Goal: Task Accomplishment & Management: Use online tool/utility

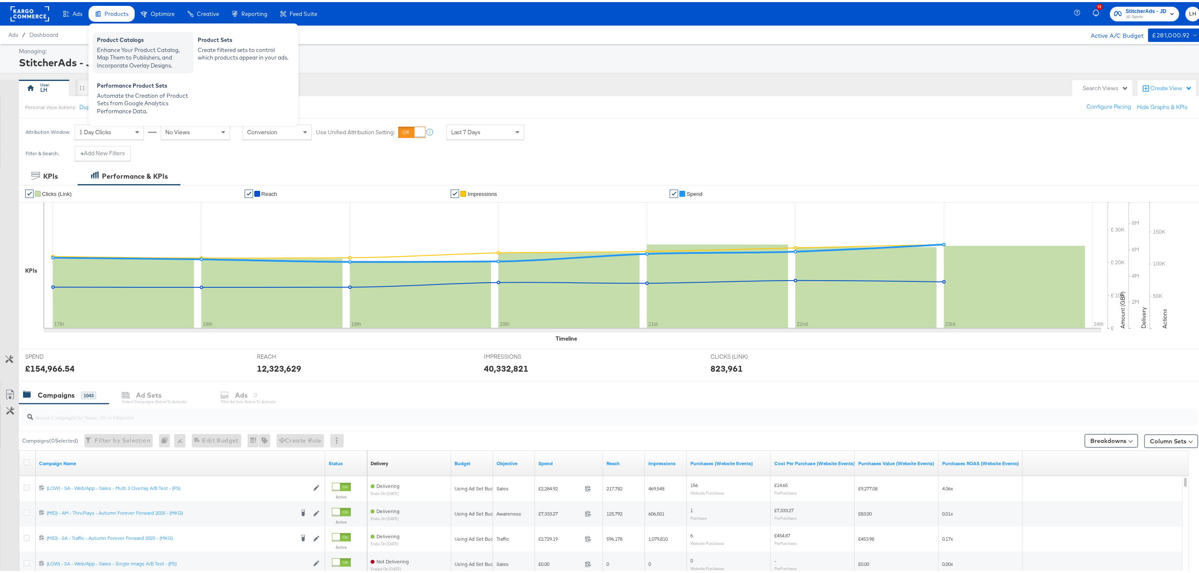
click at [128, 50] on div "Enhance Your Product Catalog, Map Them to Publishers, and Incorporate Overlay D…" at bounding box center [143, 56] width 92 height 24
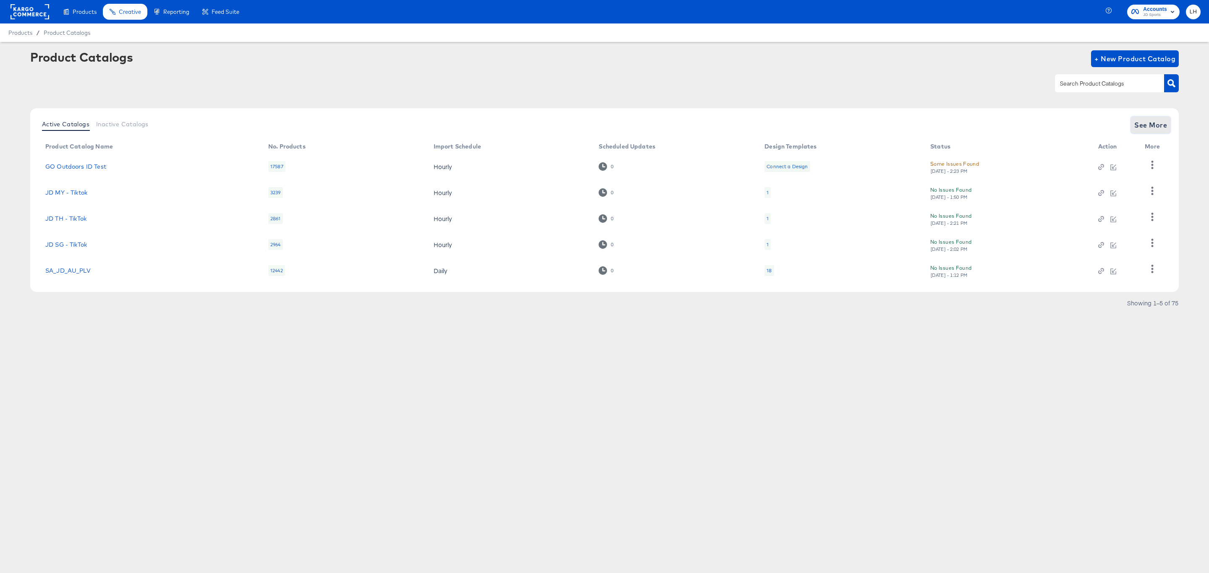
click at [1155, 121] on span "See More" at bounding box center [1150, 125] width 33 height 12
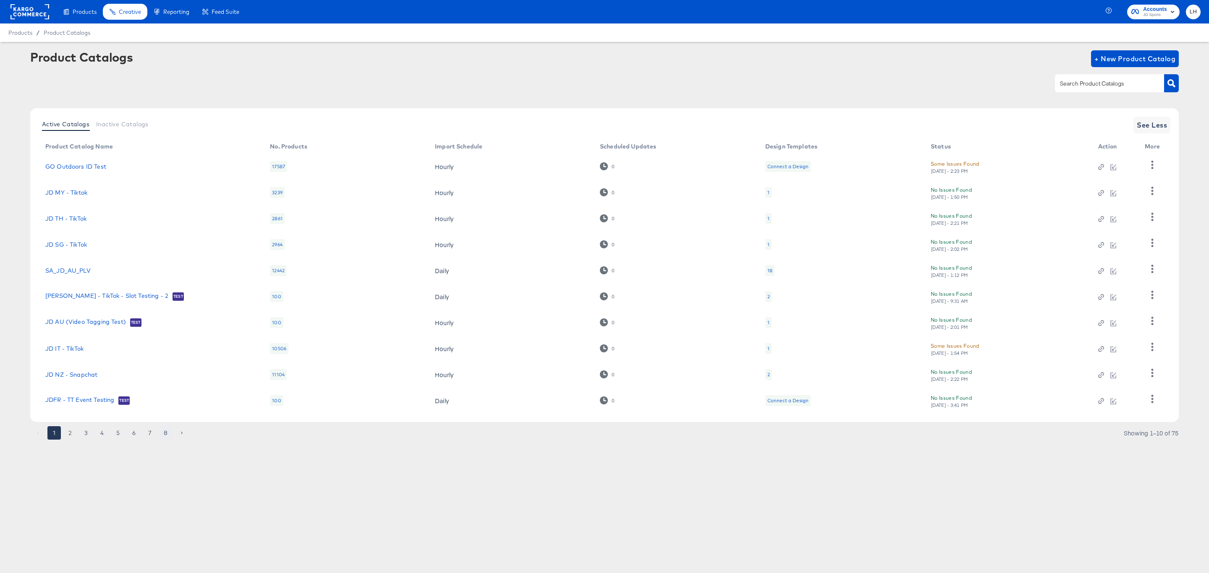
click at [163, 437] on button "8" at bounding box center [165, 432] width 13 height 13
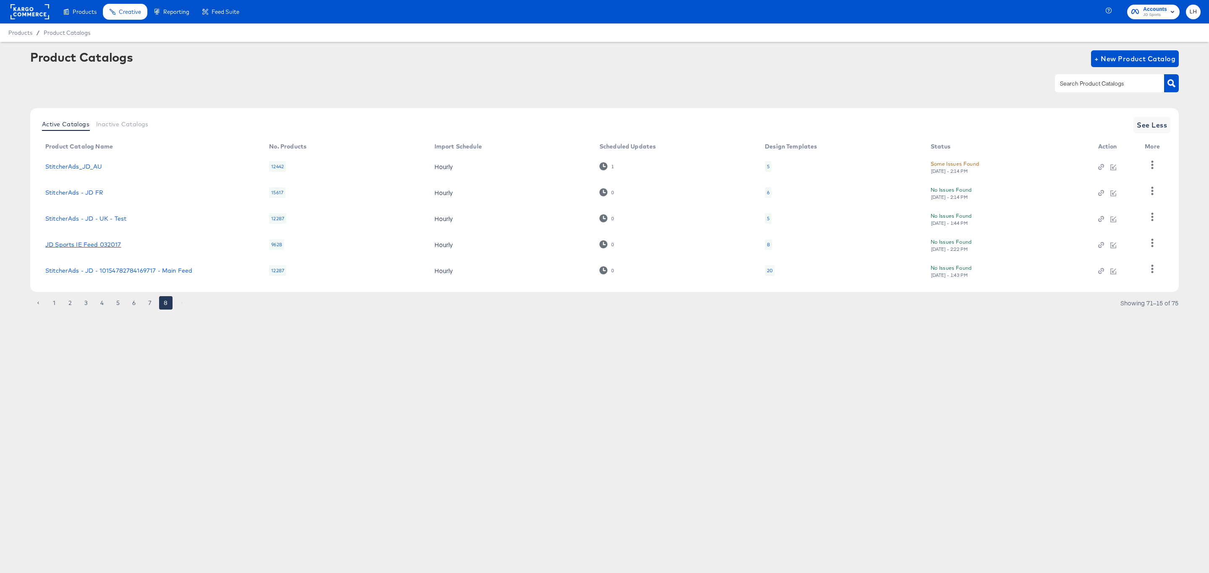
click at [84, 241] on link "JD Sports IE Feed 032017" at bounding box center [83, 244] width 76 height 7
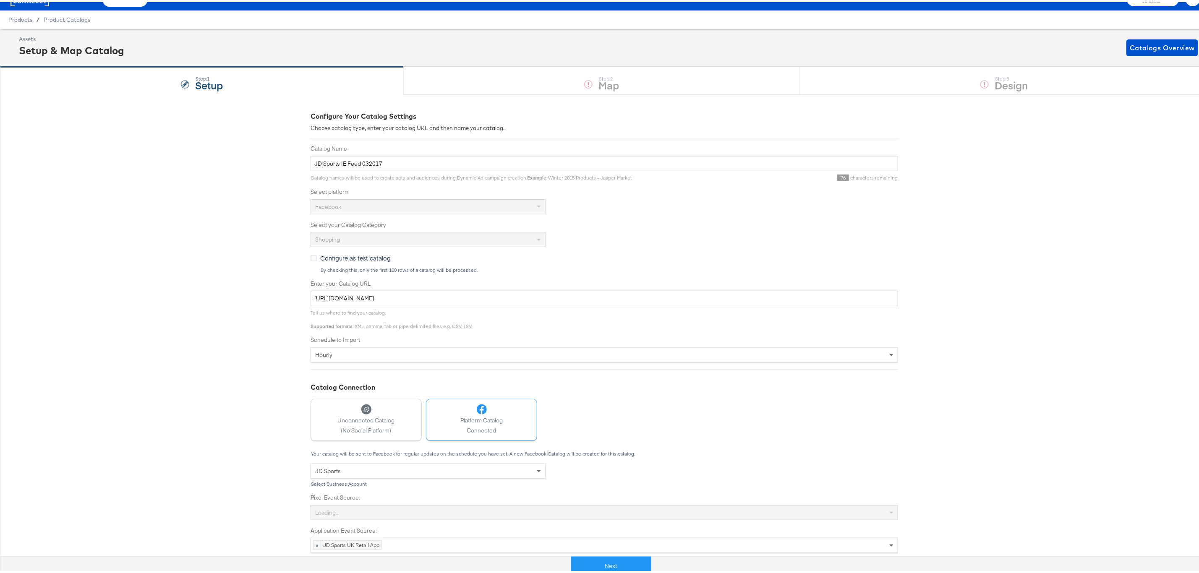
scroll to position [19, 0]
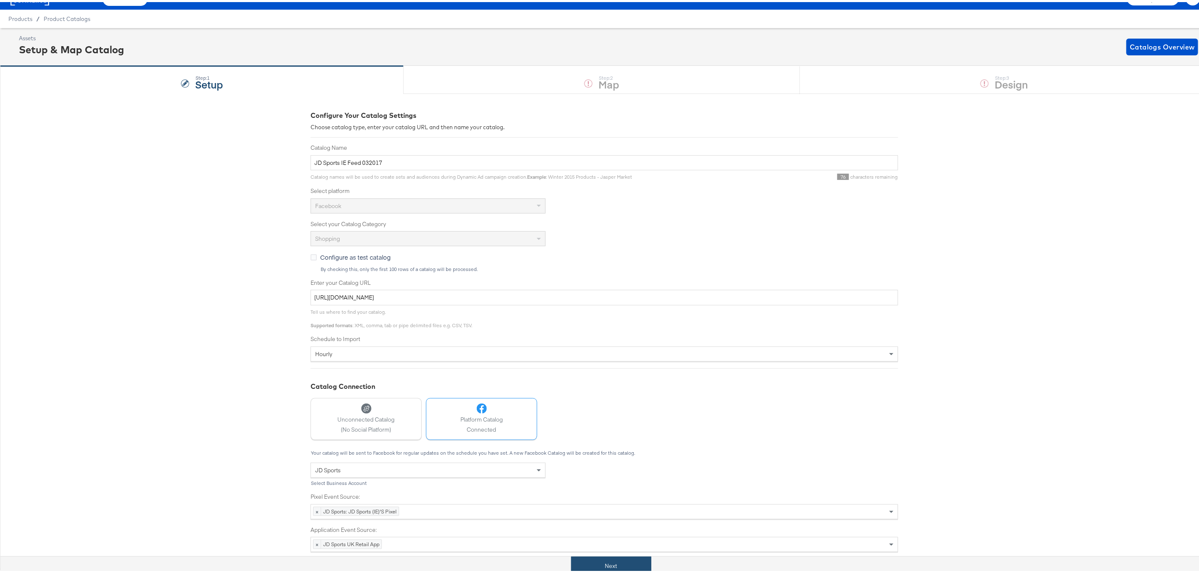
click at [624, 563] on button "Next" at bounding box center [611, 564] width 80 height 19
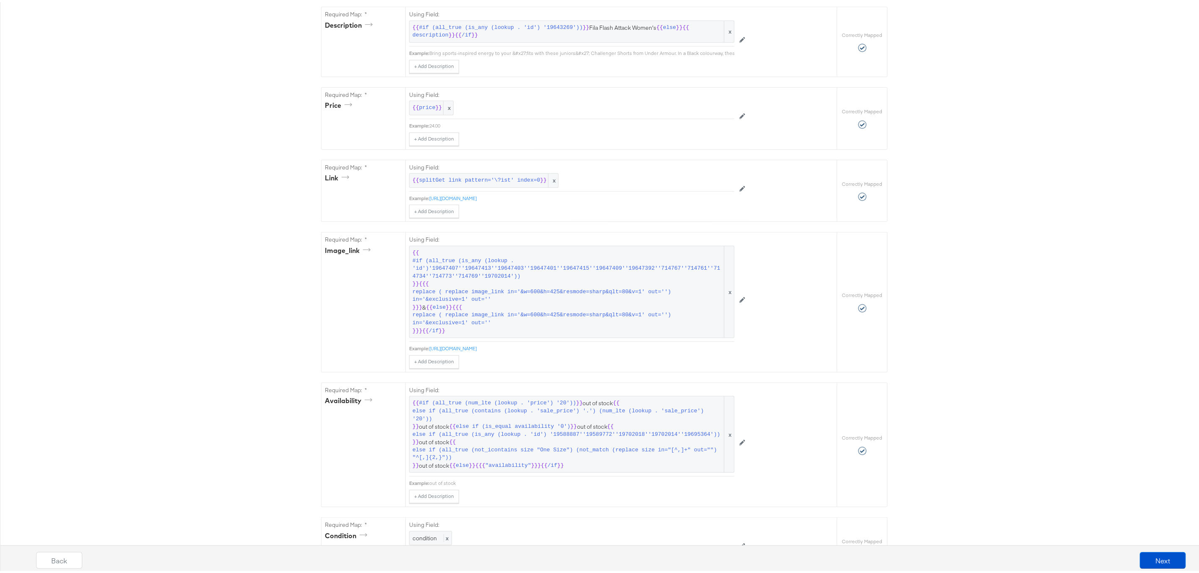
scroll to position [504, 0]
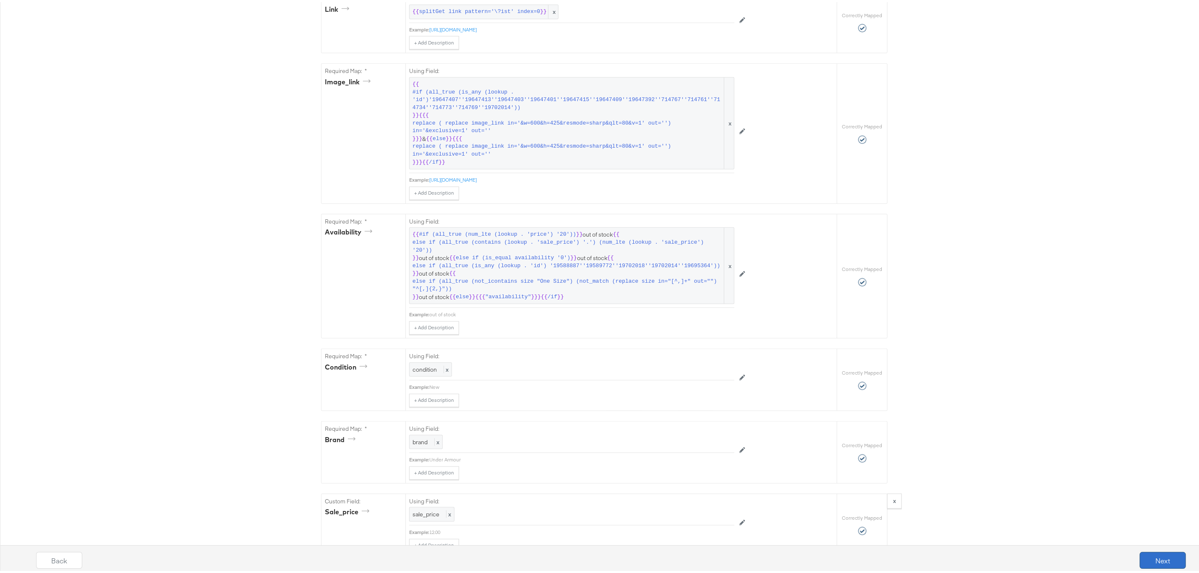
click at [1142, 566] on button "Next" at bounding box center [1163, 558] width 46 height 17
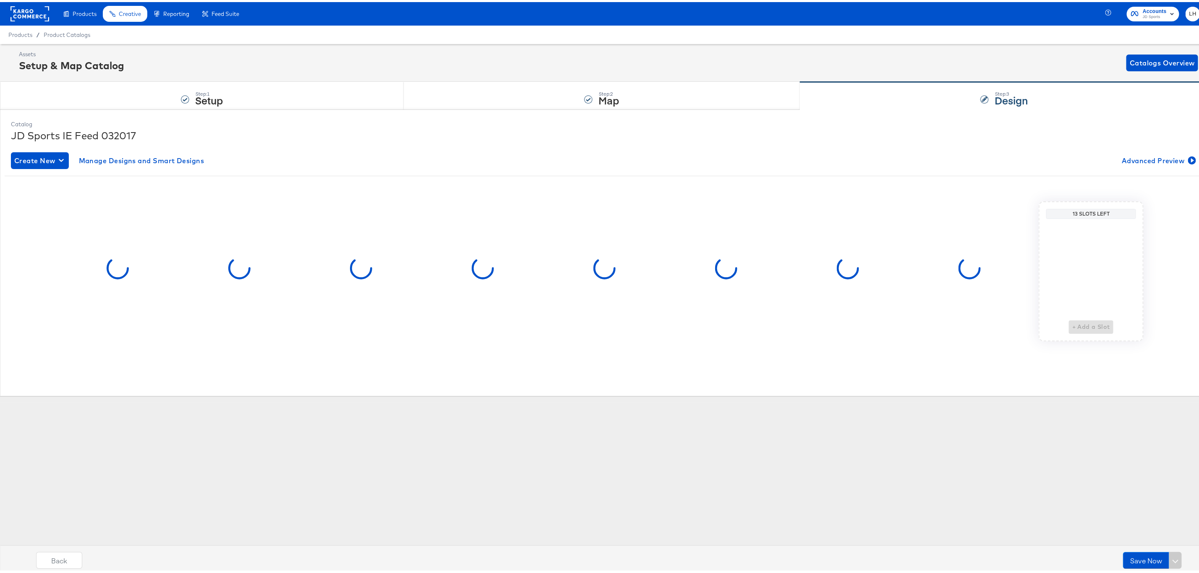
scroll to position [0, 0]
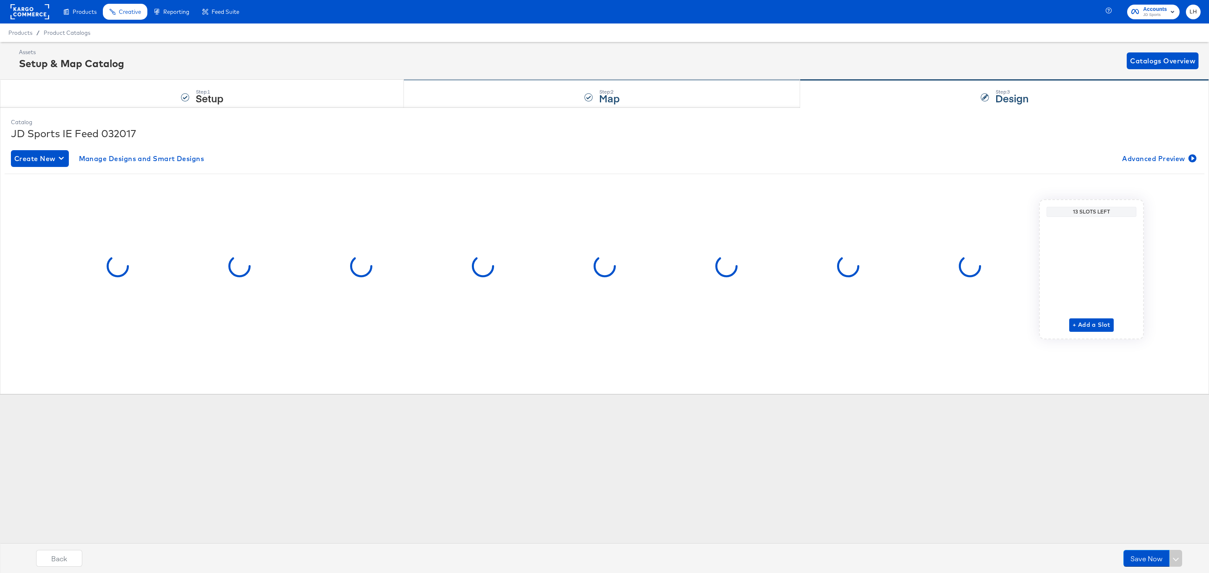
click at [604, 81] on div "Step: 2 Map" at bounding box center [602, 94] width 396 height 28
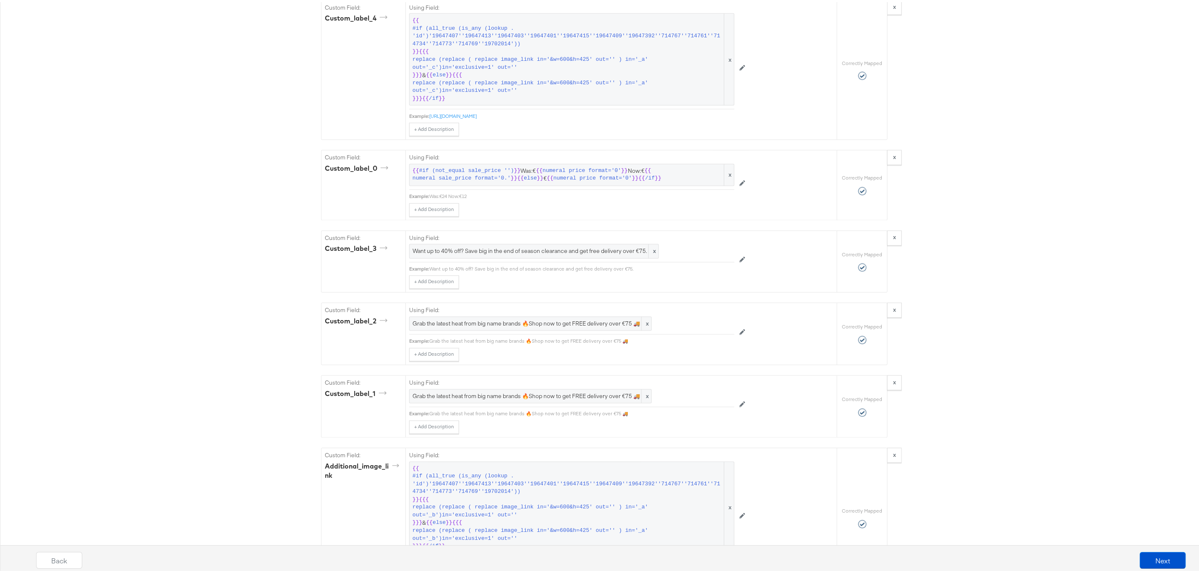
scroll to position [1133, 0]
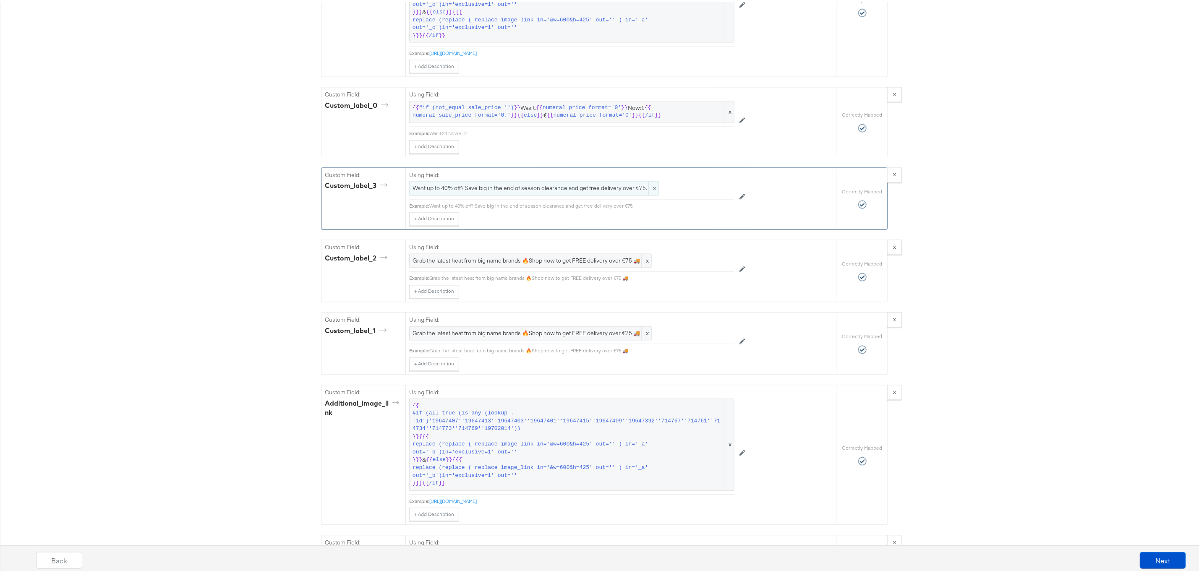
click at [506, 191] on span "Want up to 40% off? Save big in the end of season clearance and get free delive…" at bounding box center [534, 187] width 243 height 8
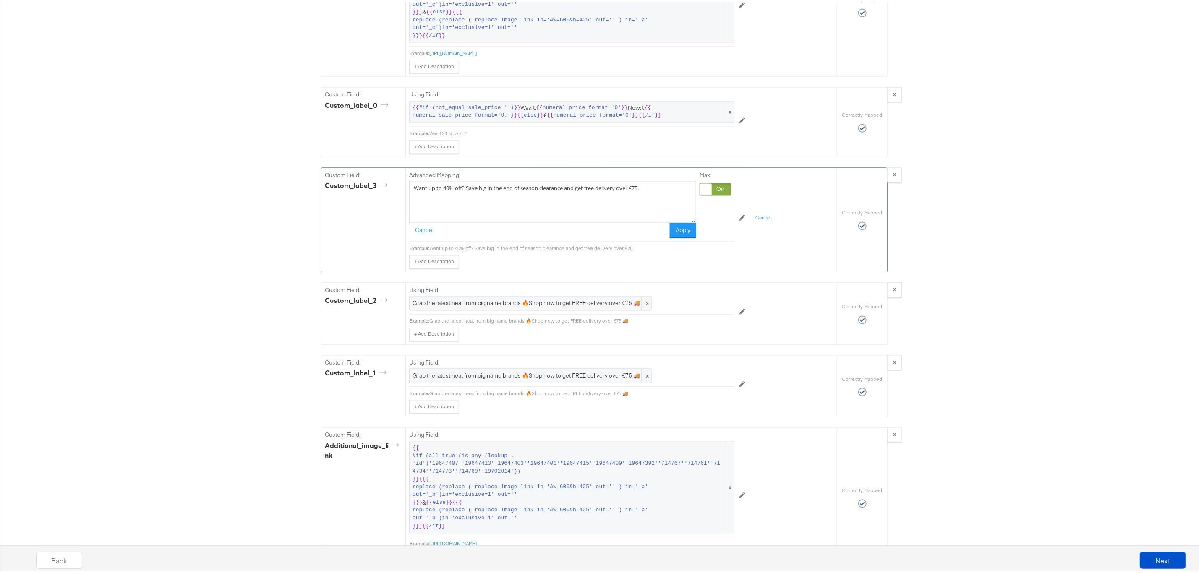
click at [446, 199] on textarea "Want up to 40% off? Save big in the end of season clearance and get free delive…" at bounding box center [552, 200] width 287 height 42
type textarea "Want up to 50% off? Save big in the end of season clearance and get free delive…"
click at [681, 236] on button "Apply" at bounding box center [683, 228] width 26 height 15
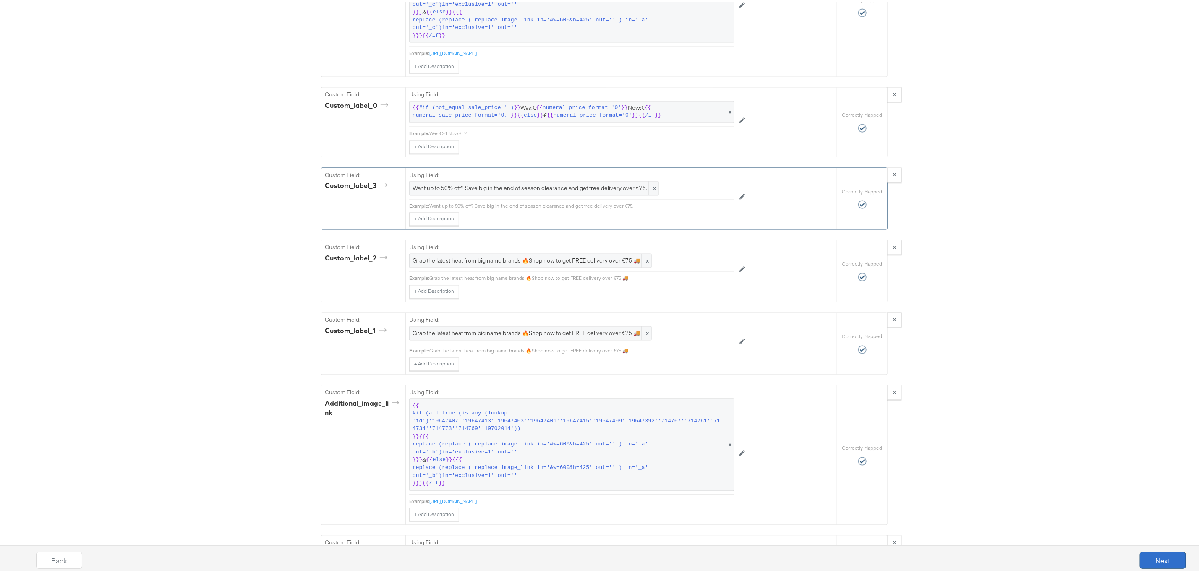
click at [1151, 560] on button "Next" at bounding box center [1163, 558] width 46 height 17
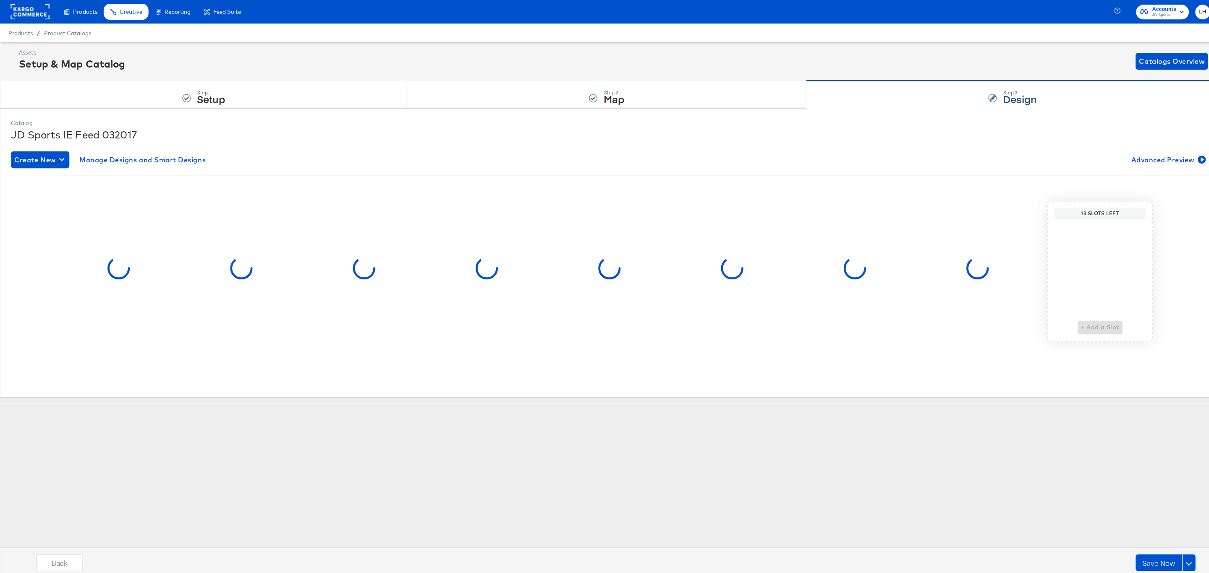
scroll to position [0, 0]
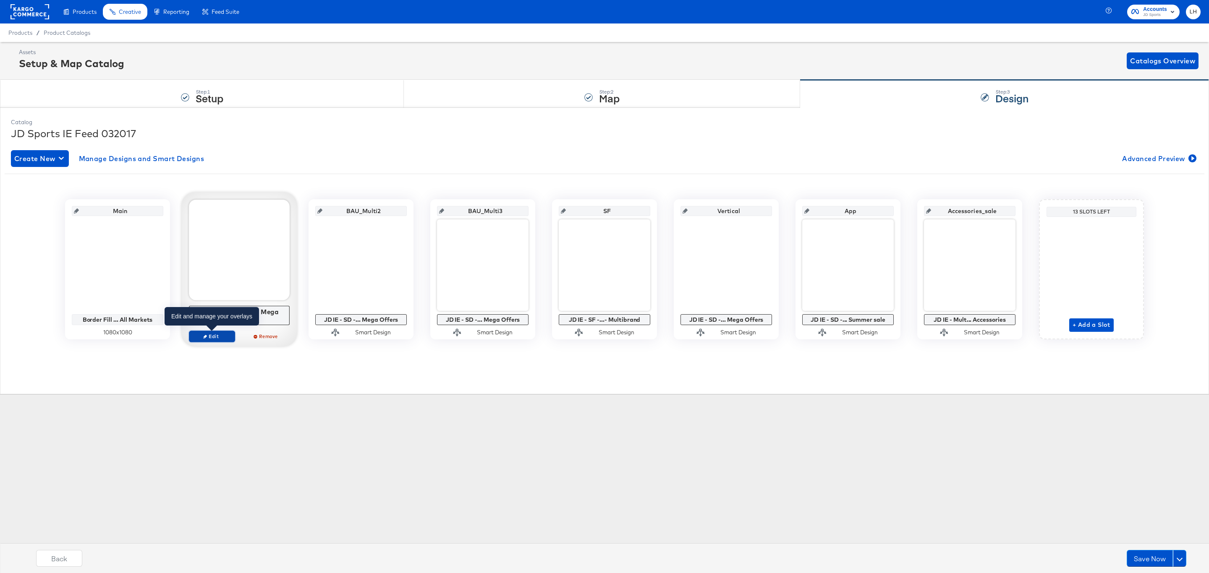
click at [220, 338] on span "Edit" at bounding box center [212, 336] width 39 height 6
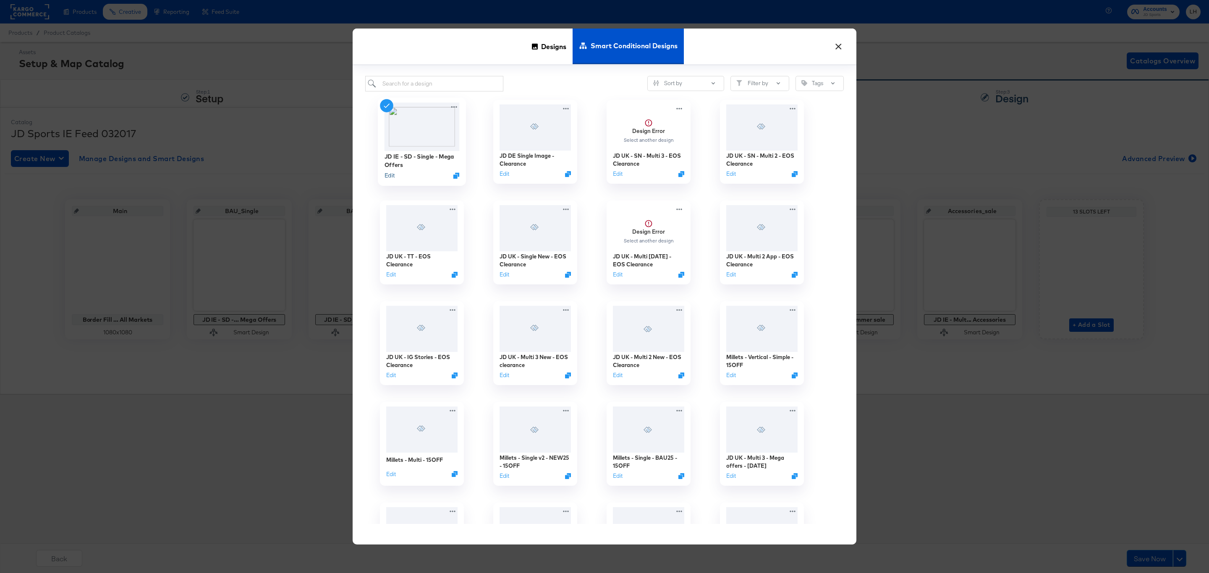
click at [391, 176] on button "Edit" at bounding box center [389, 176] width 10 height 8
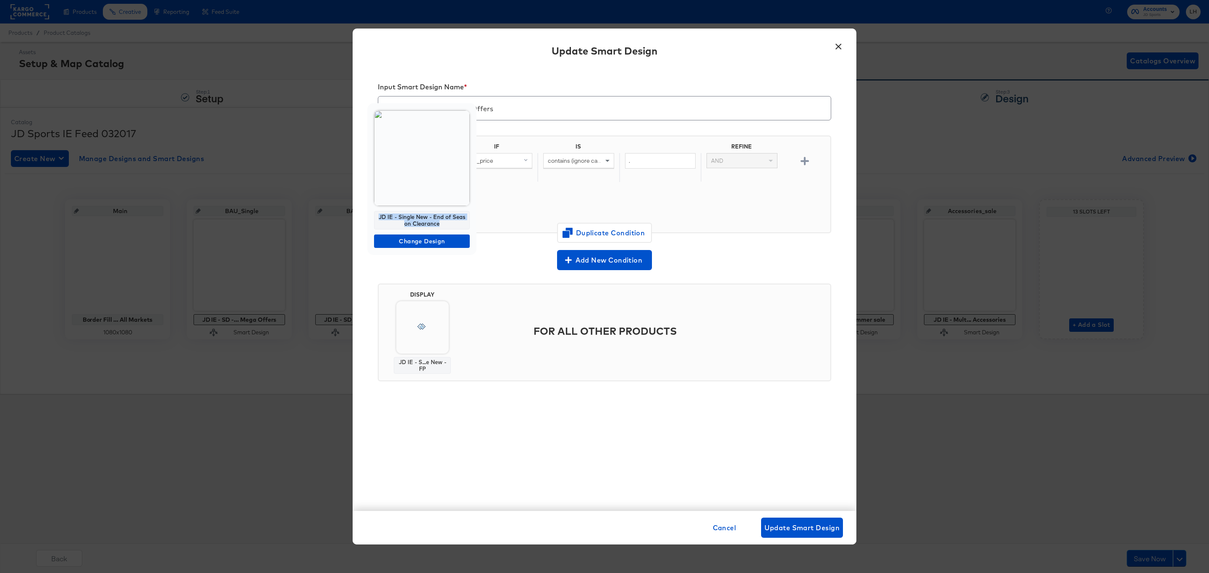
drag, startPoint x: 442, startPoint y: 224, endPoint x: 367, endPoint y: 218, distance: 75.8
click at [367, 218] on div "JD IE - Single New - End of Season Clearance Change Design" at bounding box center [421, 179] width 109 height 152
copy div "JD IE - Single New - End of Season Clearance"
click at [844, 43] on button "×" at bounding box center [838, 44] width 15 height 15
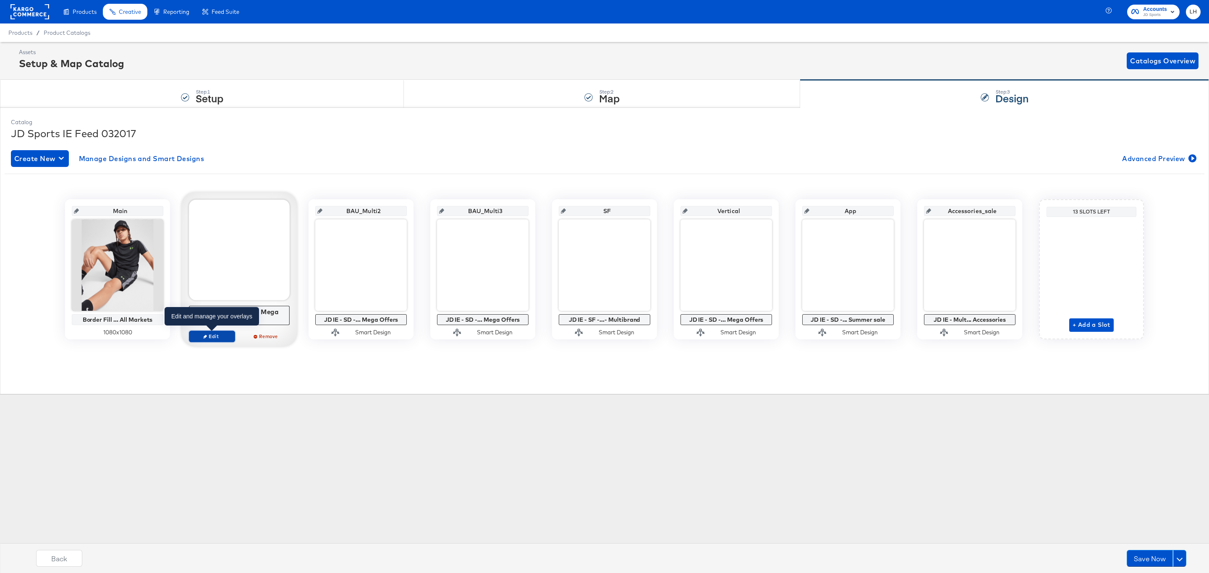
click at [220, 338] on span "Edit" at bounding box center [212, 336] width 39 height 6
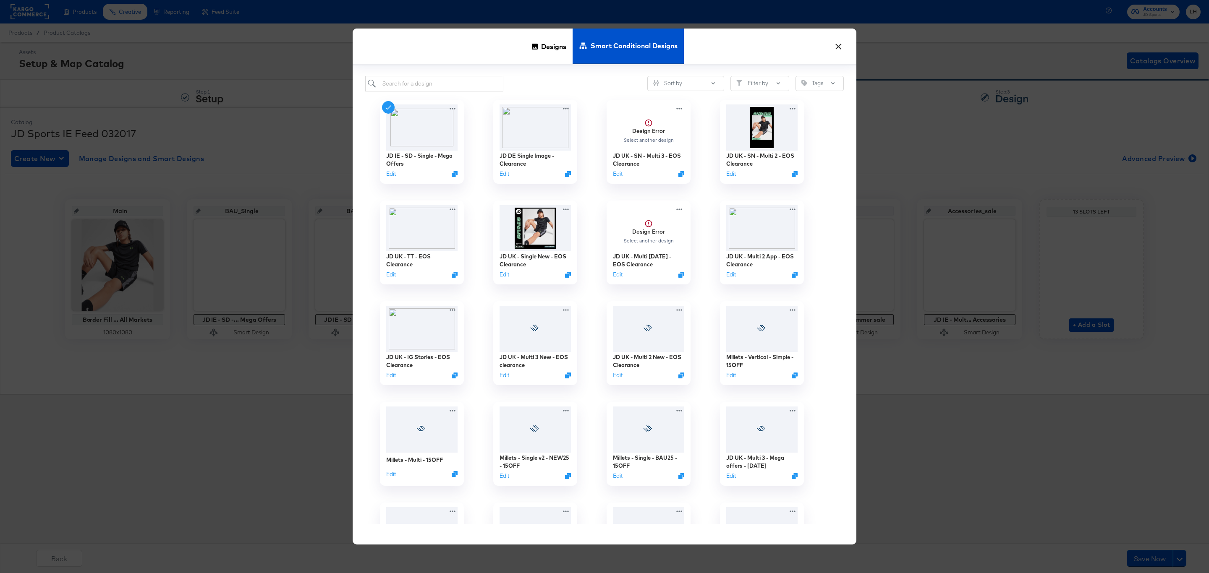
click at [833, 43] on button "×" at bounding box center [838, 44] width 15 height 15
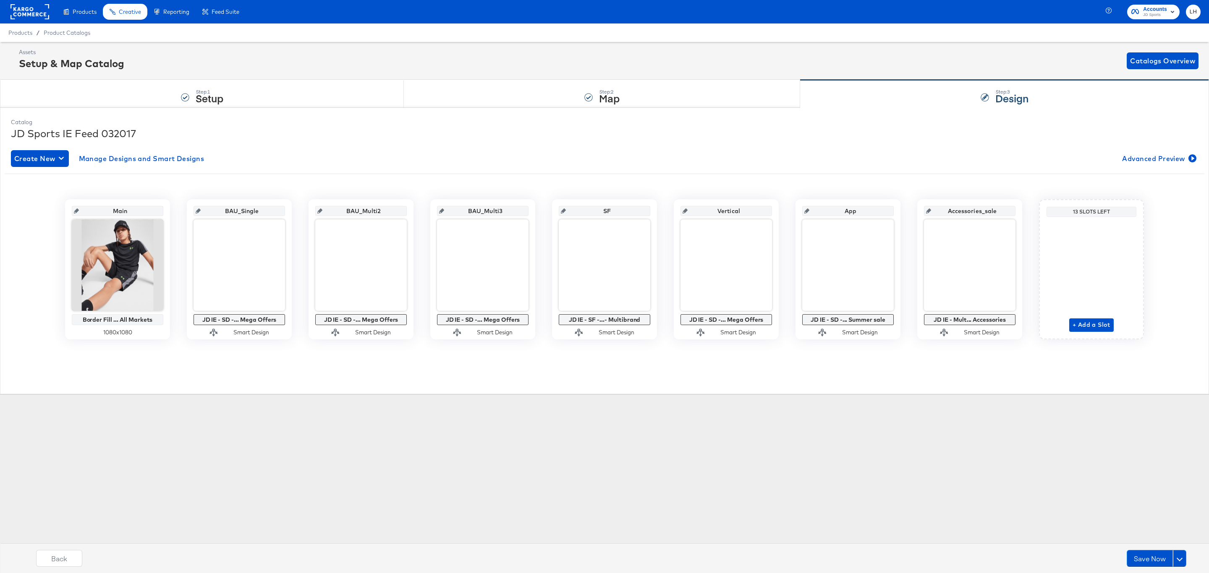
click at [173, 148] on div "Create New Manage Designs and Smart Designs Advanced Preview Main Border Fill .…" at bounding box center [604, 251] width 1187 height 215
click at [173, 159] on span "Manage Designs and Smart Designs" at bounding box center [142, 159] width 126 height 12
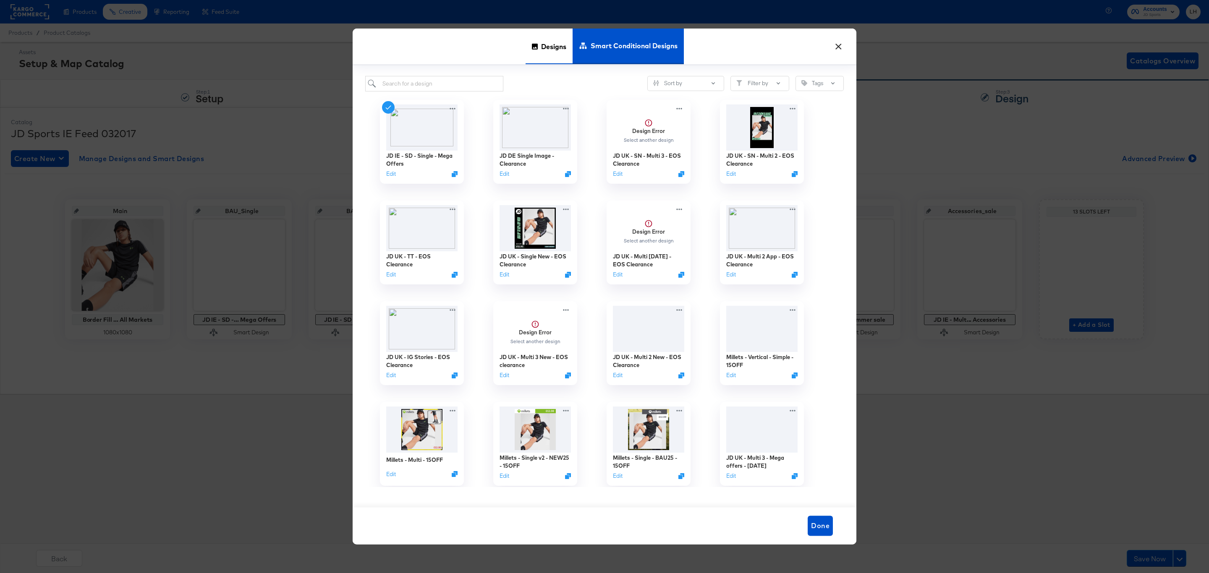
click at [560, 48] on span "Designs" at bounding box center [553, 46] width 25 height 37
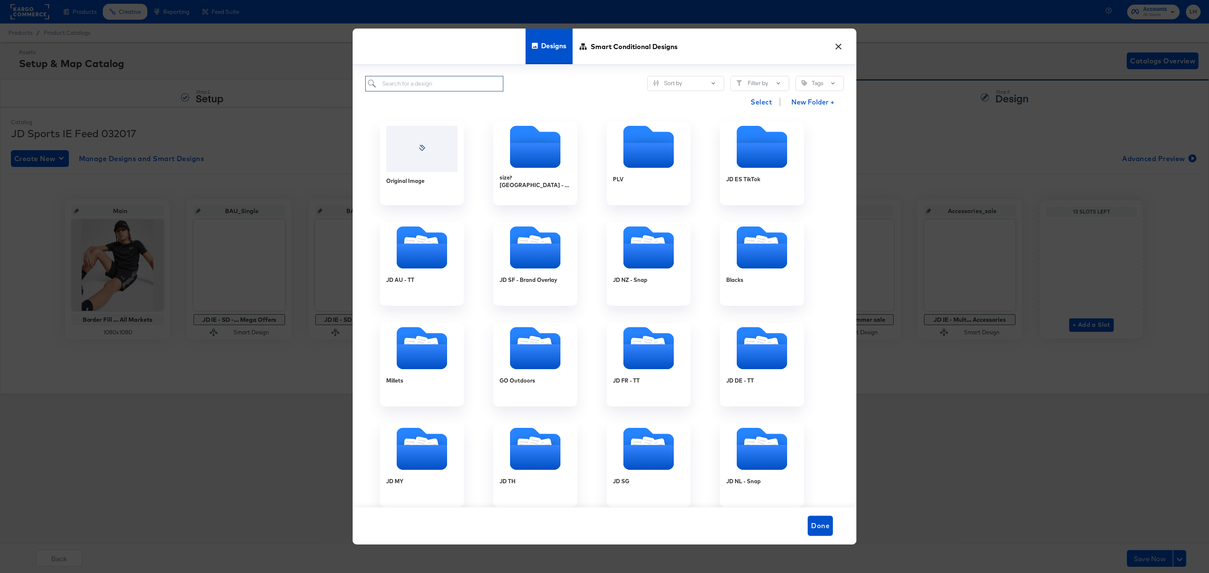
click at [453, 80] on input "search" at bounding box center [434, 84] width 138 height 16
paste input "JD IE - Single New - End of Season Clearance"
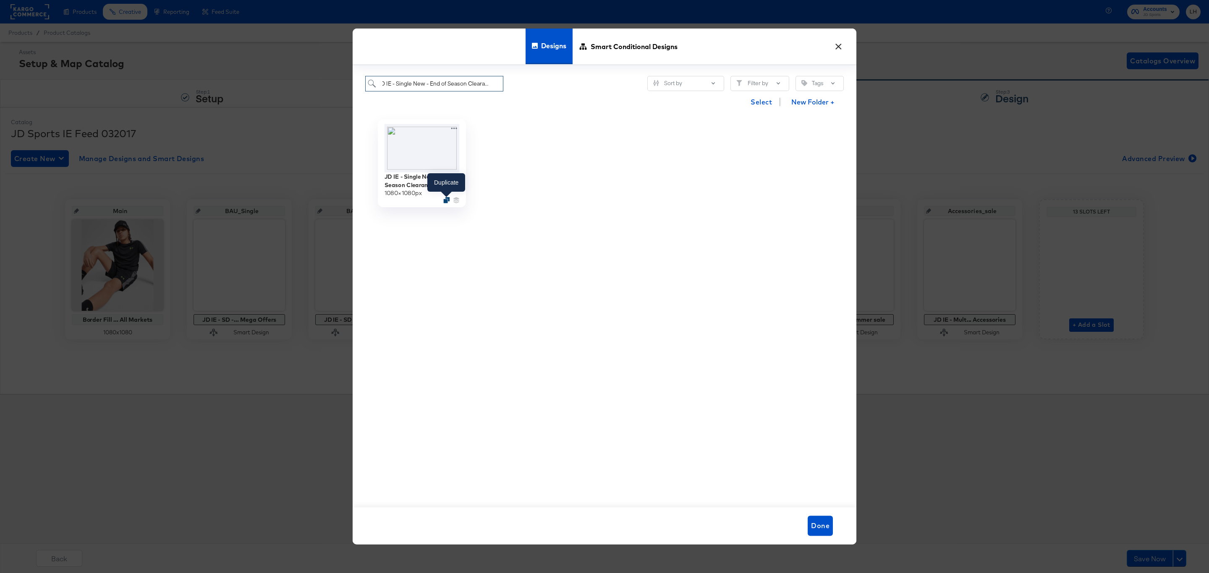
type input "JD IE - Single New - End of Season Clearance"
click at [446, 199] on icon "Duplicate" at bounding box center [446, 200] width 6 height 6
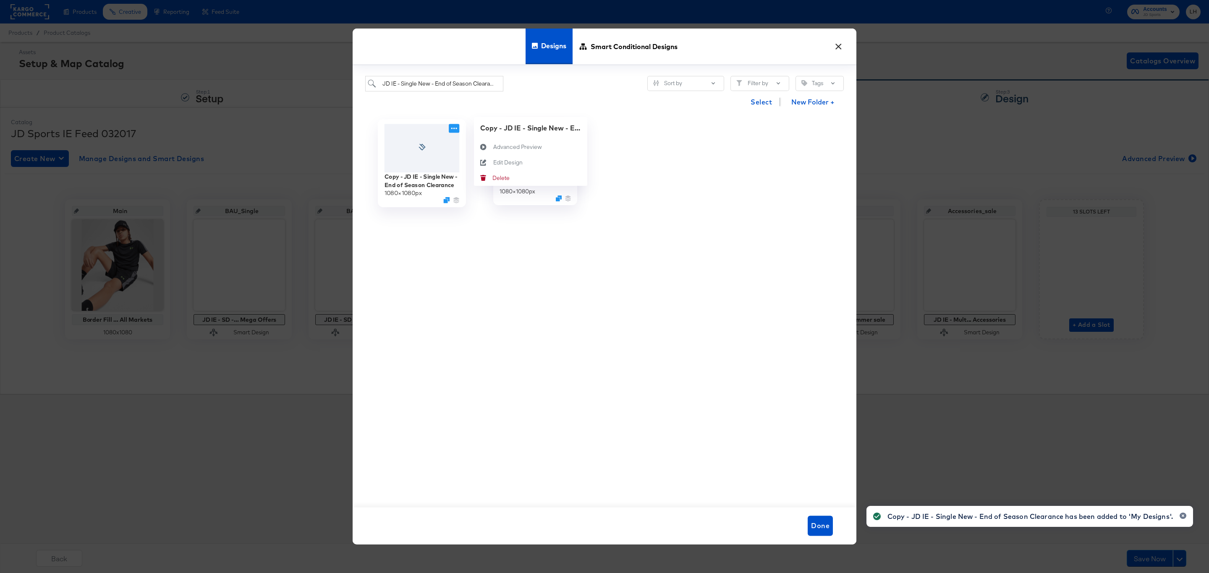
click at [450, 125] on icon at bounding box center [454, 128] width 10 height 9
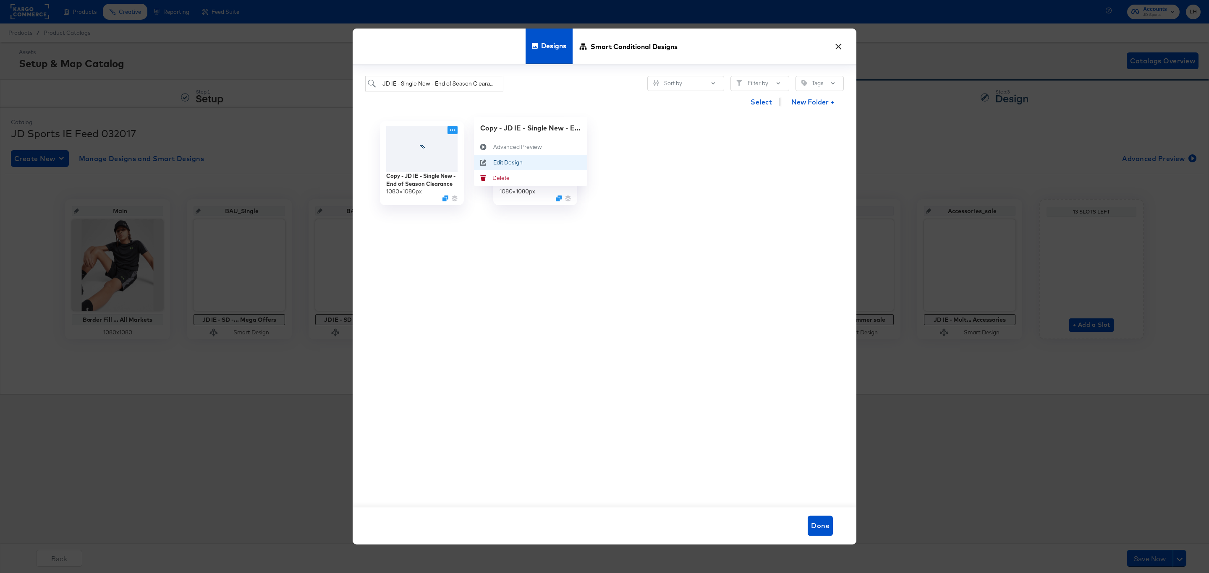
click at [493, 162] on div "Edit Design Edit Design" at bounding box center [493, 162] width 0 height 0
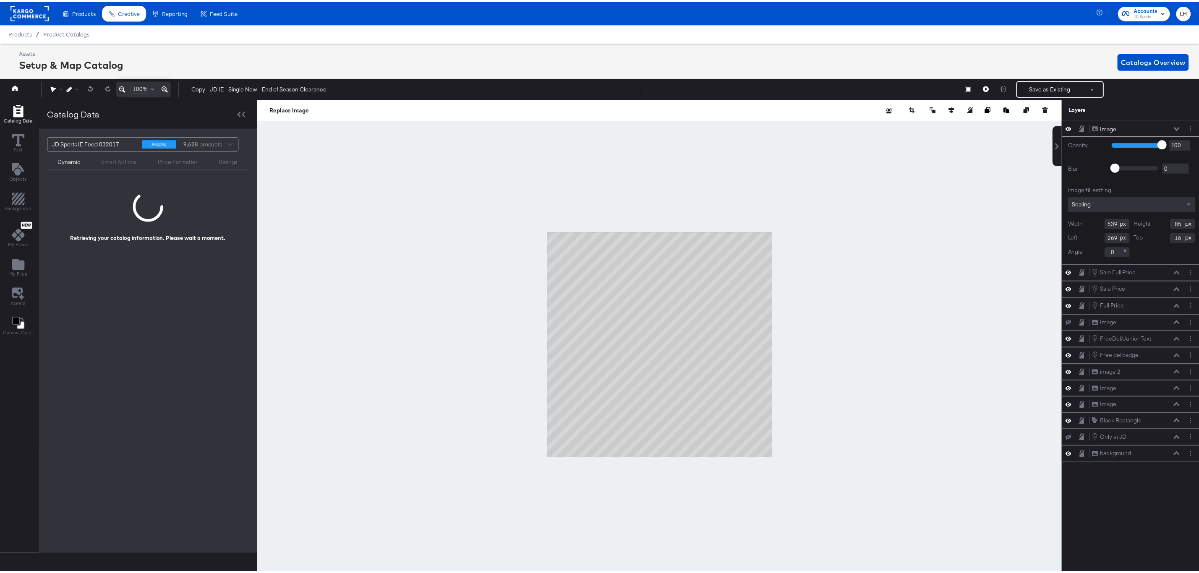
scroll to position [0, 2]
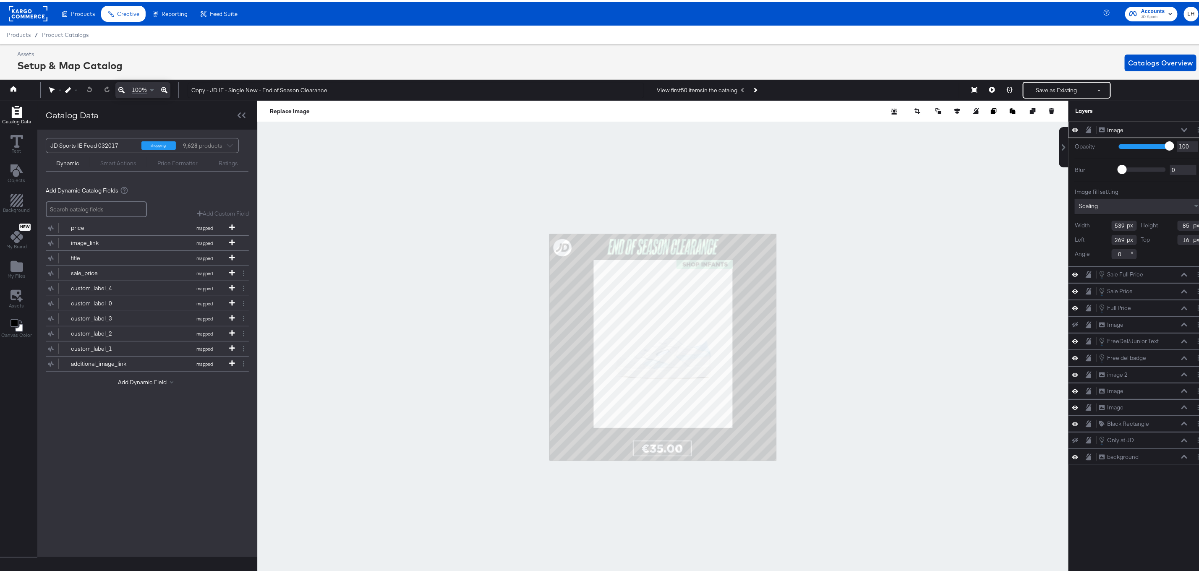
click at [604, 162] on div at bounding box center [662, 346] width 811 height 494
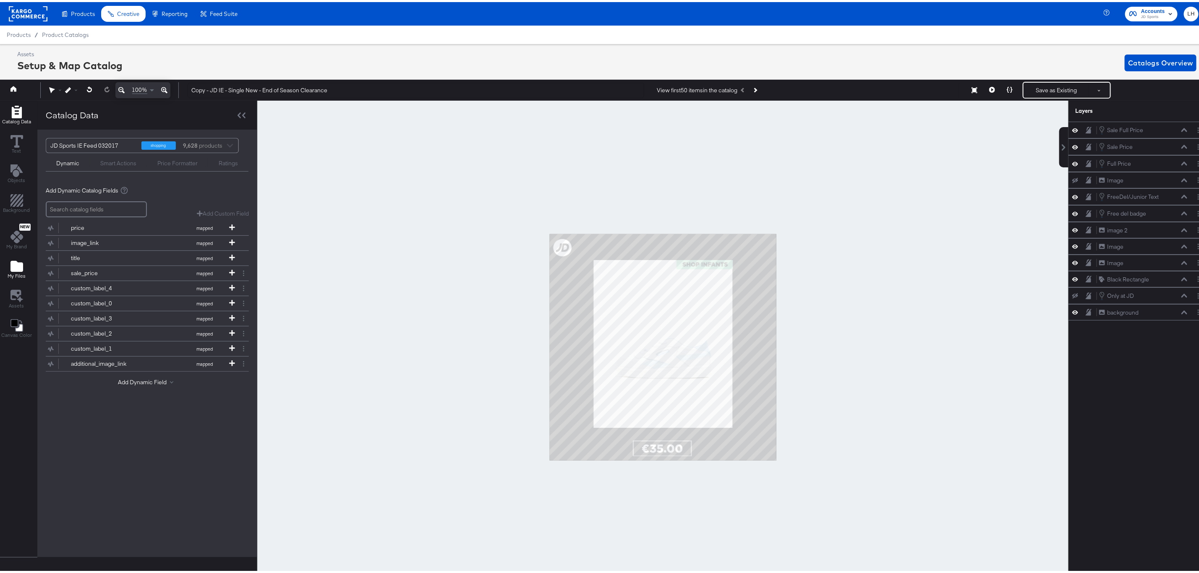
click at [14, 265] on icon "Add Files" at bounding box center [16, 264] width 13 height 11
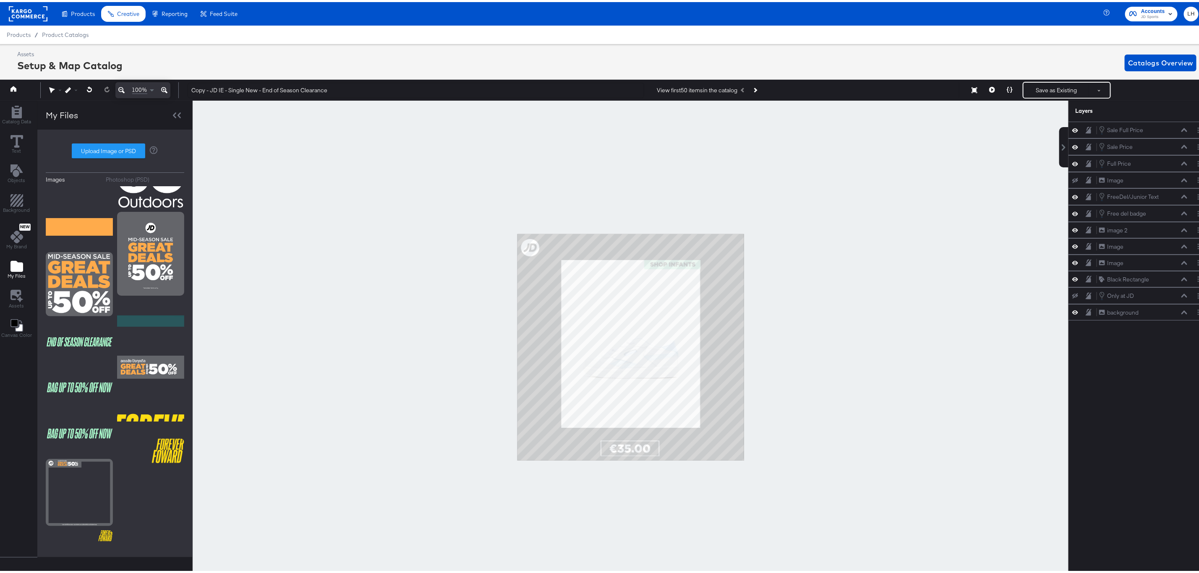
scroll to position [126, 0]
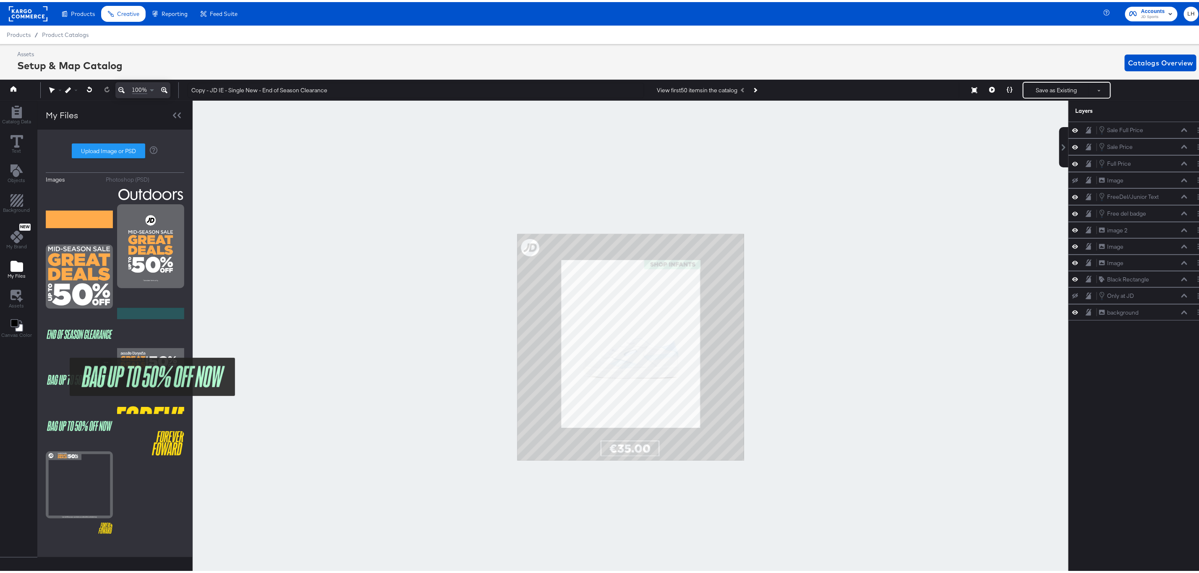
click at [64, 375] on img at bounding box center [79, 378] width 67 height 42
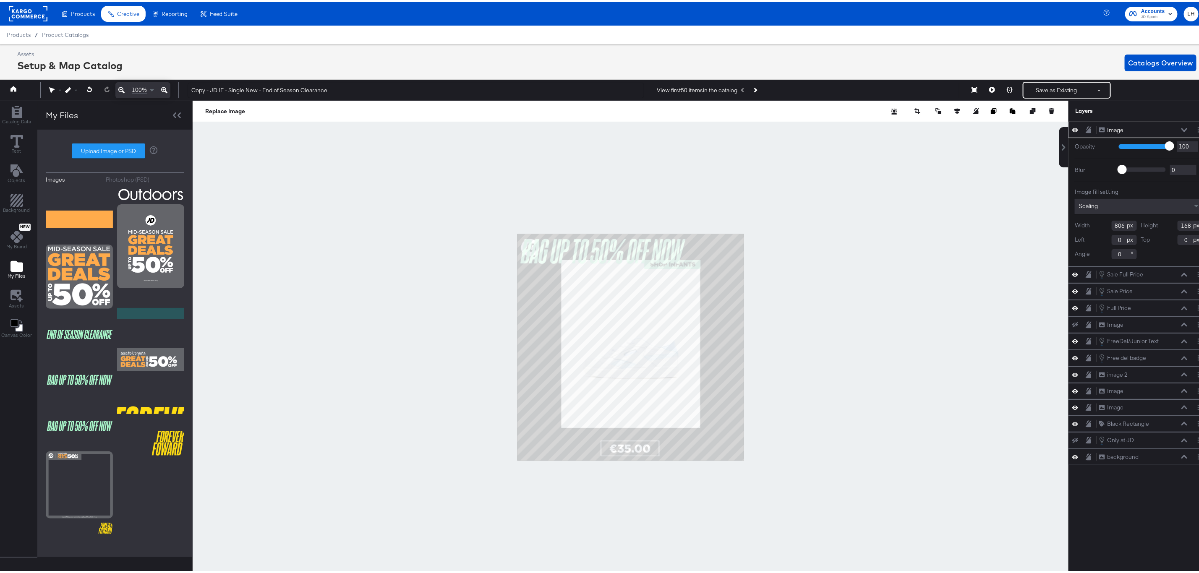
type input "173"
type input "192"
type input "603"
type input "126"
type input "376"
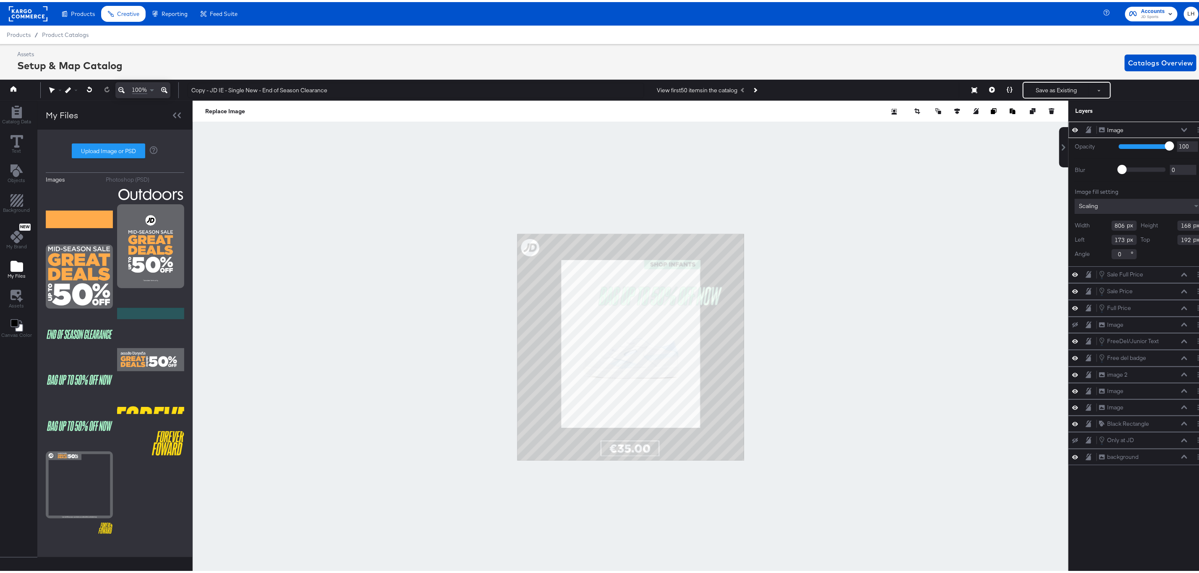
type input "234"
type input "239"
type input "-42"
type input "250"
type input "0"
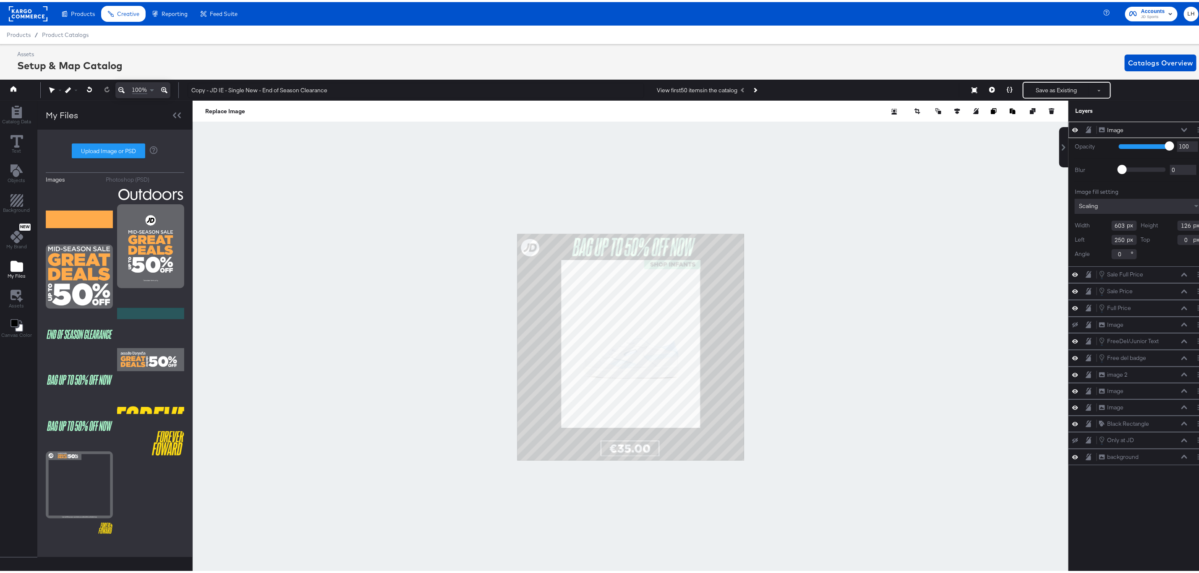
type input "514"
type input "108"
type input "339"
type input "16"
type input "275"
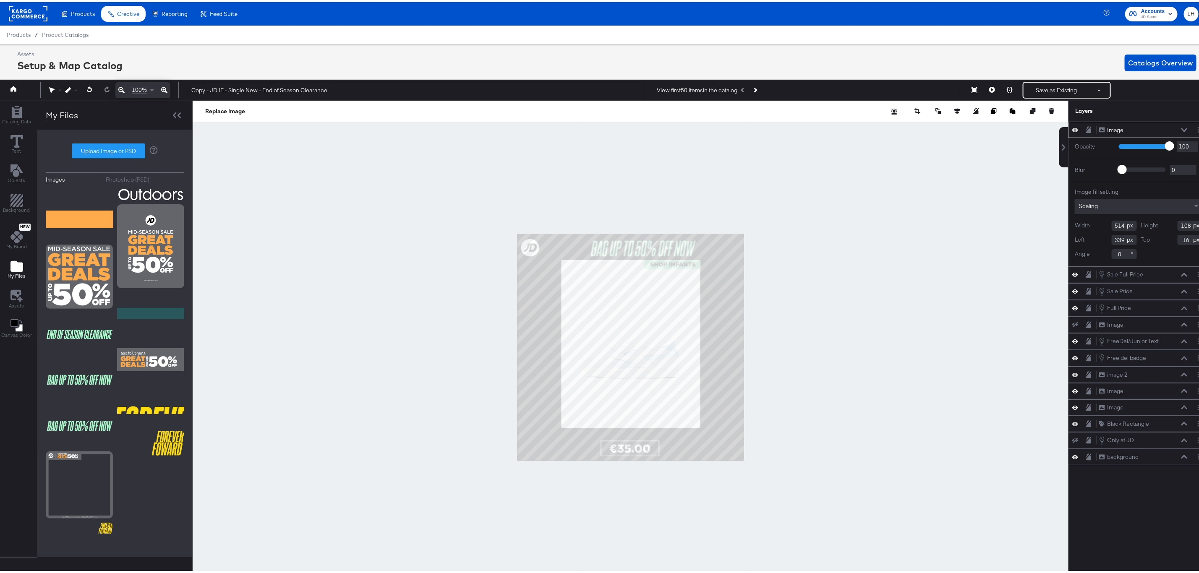
type input "0"
type input "281"
type input "14"
click at [842, 257] on div at bounding box center [631, 346] width 876 height 494
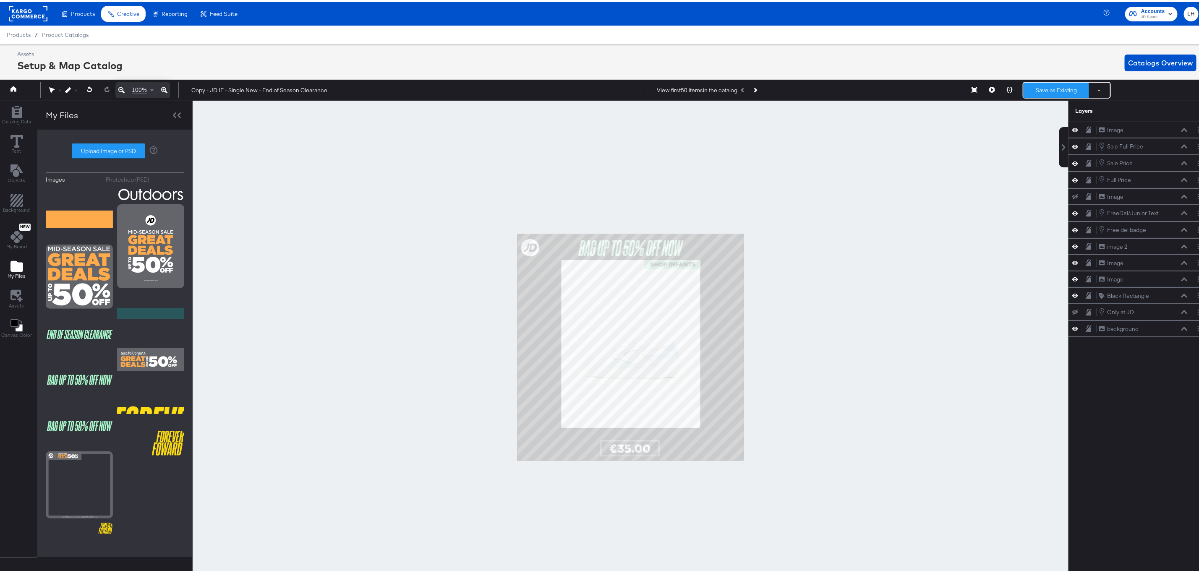
click at [1051, 84] on button "Save as Existing" at bounding box center [1056, 88] width 65 height 15
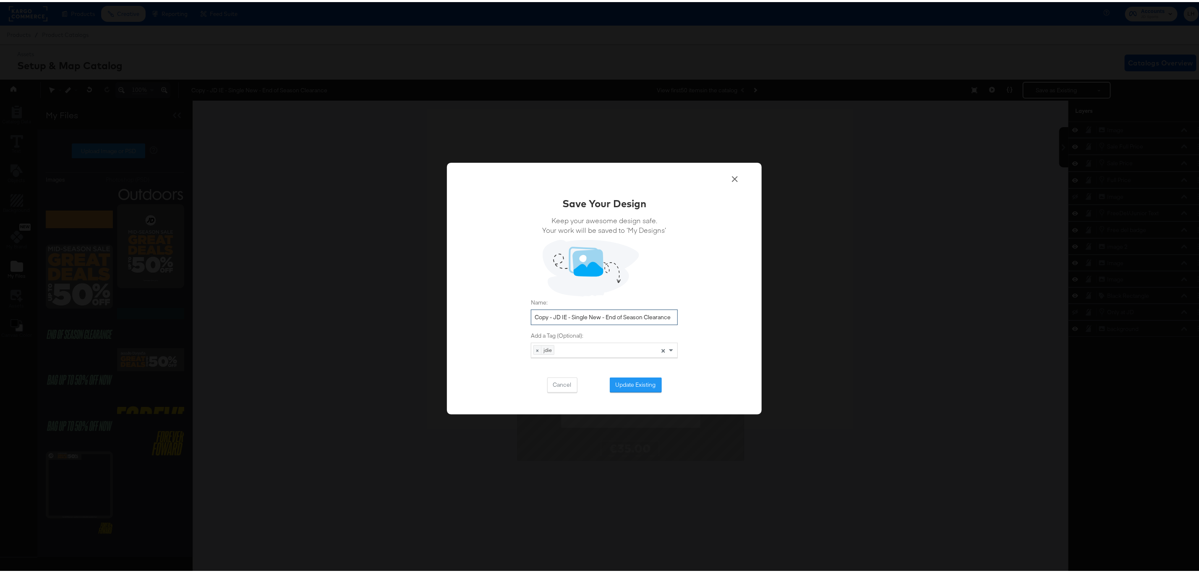
drag, startPoint x: 550, startPoint y: 314, endPoint x: 522, endPoint y: 309, distance: 29.0
click at [522, 309] on div "Save Your Design Keep your awesome design safe. Your work will be saved to ‘My …" at bounding box center [604, 287] width 315 height 252
drag, startPoint x: 651, startPoint y: 314, endPoint x: 587, endPoint y: 314, distance: 64.6
click at [587, 314] on input "JD IE - Single New - End of Season Clearance" at bounding box center [604, 316] width 147 height 16
drag, startPoint x: 649, startPoint y: 313, endPoint x: 509, endPoint y: 308, distance: 139.5
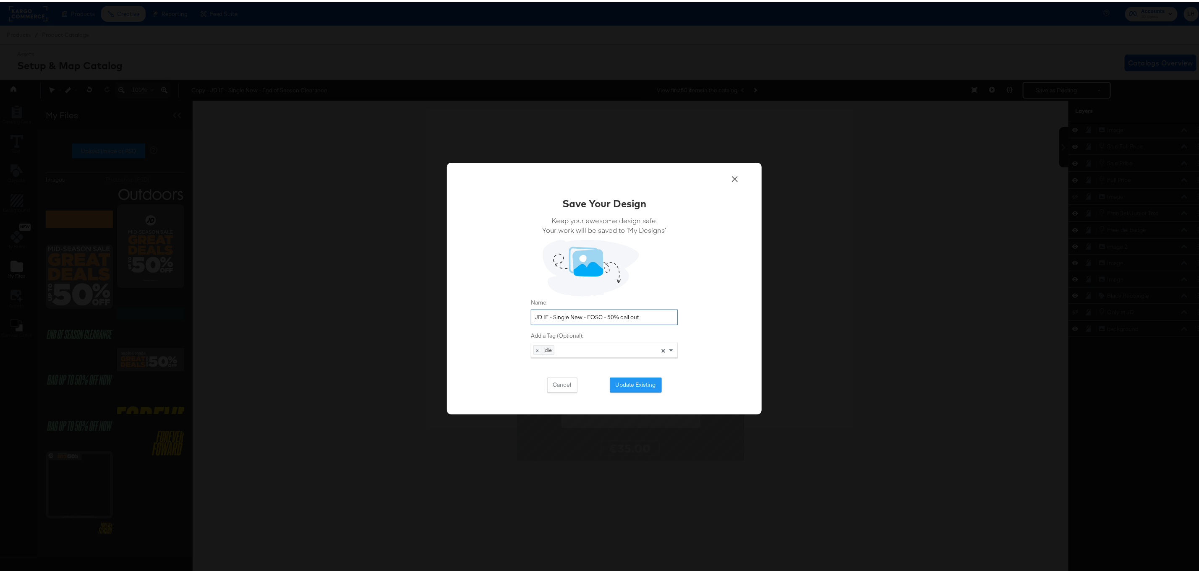
click at [509, 308] on div "Save Your Design Keep your awesome design safe. Your work will be saved to ‘My …" at bounding box center [604, 287] width 315 height 252
type input "JD IE - Single New - EOSC - 50% call out"
click at [640, 383] on button "Update Existing" at bounding box center [636, 383] width 52 height 15
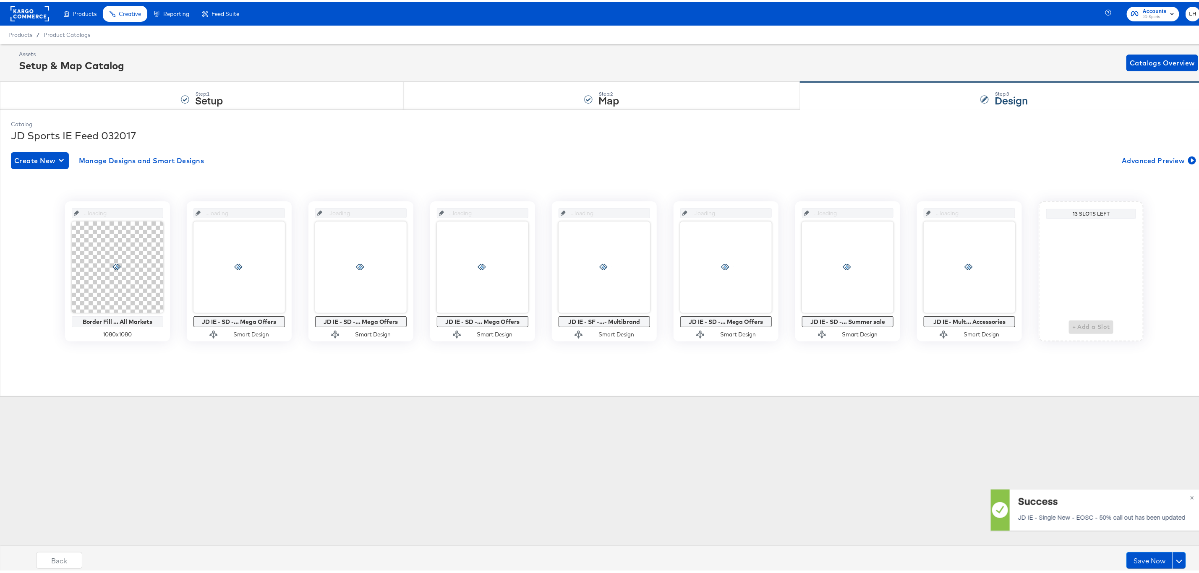
scroll to position [0, 0]
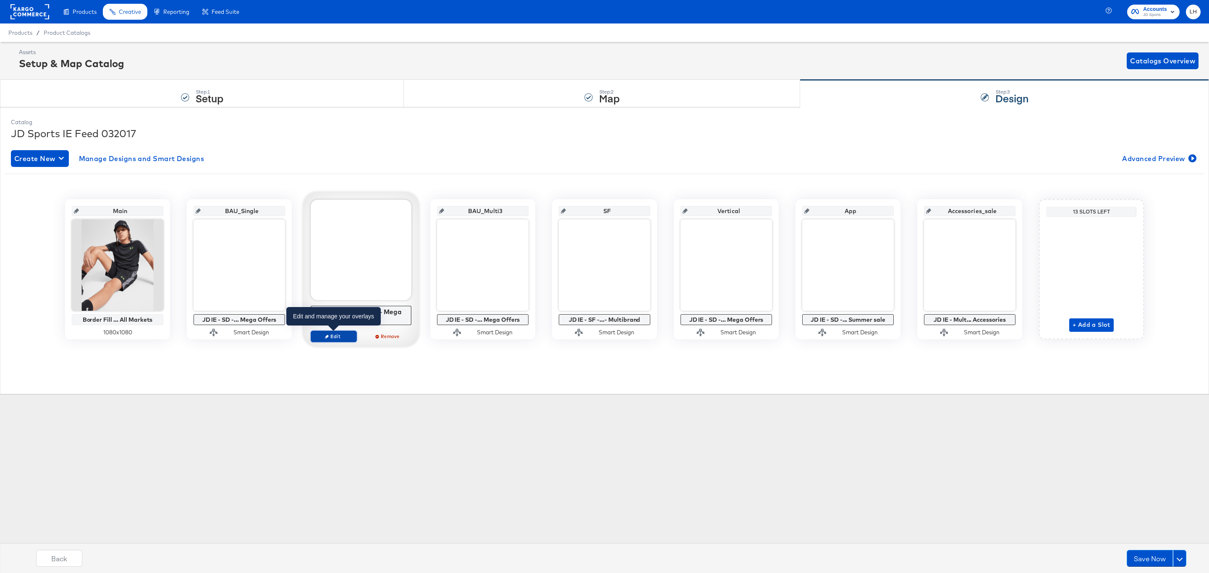
click at [340, 337] on span "Edit" at bounding box center [333, 336] width 39 height 6
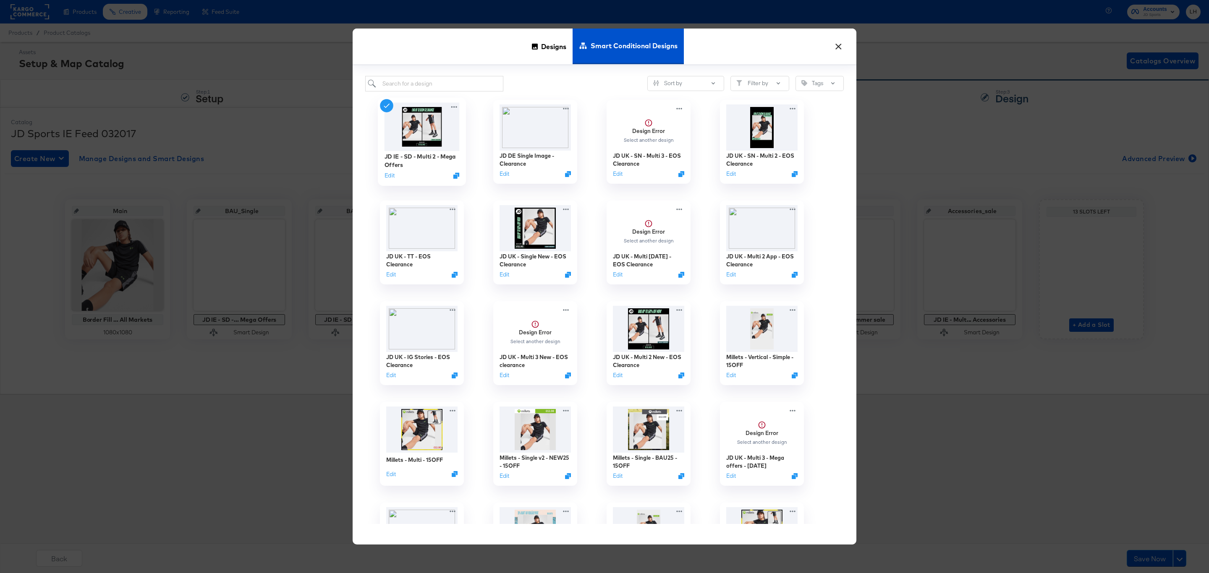
click at [388, 180] on div "JD IE - SD - Multi 2 - Mega Offers Edit" at bounding box center [421, 166] width 75 height 30
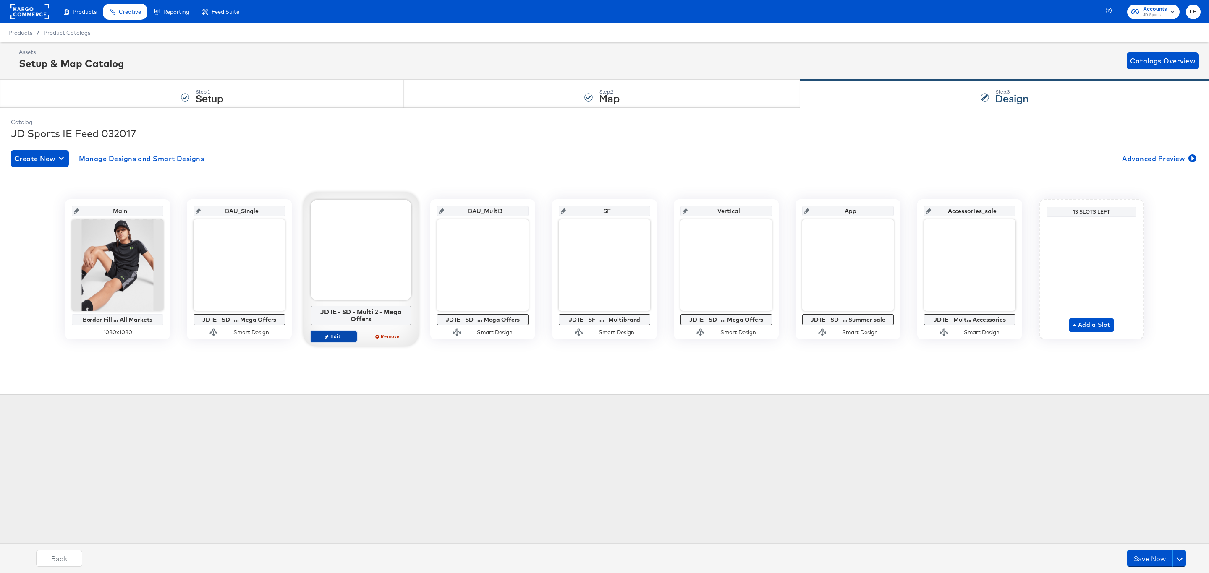
click at [332, 340] on span "Edit" at bounding box center [333, 336] width 39 height 6
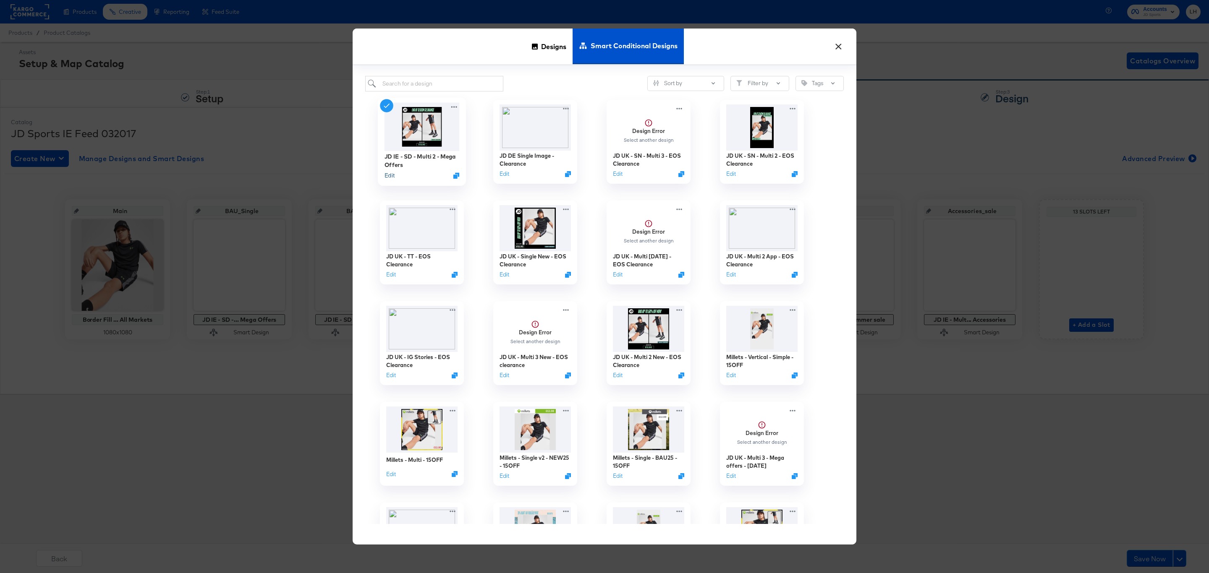
click at [390, 177] on button "Edit" at bounding box center [389, 176] width 10 height 8
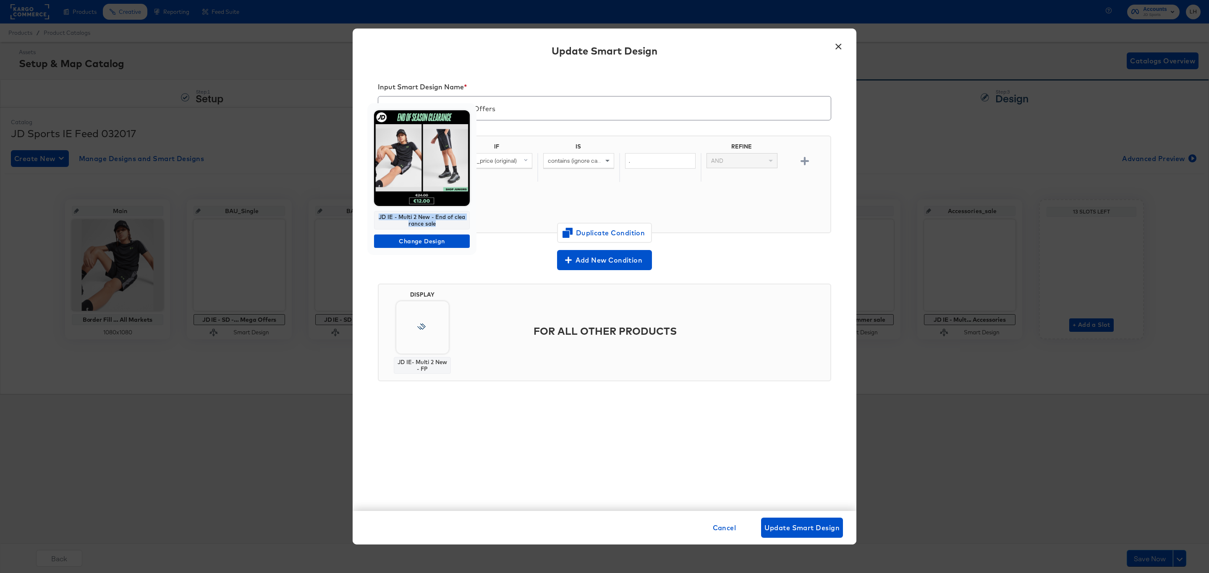
drag, startPoint x: 442, startPoint y: 222, endPoint x: 375, endPoint y: 219, distance: 66.8
click at [375, 219] on div "JD IE - Multi 2 New - End of clearance sale" at bounding box center [422, 220] width 96 height 18
copy div "JD IE - Multi 2 New - End of clearance sale"
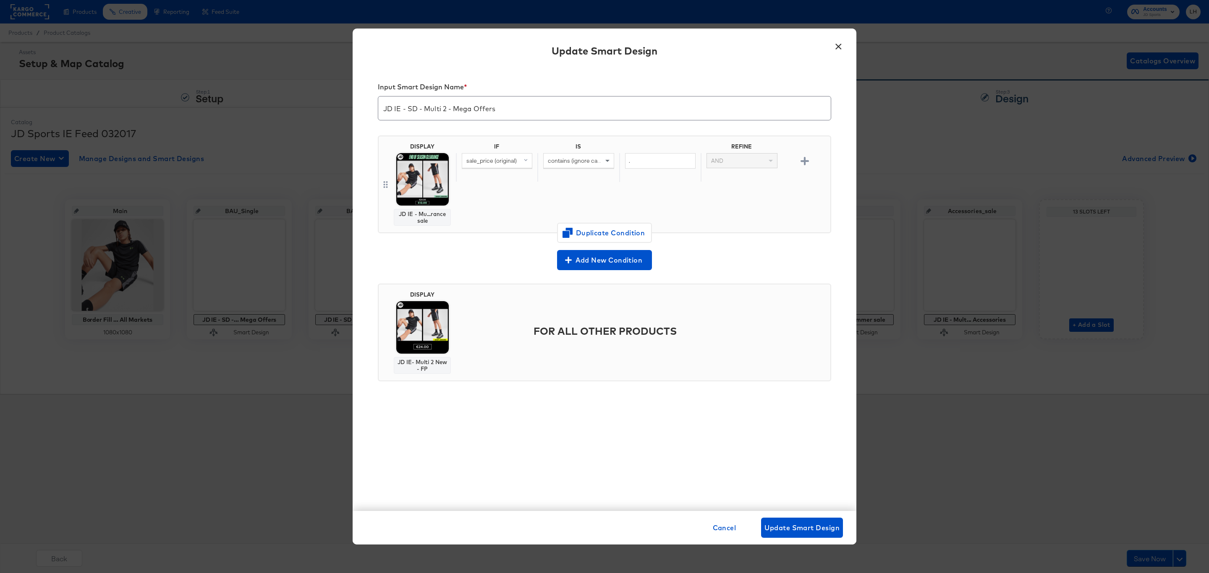
click at [841, 52] on button "×" at bounding box center [838, 44] width 15 height 15
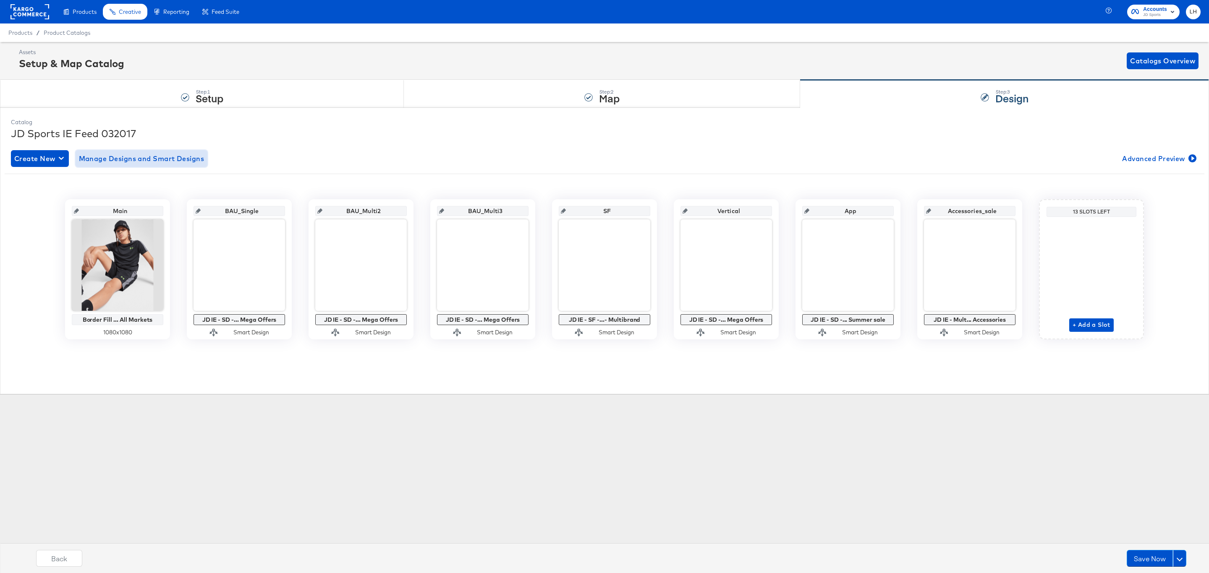
click at [164, 152] on button "Manage Designs and Smart Designs" at bounding box center [142, 158] width 132 height 17
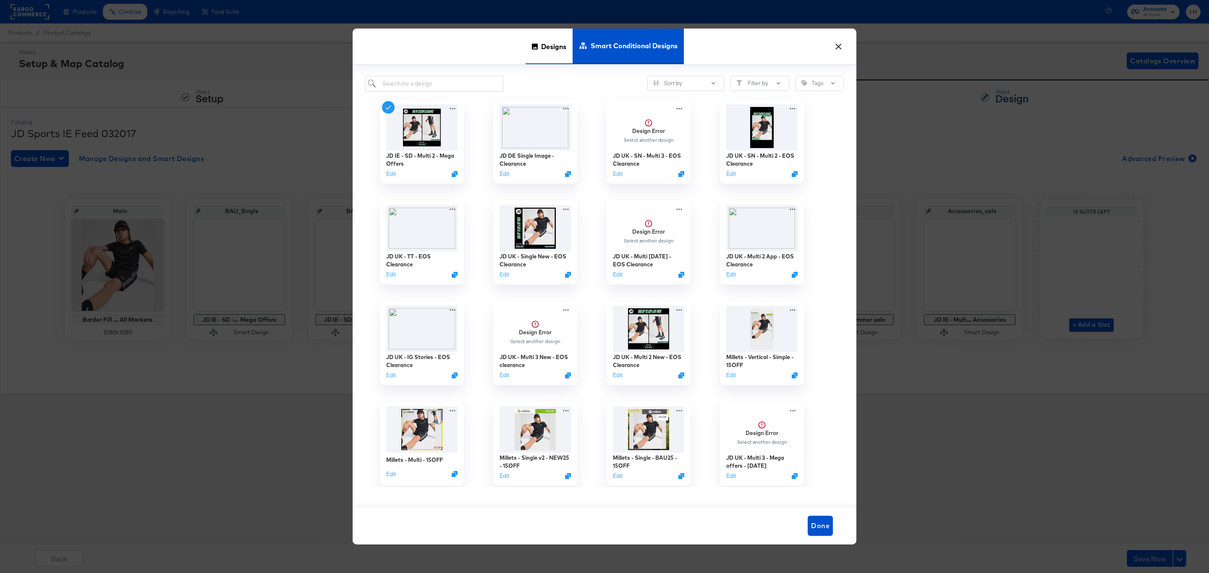
click at [541, 57] on span "Designs" at bounding box center [553, 46] width 25 height 37
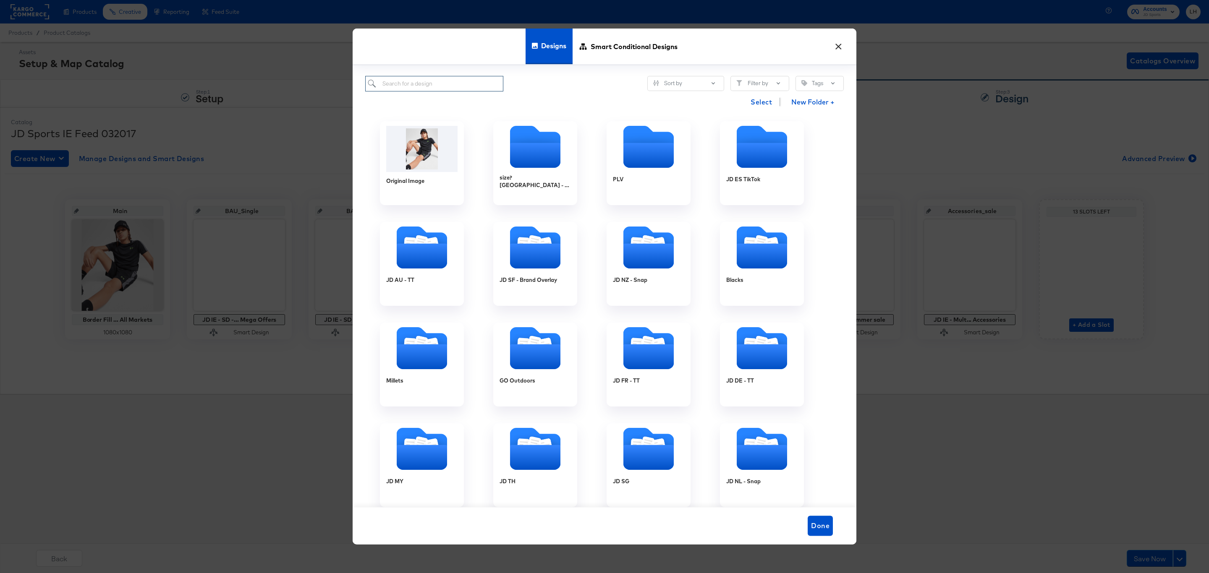
click at [436, 86] on input "search" at bounding box center [434, 84] width 138 height 16
paste input "JD IE - Multi 2 New - End of clearance sale"
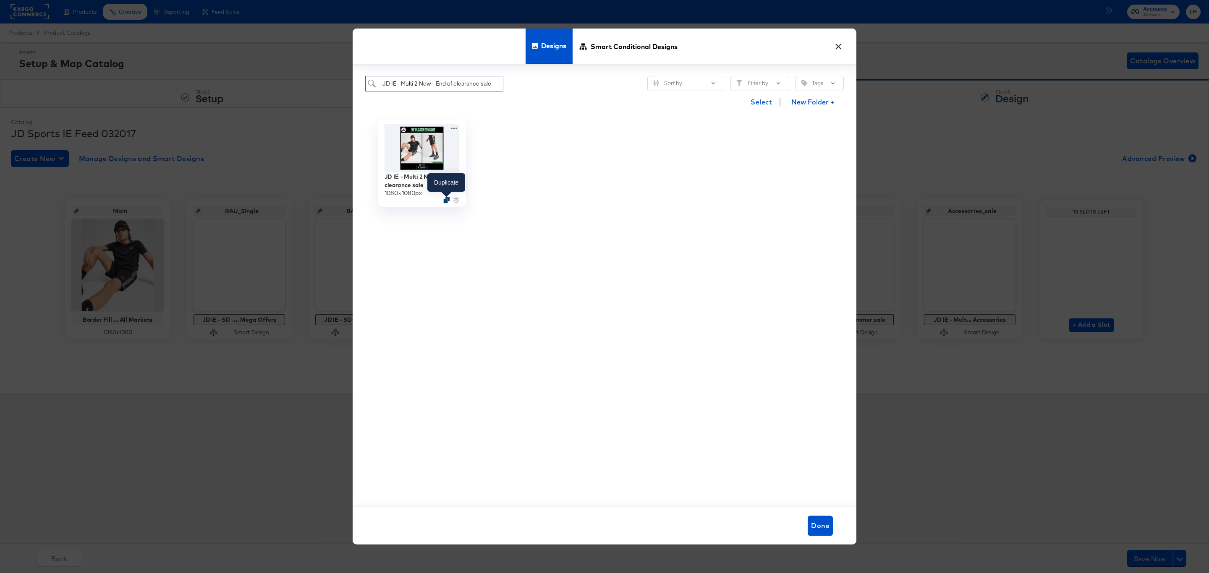
type input "JD IE - Multi 2 New - End of clearance sale"
click at [443, 202] on icon "Duplicate" at bounding box center [446, 200] width 6 height 6
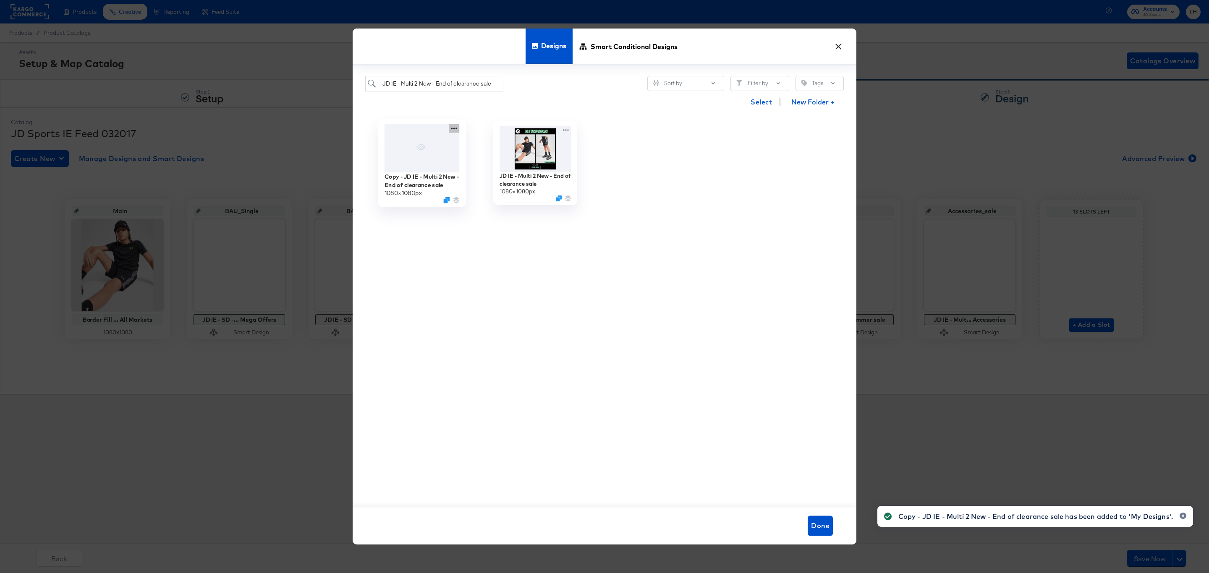
click at [454, 130] on icon at bounding box center [454, 128] width 10 height 9
click at [493, 162] on div "Edit Design Edit Design" at bounding box center [493, 162] width 0 height 0
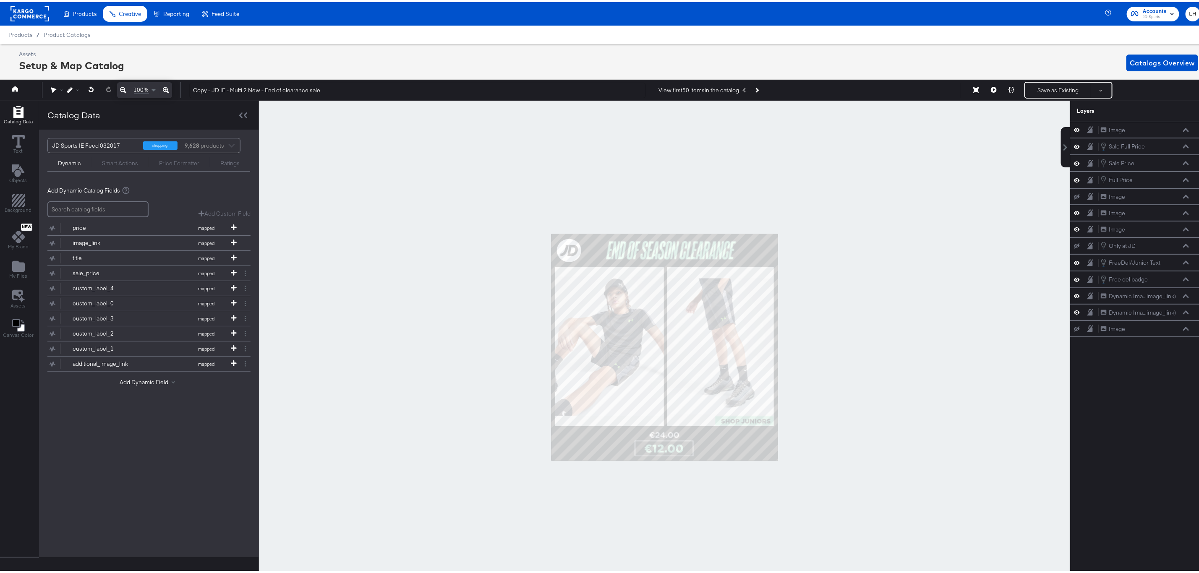
click at [470, 205] on div at bounding box center [664, 346] width 811 height 494
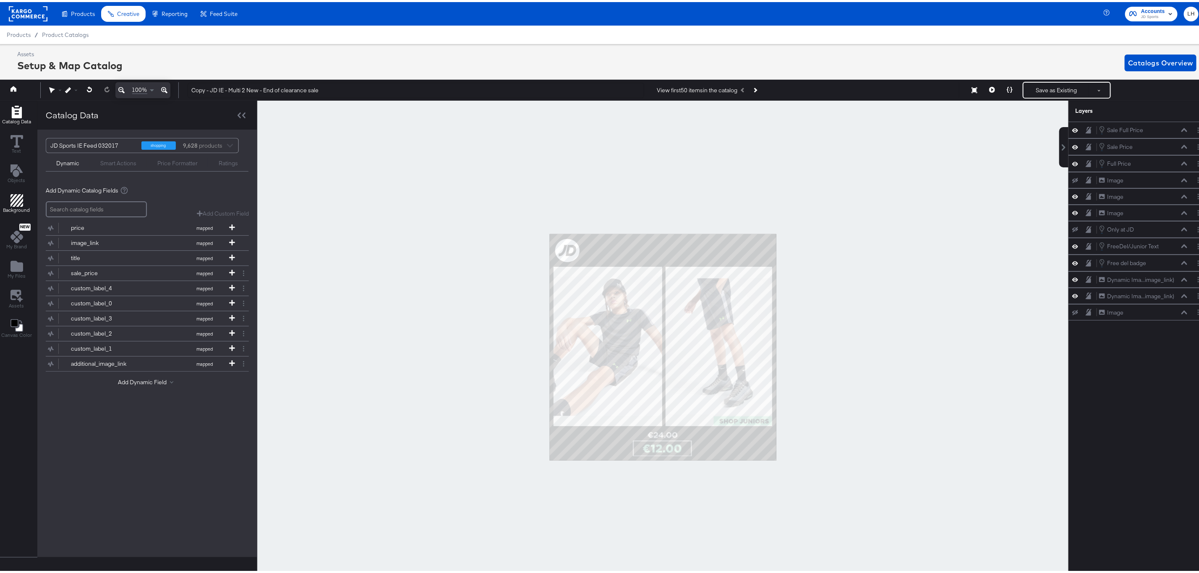
click at [23, 204] on div "Background" at bounding box center [16, 201] width 27 height 19
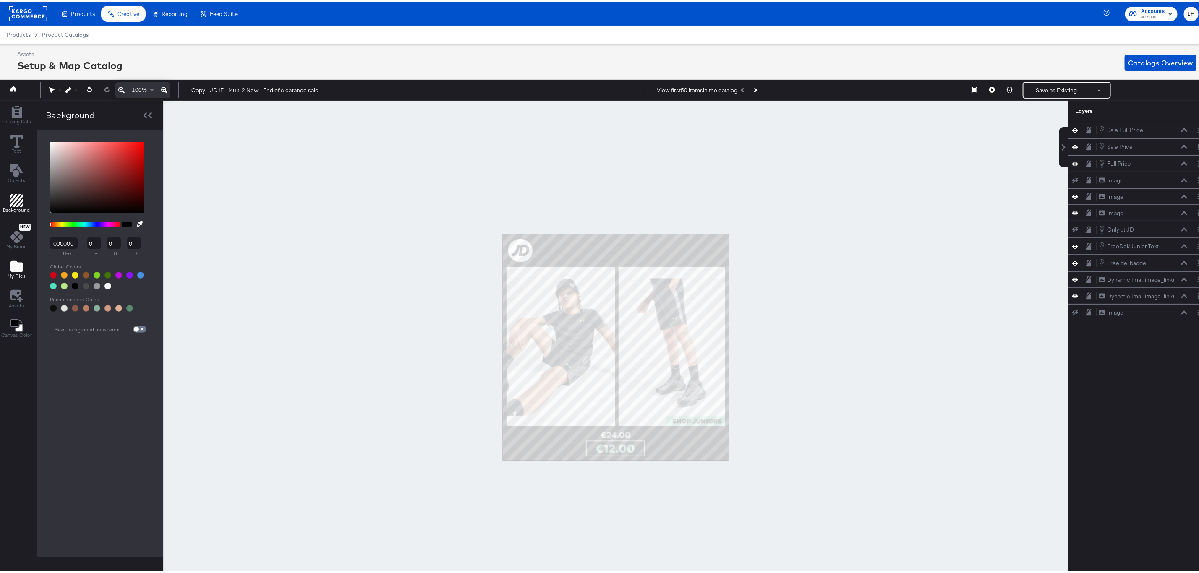
click at [24, 259] on button "My Files" at bounding box center [17, 268] width 28 height 24
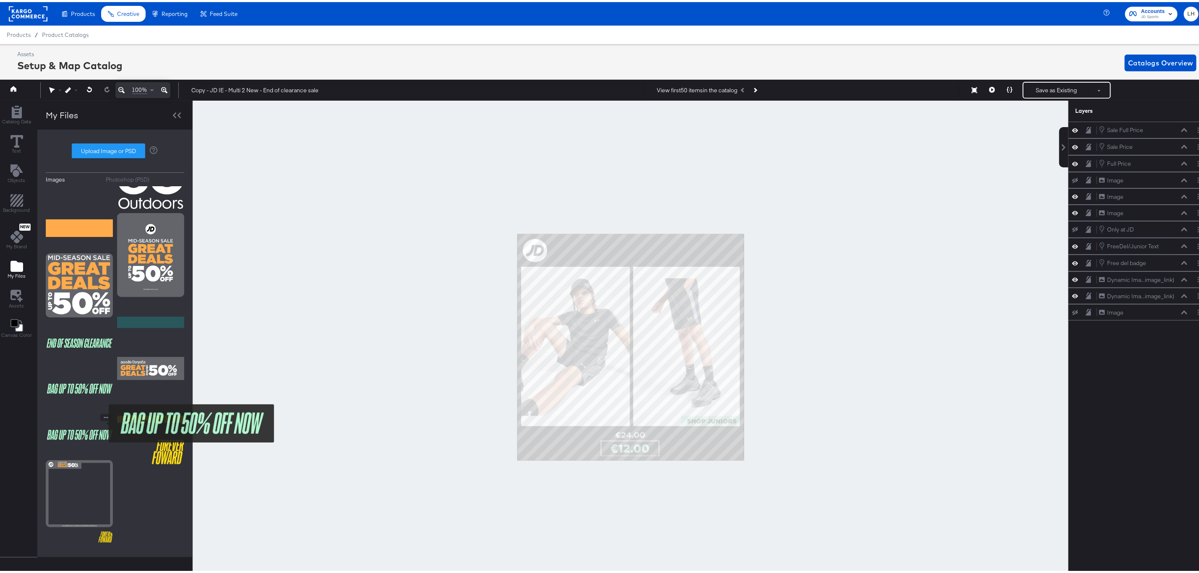
scroll to position [126, 0]
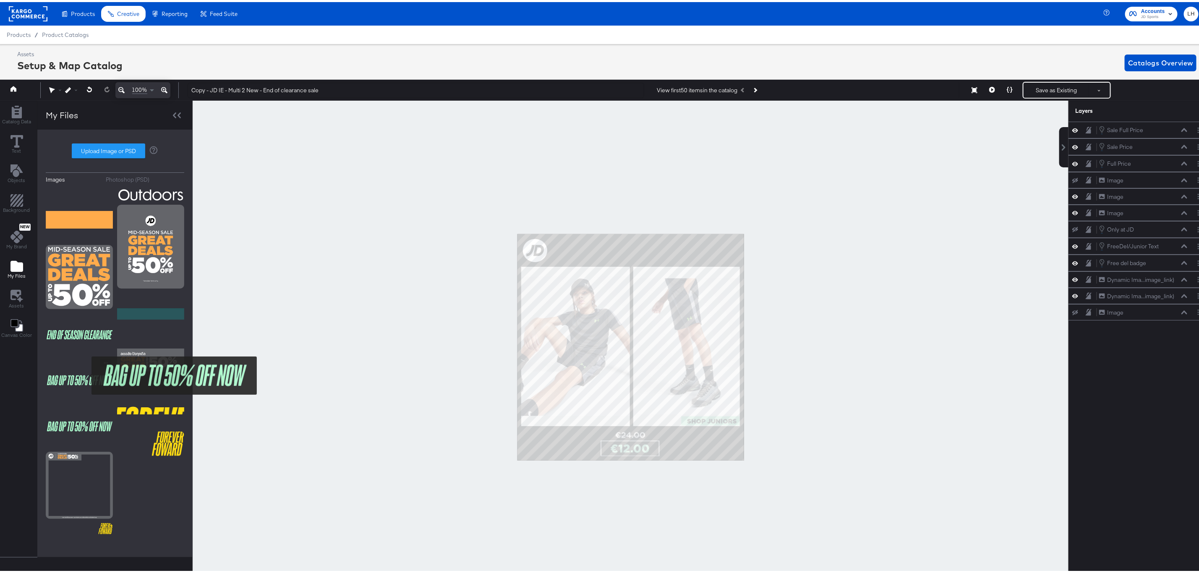
click at [86, 373] on img at bounding box center [79, 379] width 67 height 42
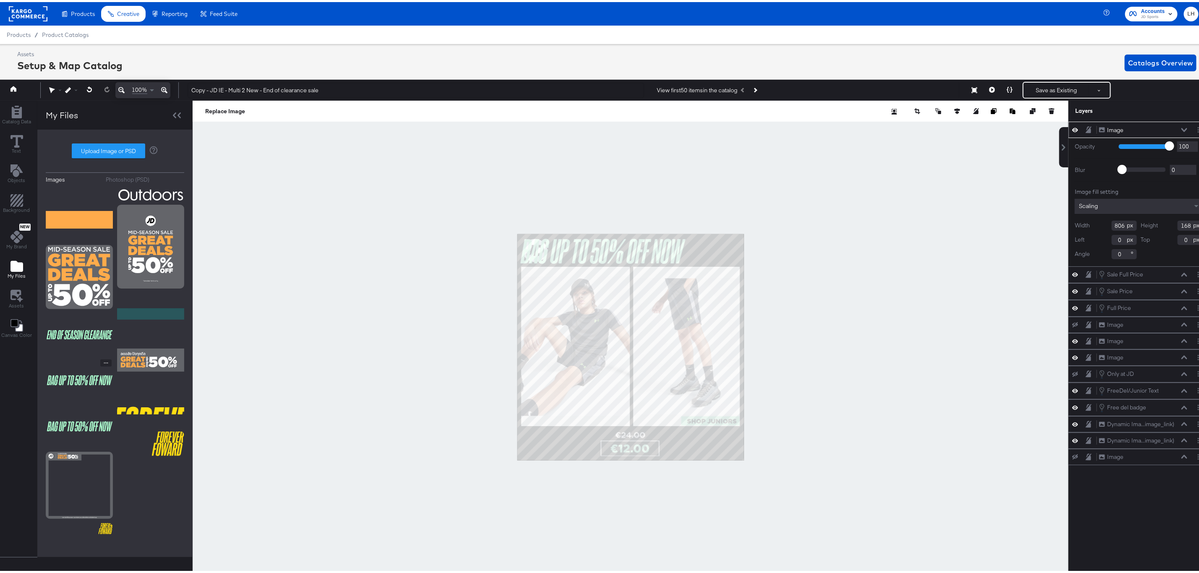
type input "229"
type input "132"
type input "670"
type input "144"
type input "372"
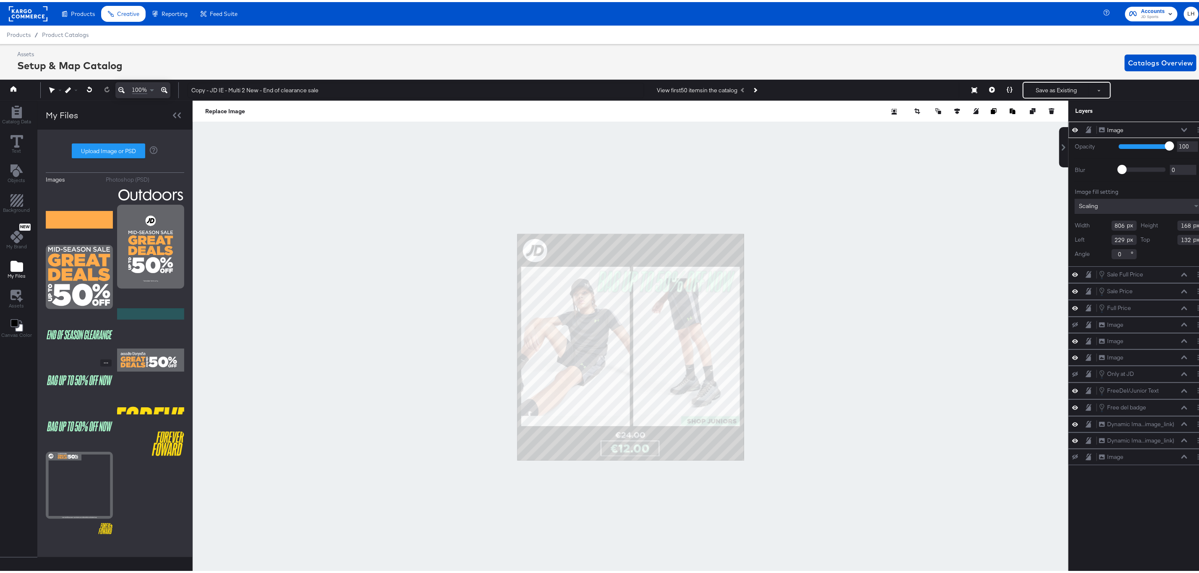
type input "156"
type input "282"
type input "-6"
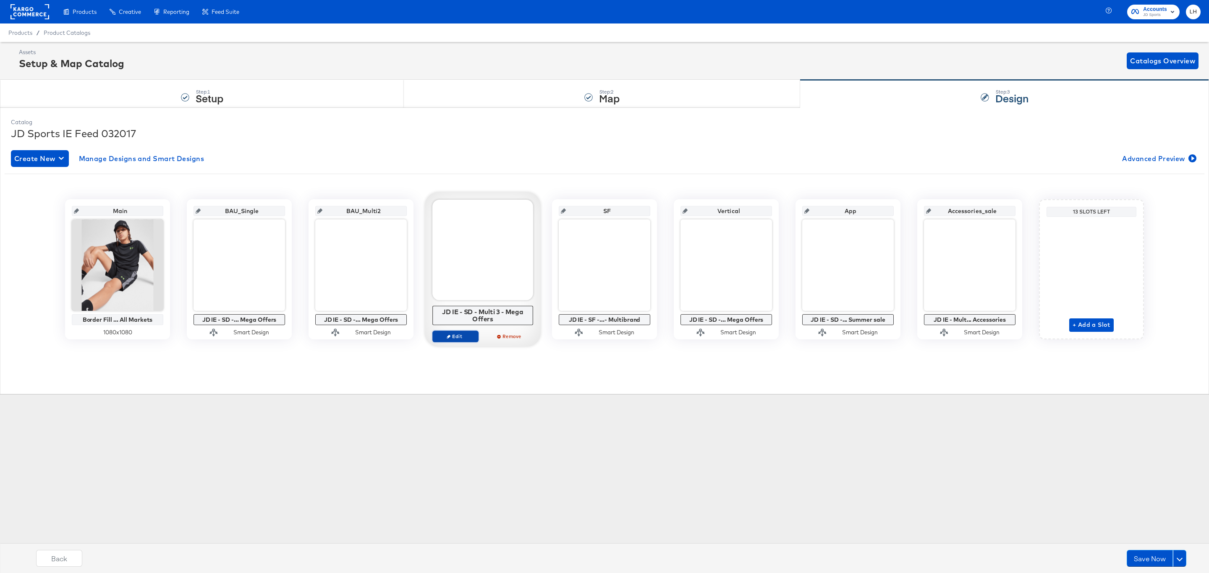
click at [460, 339] on span "Edit" at bounding box center [455, 336] width 39 height 6
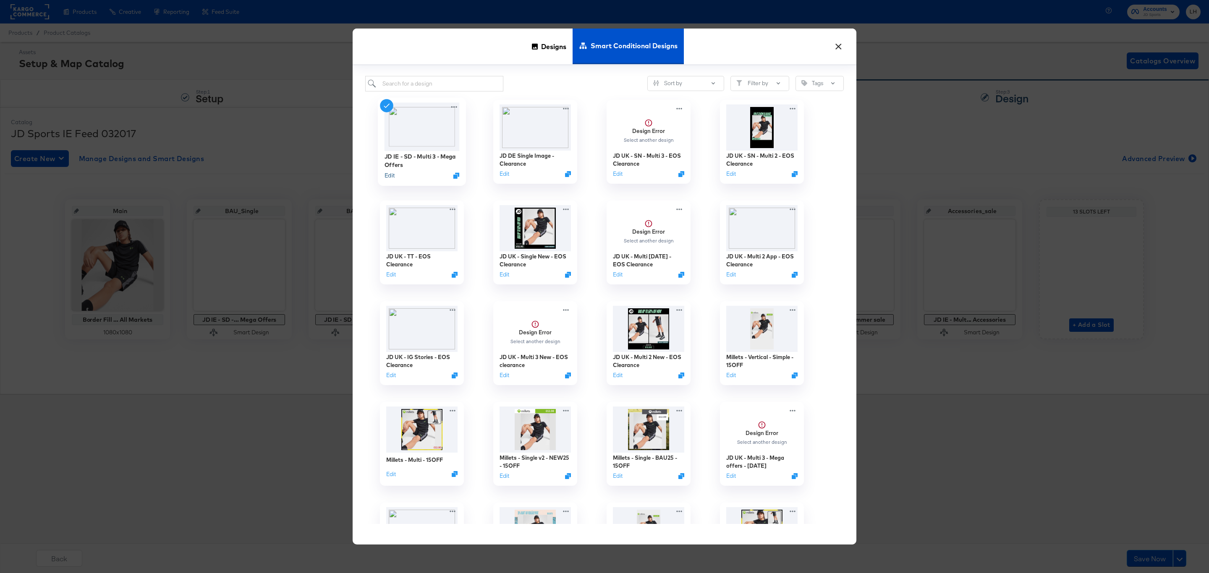
click at [392, 176] on button "Edit" at bounding box center [389, 176] width 10 height 8
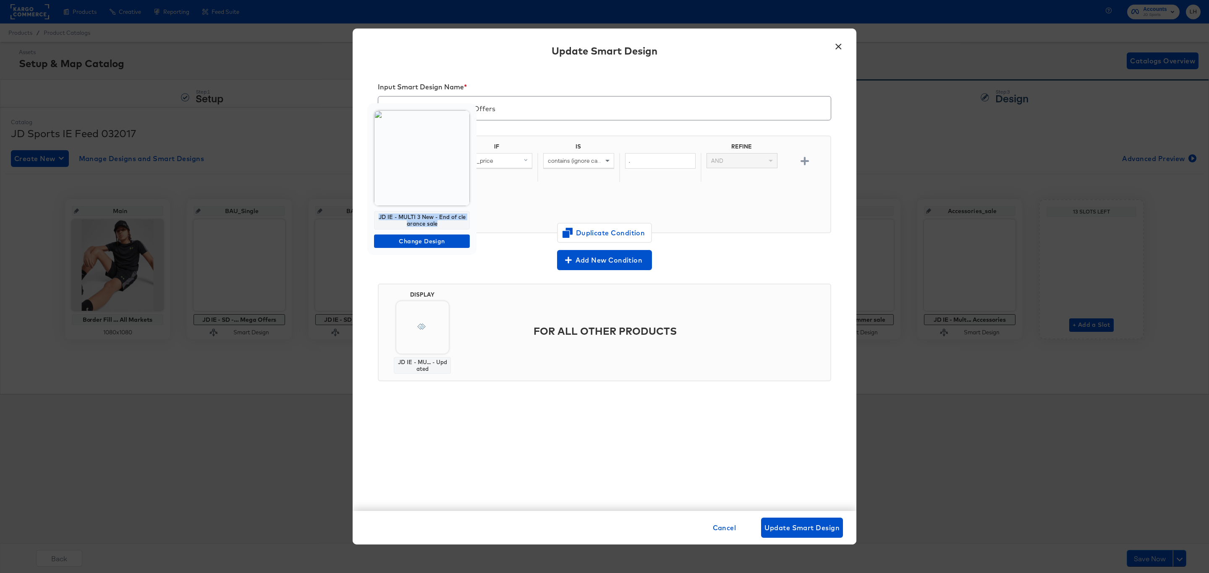
drag, startPoint x: 416, startPoint y: 224, endPoint x: 375, endPoint y: 217, distance: 41.3
click at [375, 217] on div "JD IE - MULTI 3 New - End of clearance sale" at bounding box center [422, 220] width 96 height 18
copy div "JD IE - MULTI 3 New - End of clearance sale"
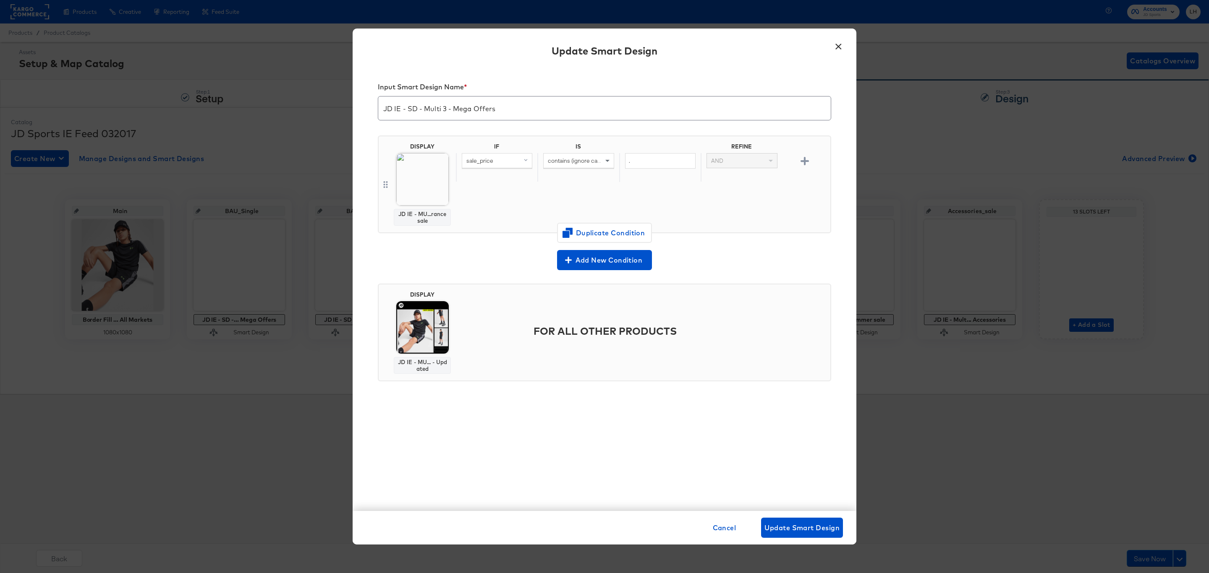
click at [837, 49] on button "×" at bounding box center [838, 44] width 15 height 15
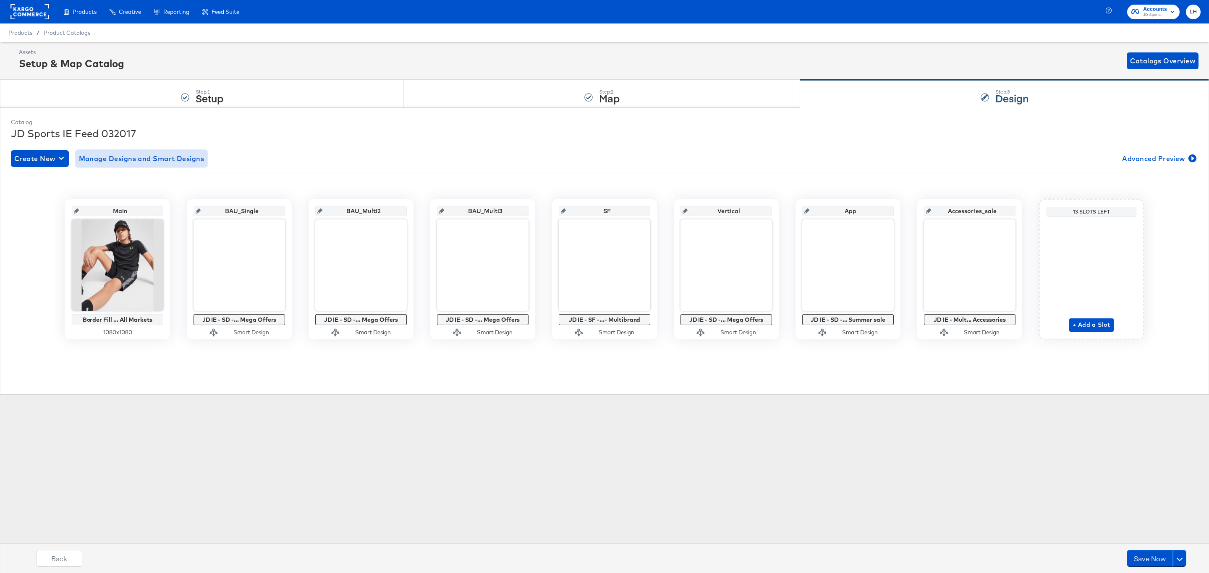
click at [162, 155] on span "Manage Designs and Smart Designs" at bounding box center [142, 159] width 126 height 12
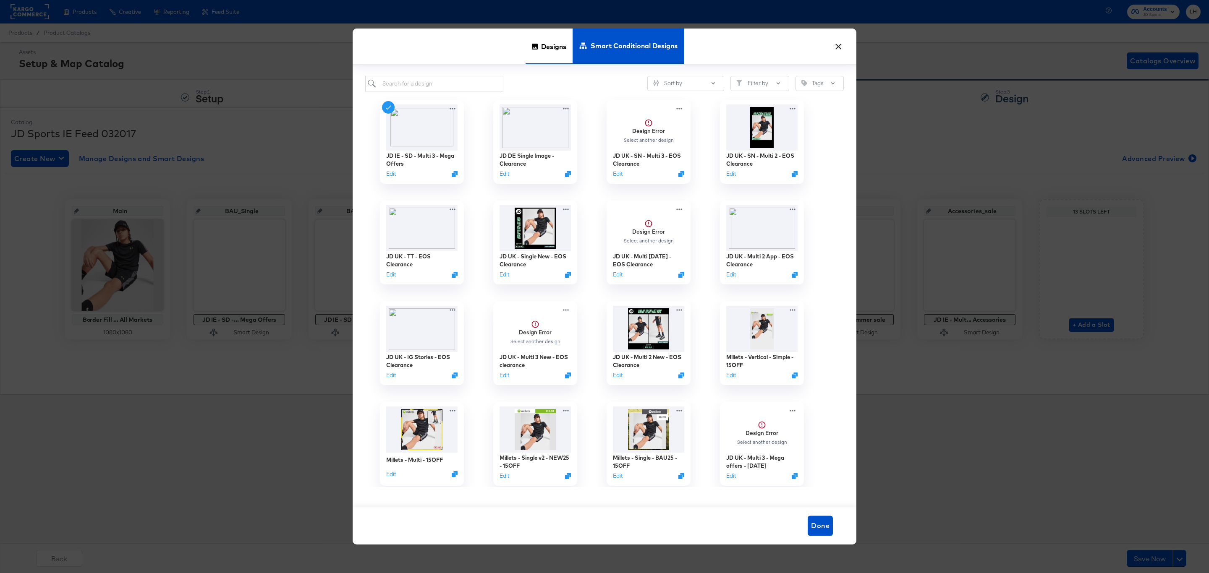
click at [543, 45] on span "Designs" at bounding box center [553, 46] width 25 height 37
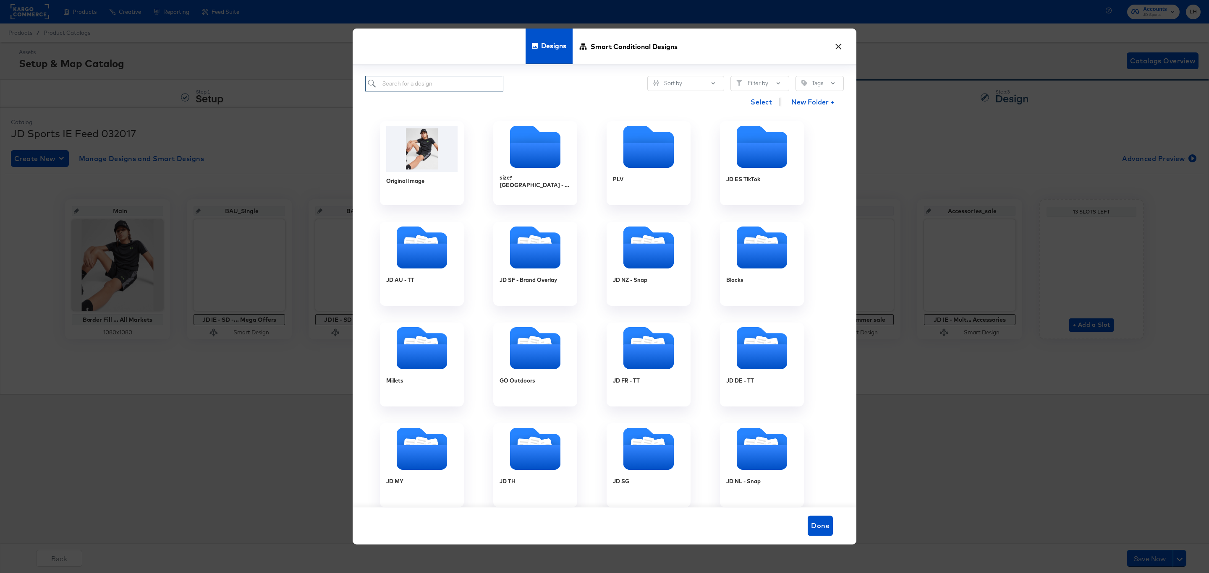
click at [413, 87] on input "search" at bounding box center [434, 84] width 138 height 16
paste input "JD IE - MULTI 3 New - End of clearance sale"
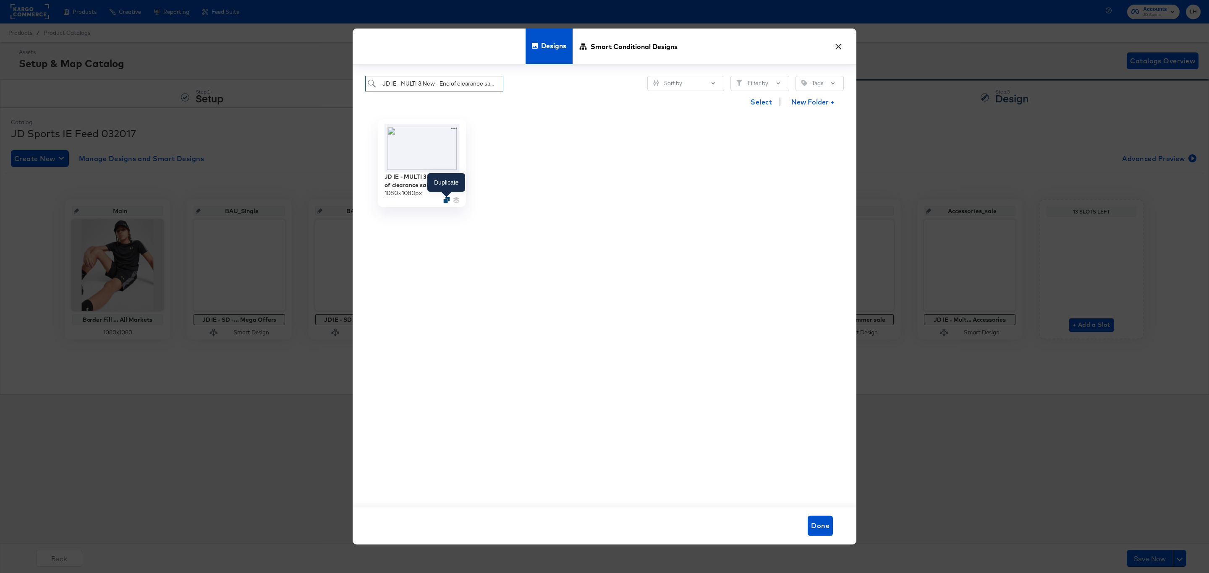
type input "JD IE - MULTI 3 New - End of clearance sale"
click at [445, 202] on icon "Duplicate" at bounding box center [446, 200] width 6 height 6
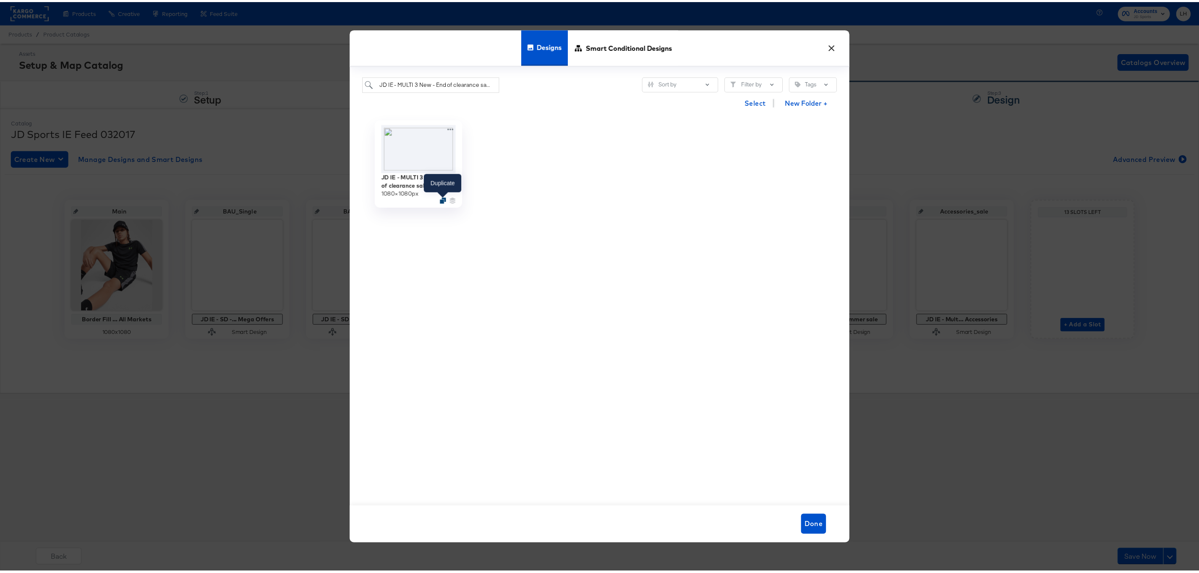
scroll to position [0, 0]
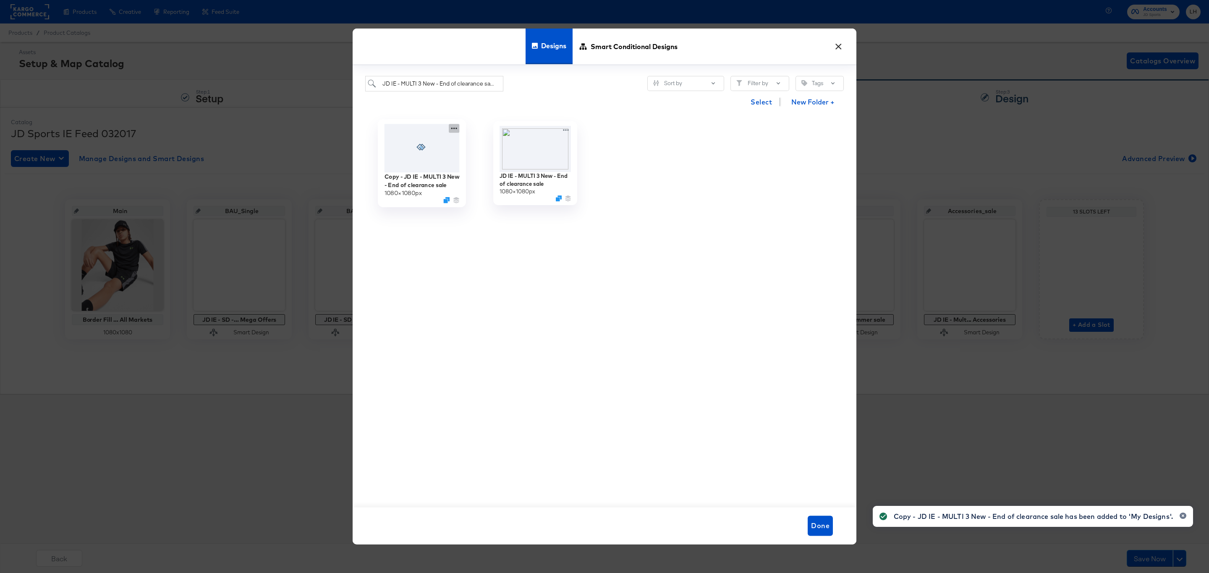
click at [452, 129] on icon at bounding box center [454, 129] width 6 height 2
click at [489, 163] on icon at bounding box center [483, 162] width 19 height 7
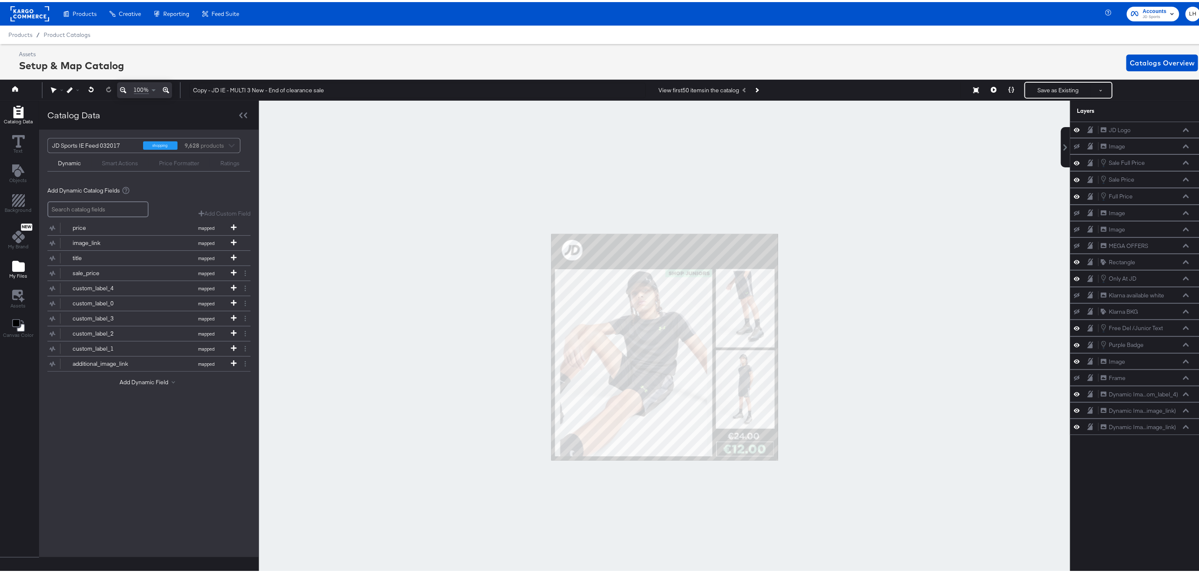
click at [17, 269] on icon "Add Files" at bounding box center [18, 264] width 13 height 11
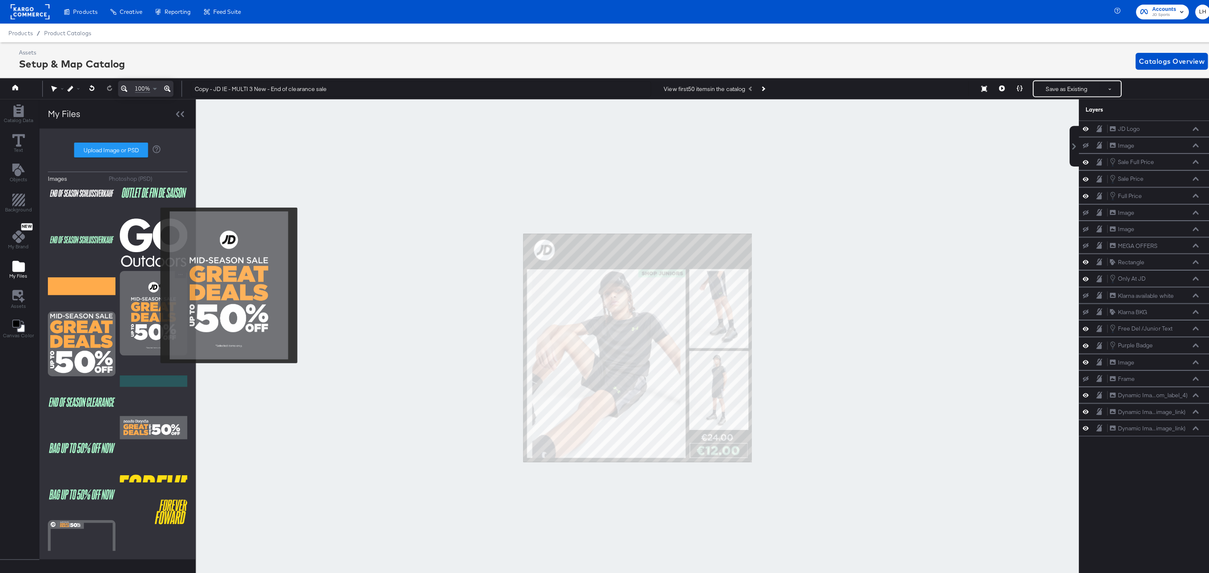
scroll to position [126, 0]
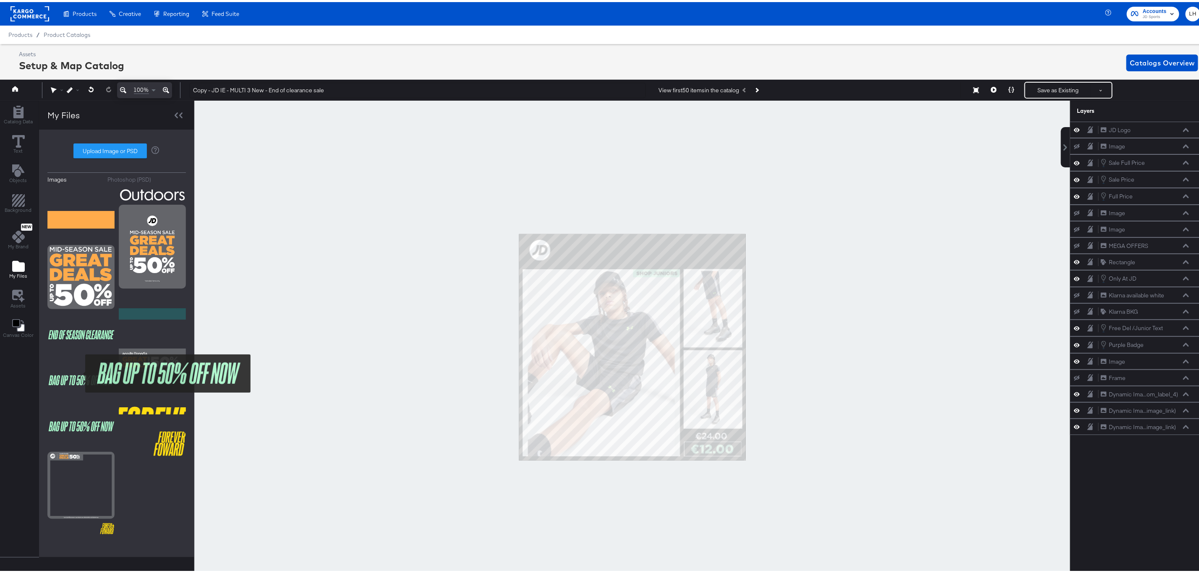
click at [80, 372] on img at bounding box center [80, 379] width 67 height 42
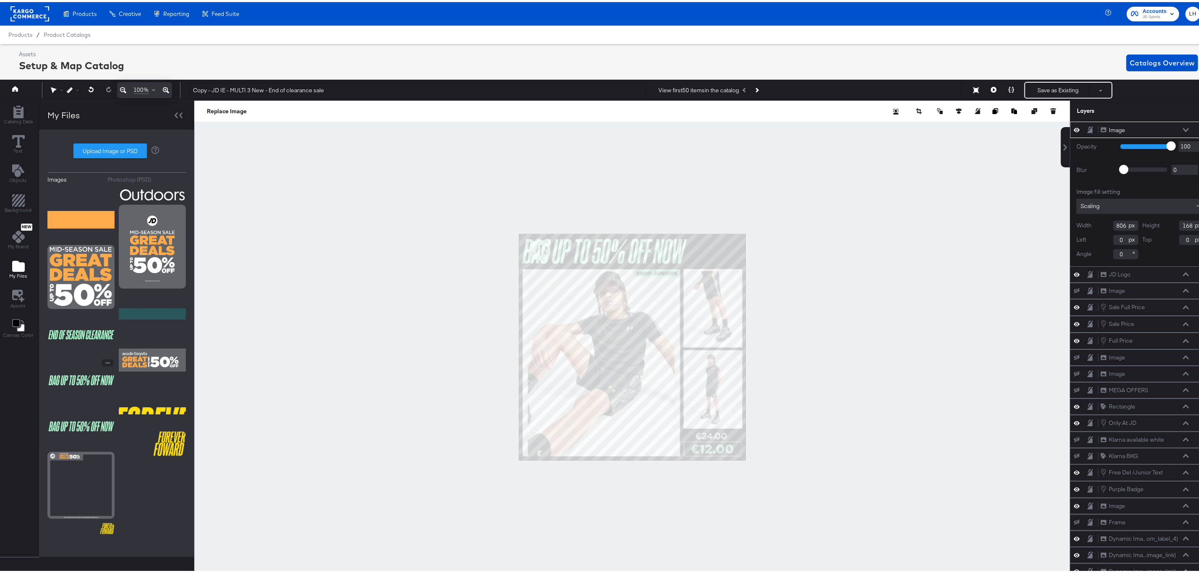
type input "183"
type input "102"
type input "613"
type input "121"
type input "376"
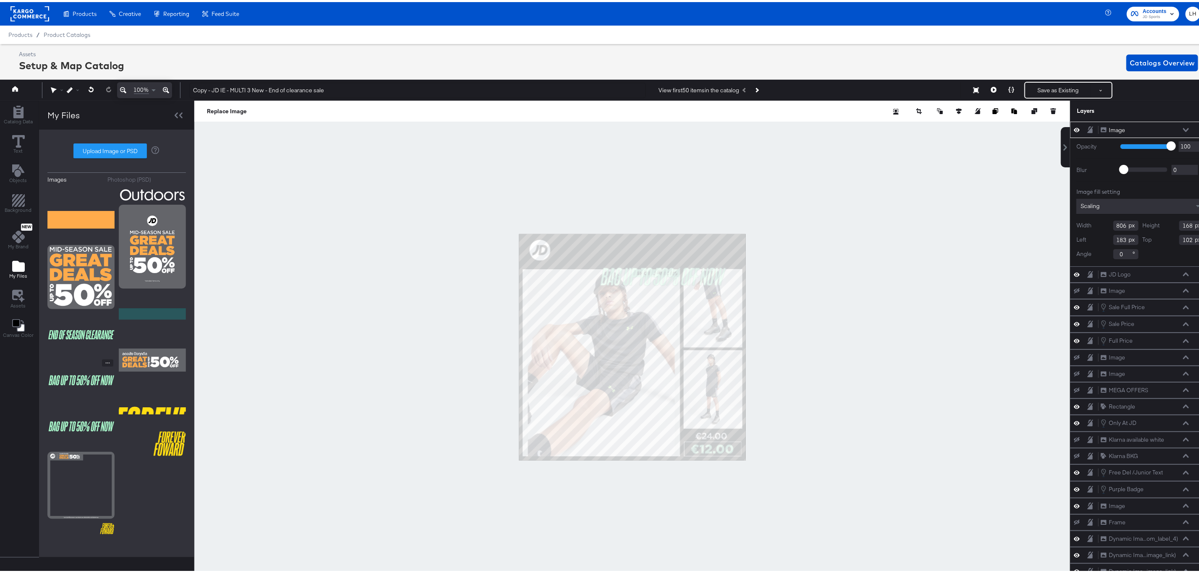
type input "144"
type input "306"
type input "26"
type input "256"
click at [815, 233] on div at bounding box center [632, 346] width 876 height 494
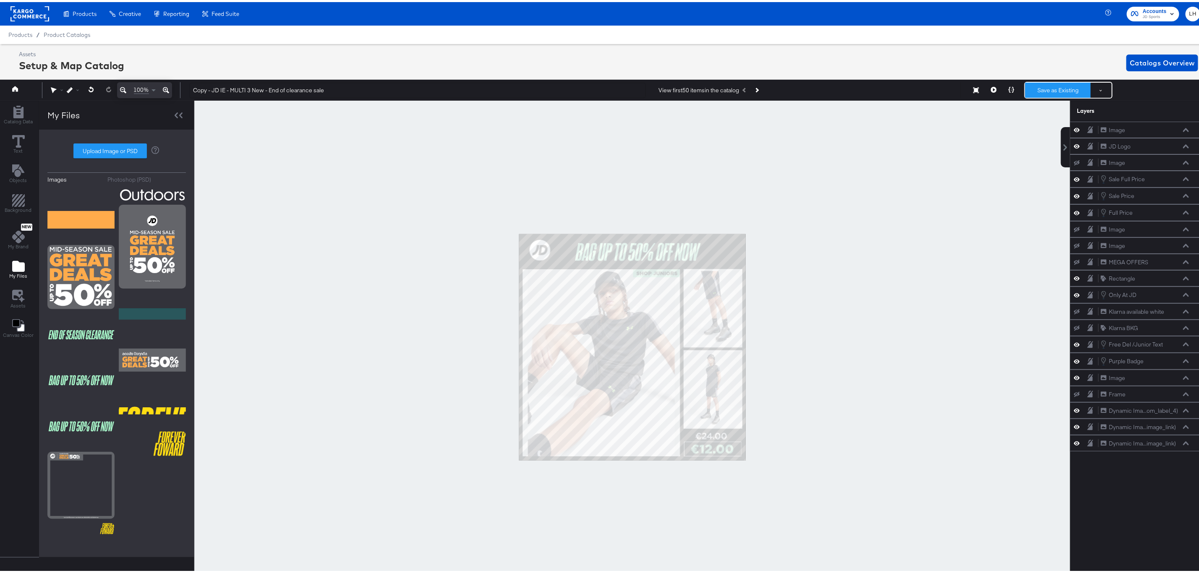
click at [1036, 86] on button "Save as Existing" at bounding box center [1057, 88] width 65 height 15
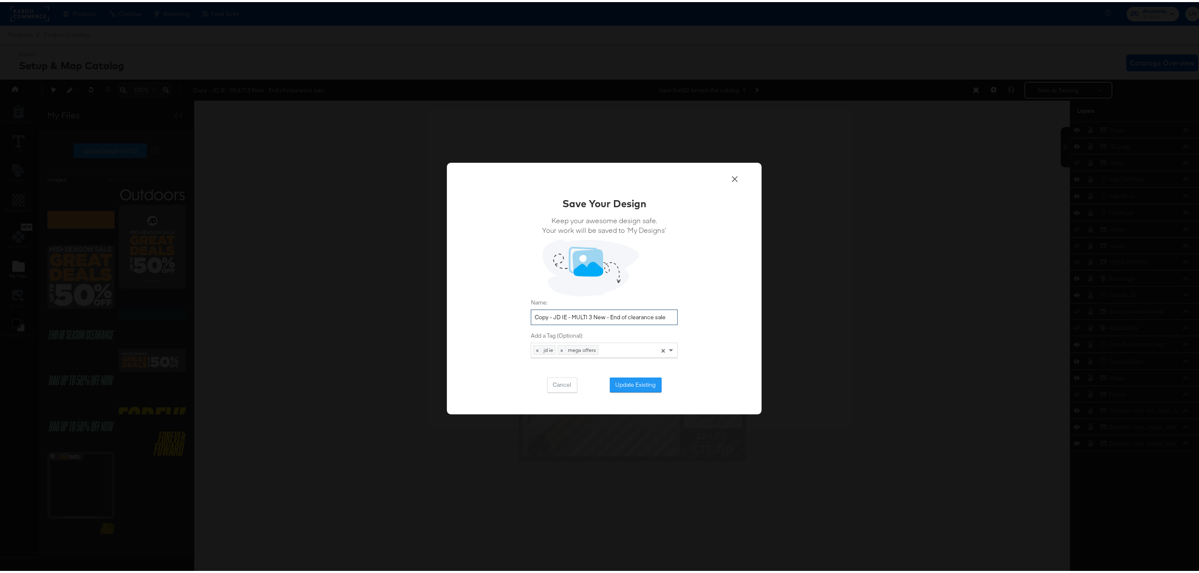
drag, startPoint x: 550, startPoint y: 316, endPoint x: 518, endPoint y: 314, distance: 32.4
click at [518, 314] on div "Save Your Design Keep your awesome design safe. Your work will be saved to ‘My …" at bounding box center [604, 287] width 315 height 252
drag, startPoint x: 649, startPoint y: 312, endPoint x: 590, endPoint y: 311, distance: 59.2
click at [590, 311] on input "JD IE - MULTI 3 New - End of clearance sale" at bounding box center [604, 316] width 147 height 16
type input "JD IE - MULTI 3 New - EOSC - 50% call out"
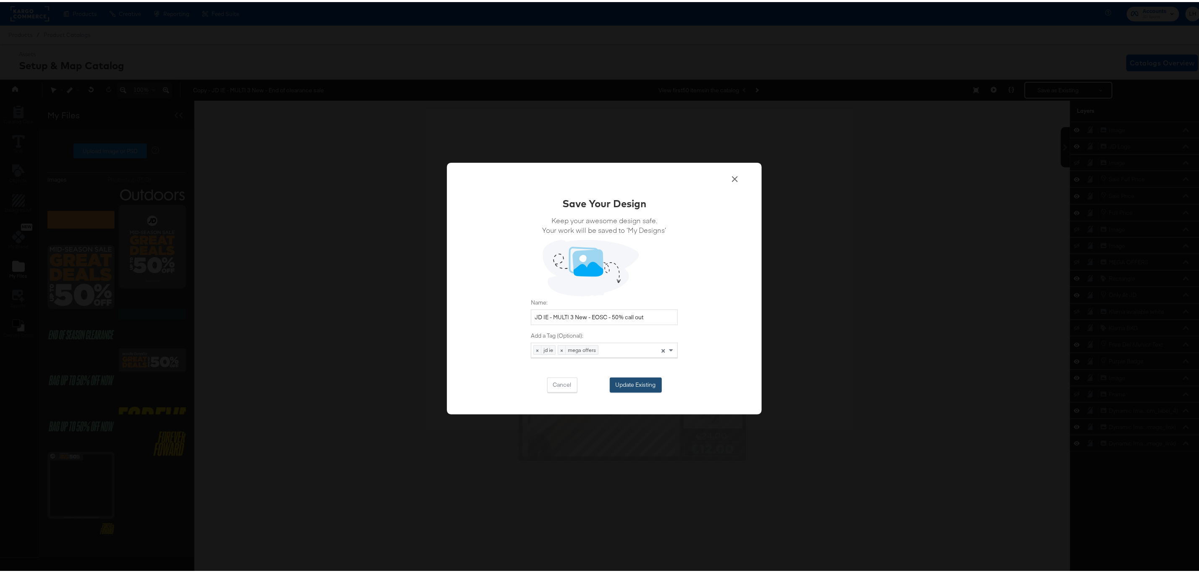
click at [620, 382] on button "Update Existing" at bounding box center [636, 383] width 52 height 15
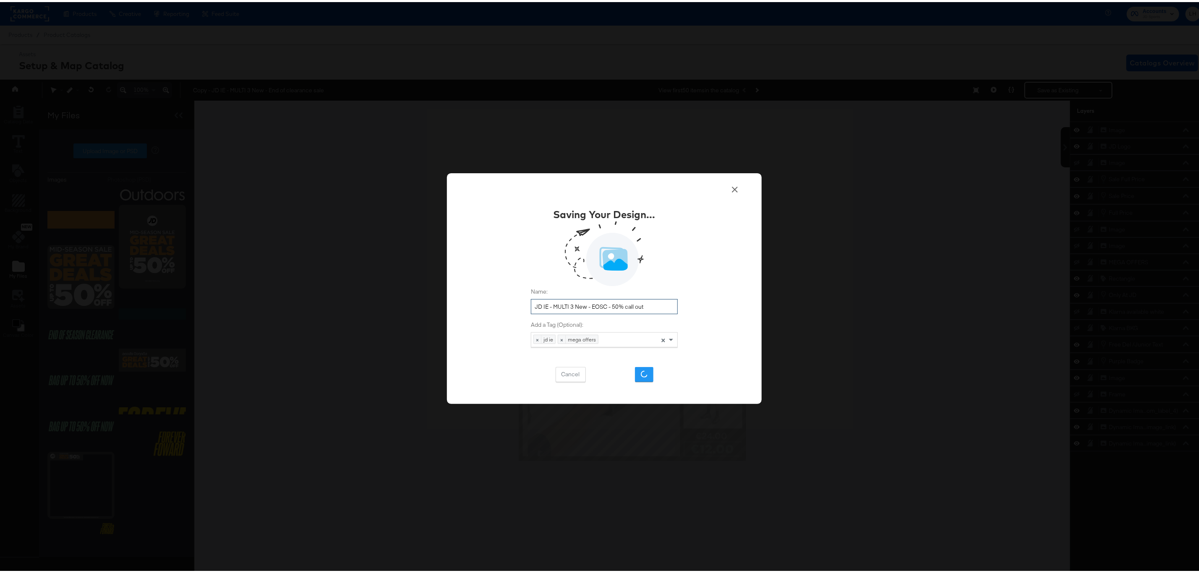
drag, startPoint x: 646, startPoint y: 306, endPoint x: 505, endPoint y: 305, distance: 140.6
click at [505, 305] on div "Saving Your Design... Name: JD IE - MULTI 3 New - EOSC - 50% call out Add a Tag…" at bounding box center [604, 286] width 315 height 231
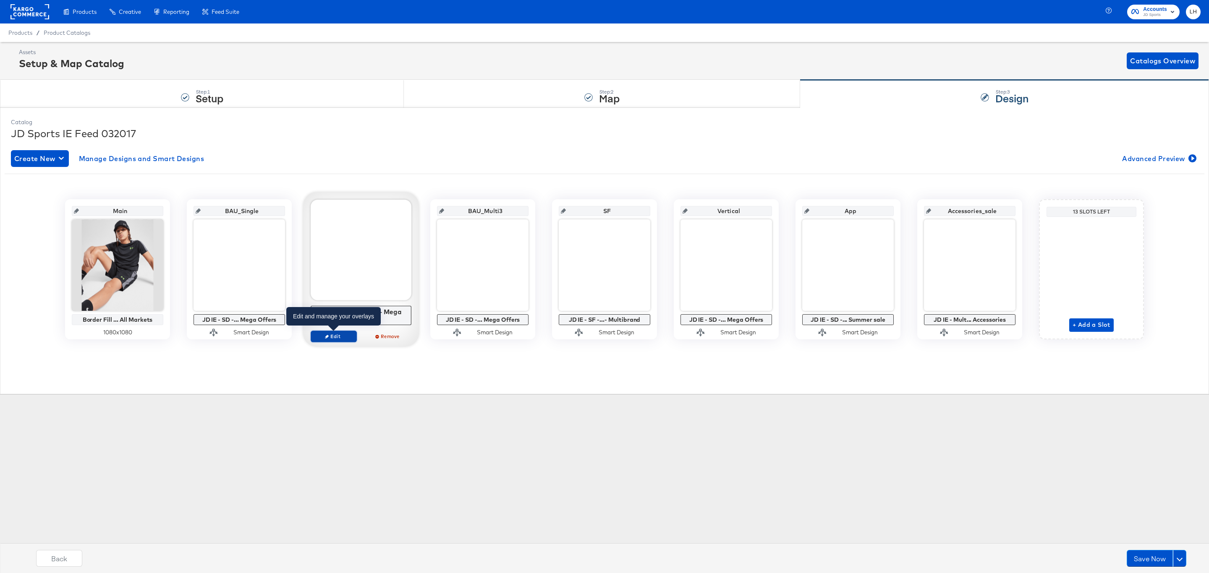
click at [332, 339] on span "Edit" at bounding box center [333, 336] width 39 height 6
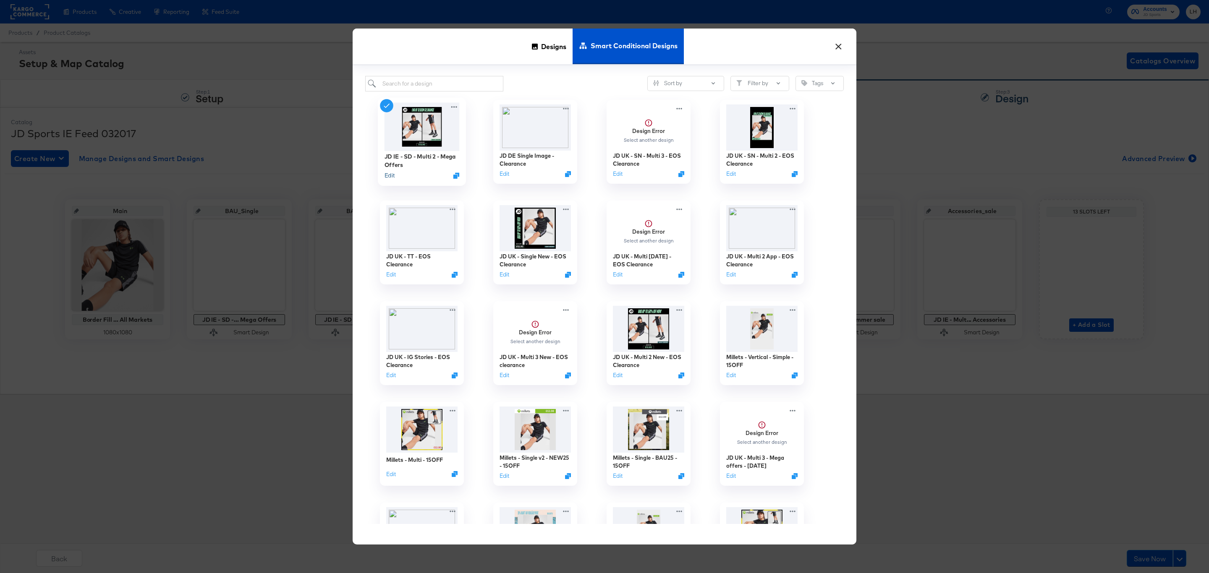
click at [392, 174] on button "Edit" at bounding box center [389, 176] width 10 height 8
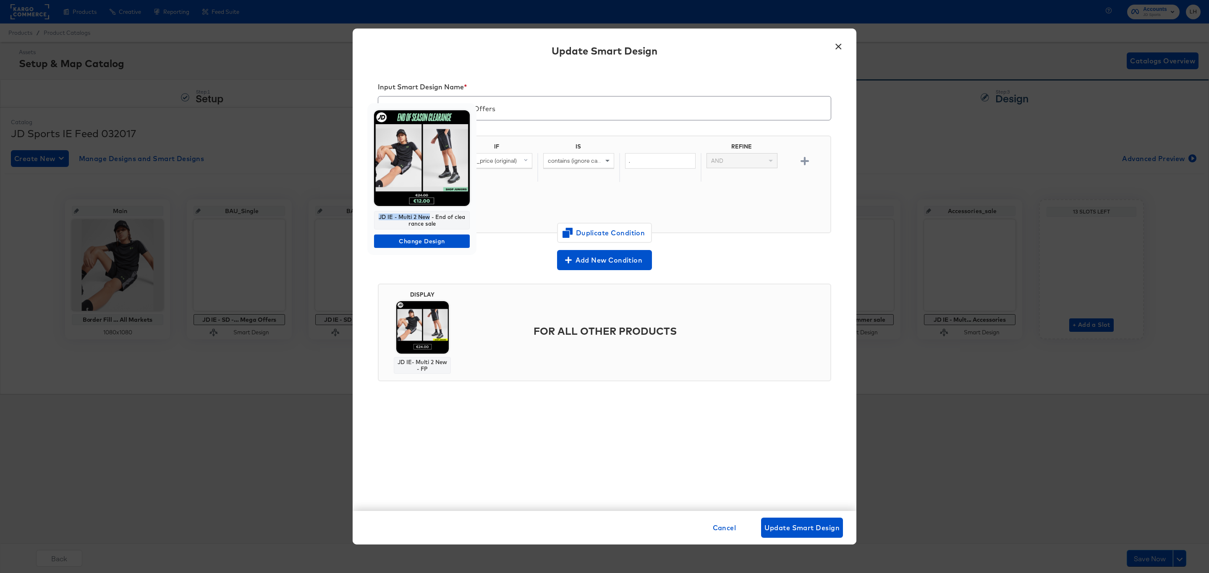
drag, startPoint x: 431, startPoint y: 217, endPoint x: 374, endPoint y: 217, distance: 56.2
click at [374, 217] on div "JD IE - Multi 2 New - End of clearance sale" at bounding box center [422, 220] width 96 height 18
copy div "JD IE - Multi 2 New"
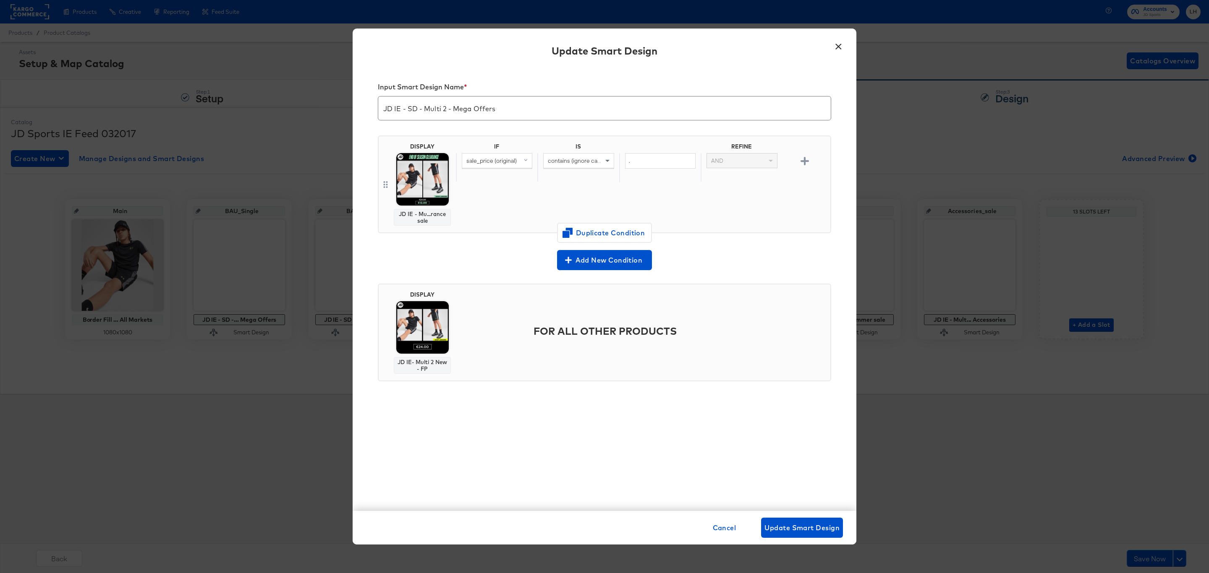
click at [842, 46] on button "×" at bounding box center [838, 44] width 15 height 15
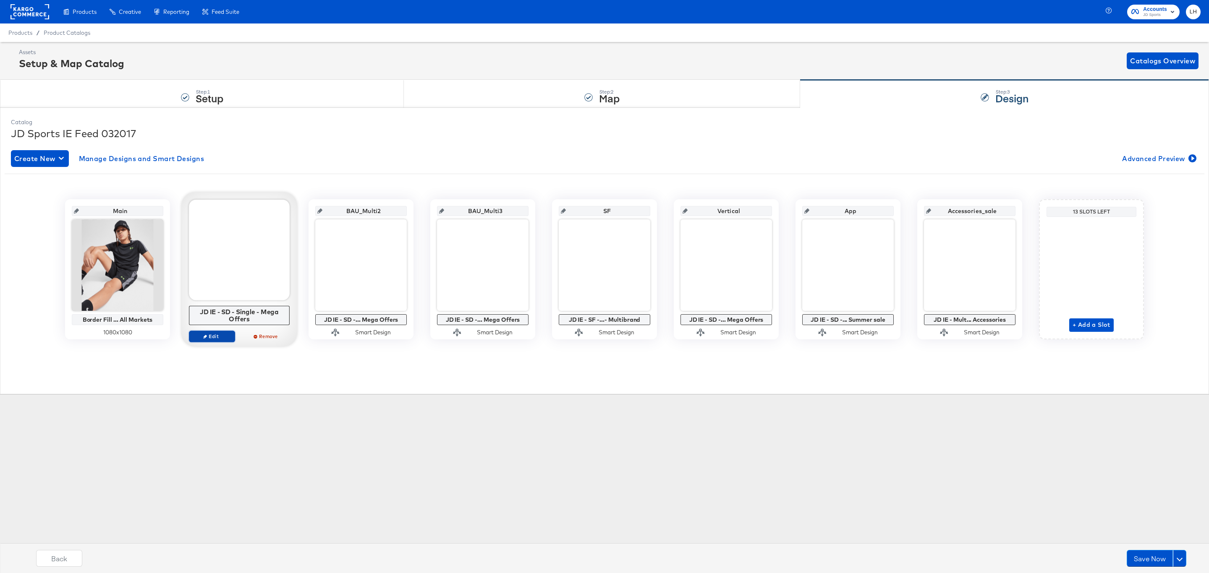
click at [209, 336] on span "Edit" at bounding box center [212, 336] width 39 height 6
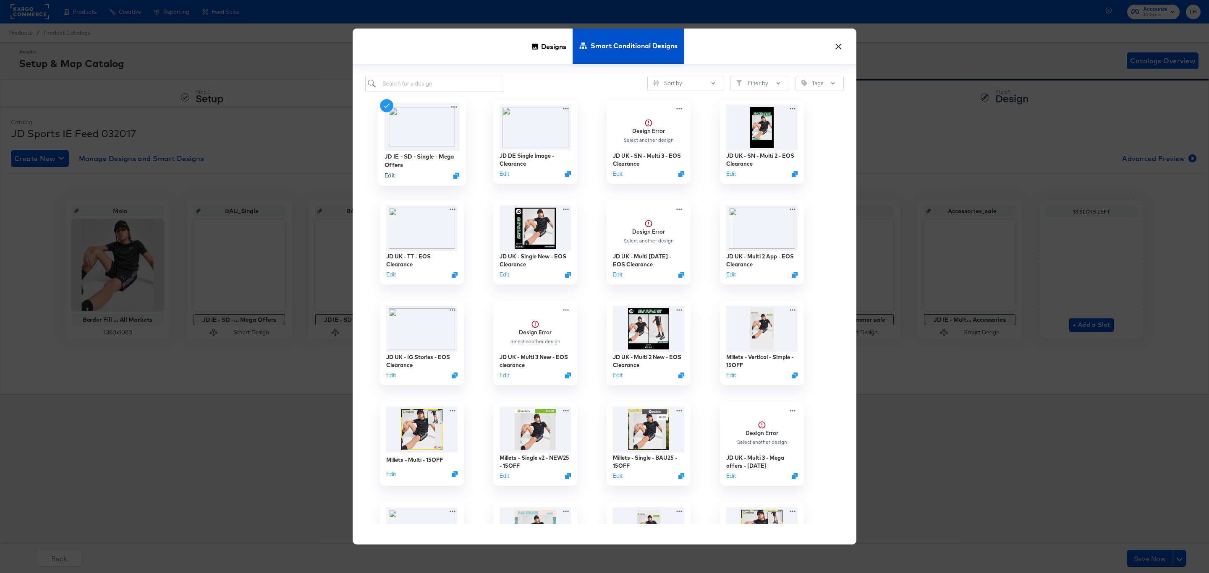
click at [388, 178] on button "Edit" at bounding box center [389, 176] width 10 height 8
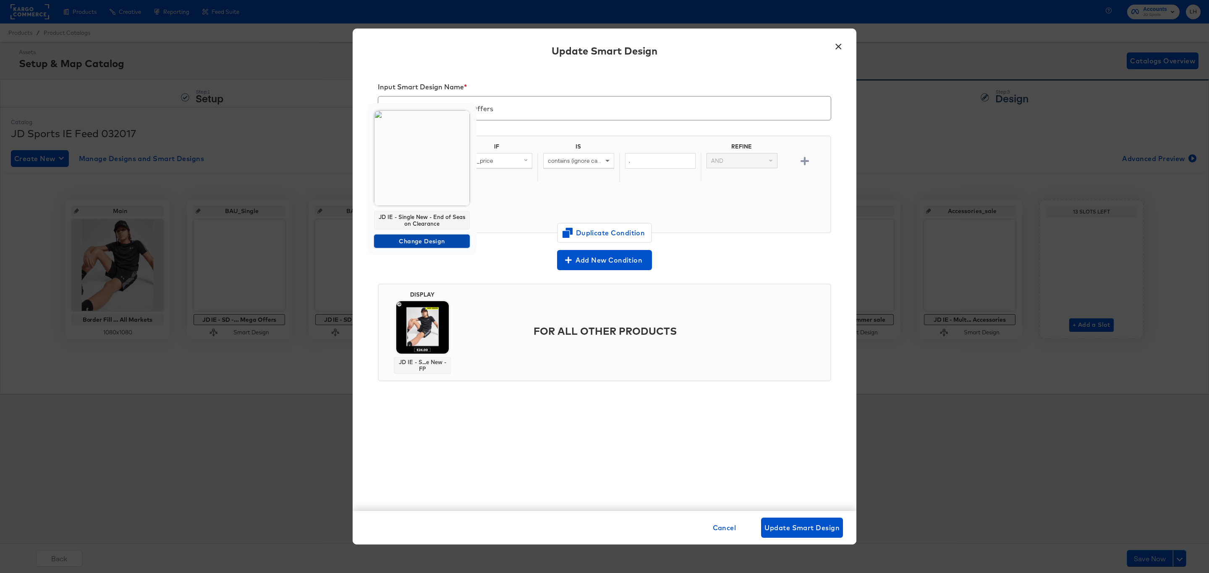
click at [430, 241] on span "Change Design" at bounding box center [421, 241] width 89 height 10
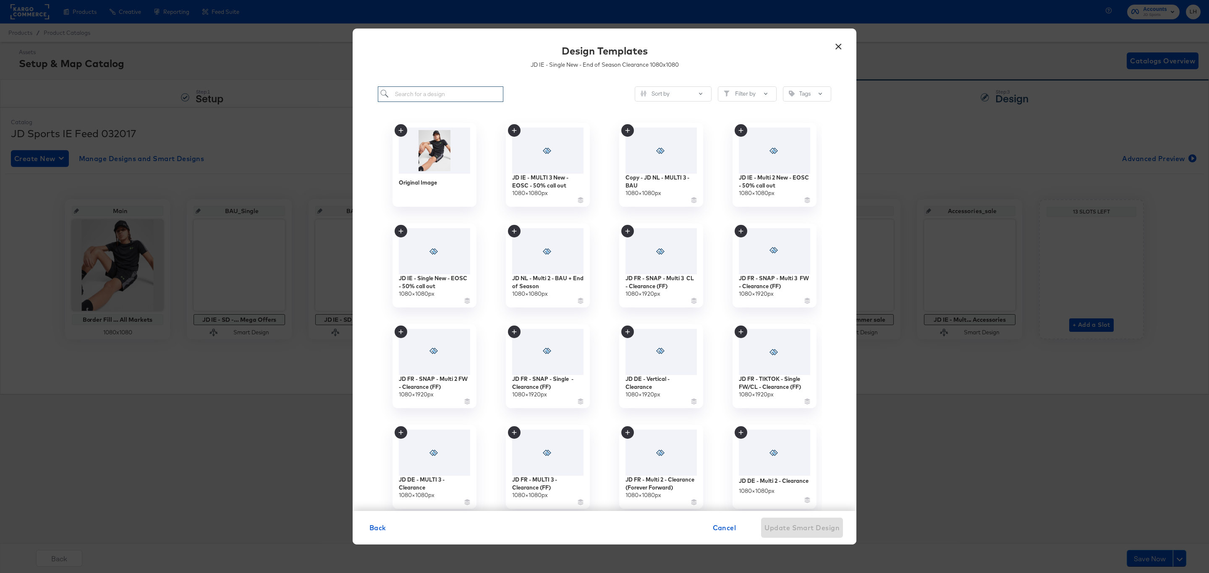
click at [415, 96] on input "search" at bounding box center [441, 94] width 126 height 16
paste input "JD IE - Single New - EOSC - 50% call out"
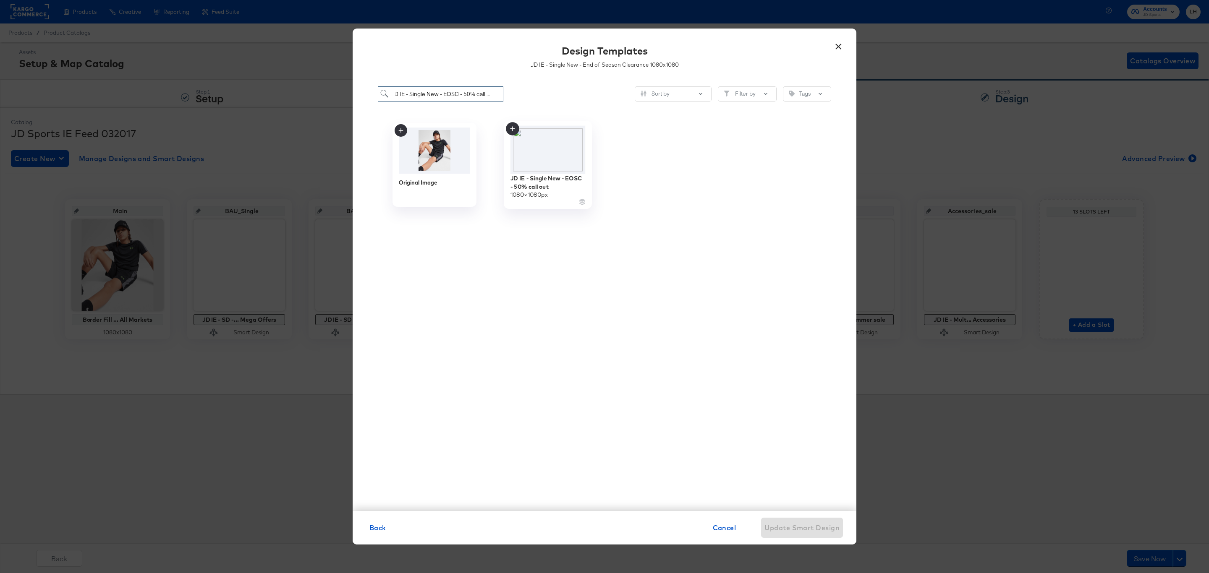
type input "JD IE - Single New - EOSC - 50% call out"
click at [510, 129] on icon at bounding box center [512, 128] width 13 height 13
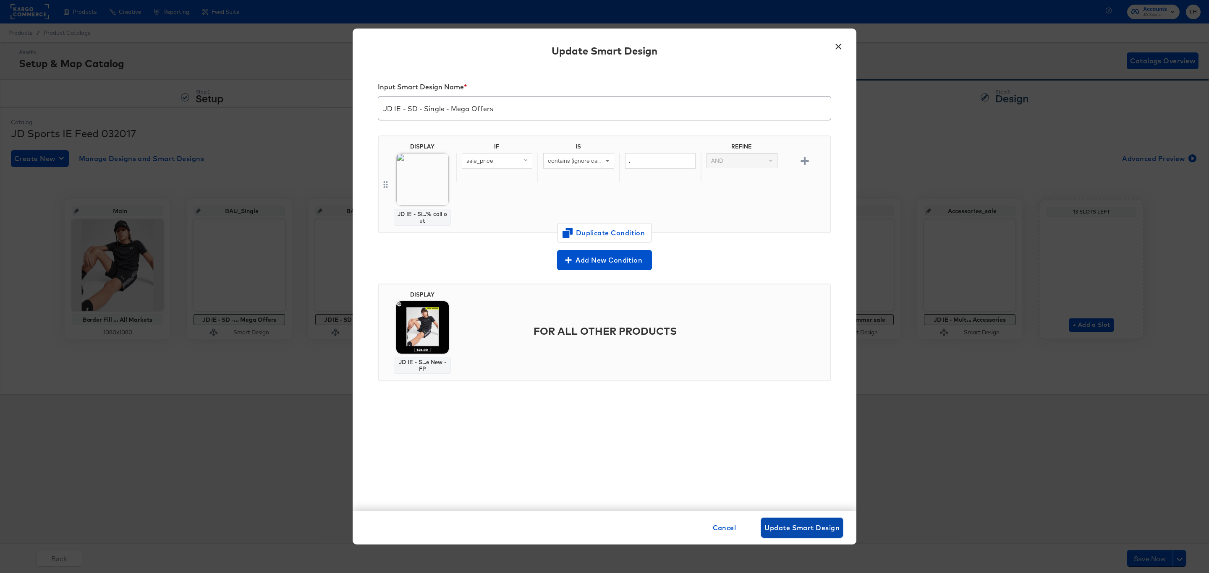
click at [797, 531] on span "Update Smart Design" at bounding box center [801, 528] width 75 height 12
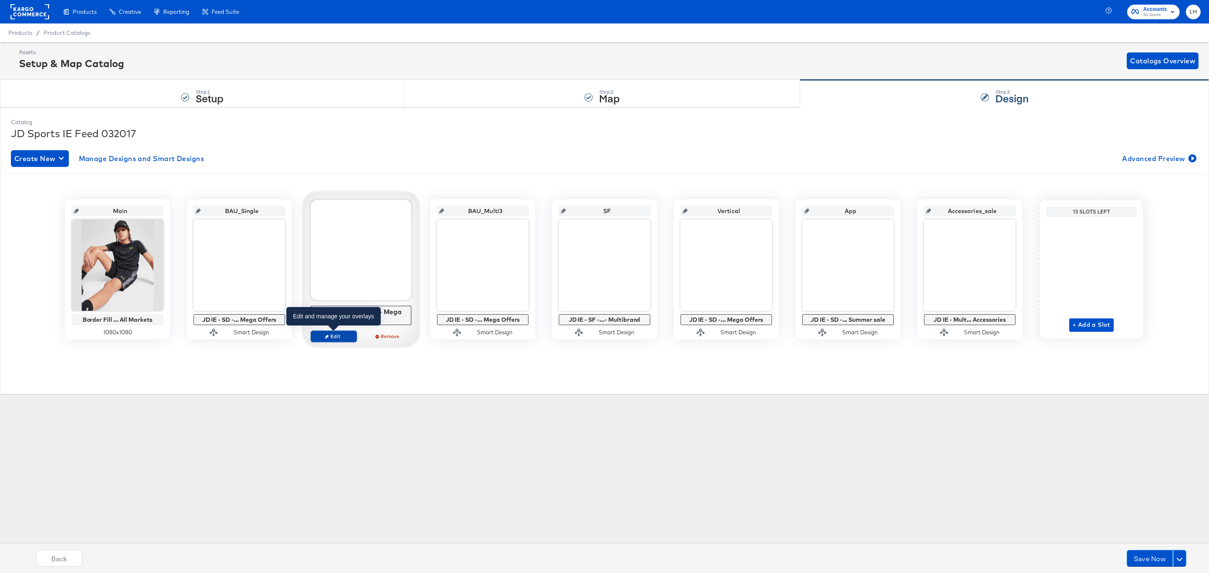
click at [345, 337] on span "Edit" at bounding box center [333, 336] width 39 height 6
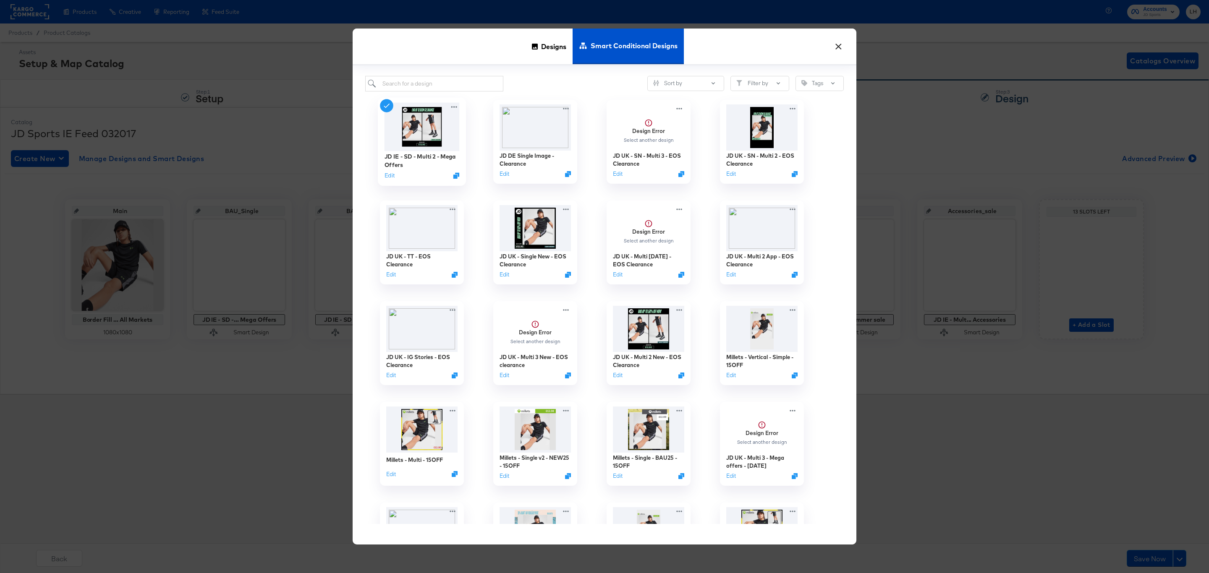
click at [390, 180] on div "JD IE - SD - Multi 2 - Mega Offers Edit" at bounding box center [421, 166] width 75 height 30
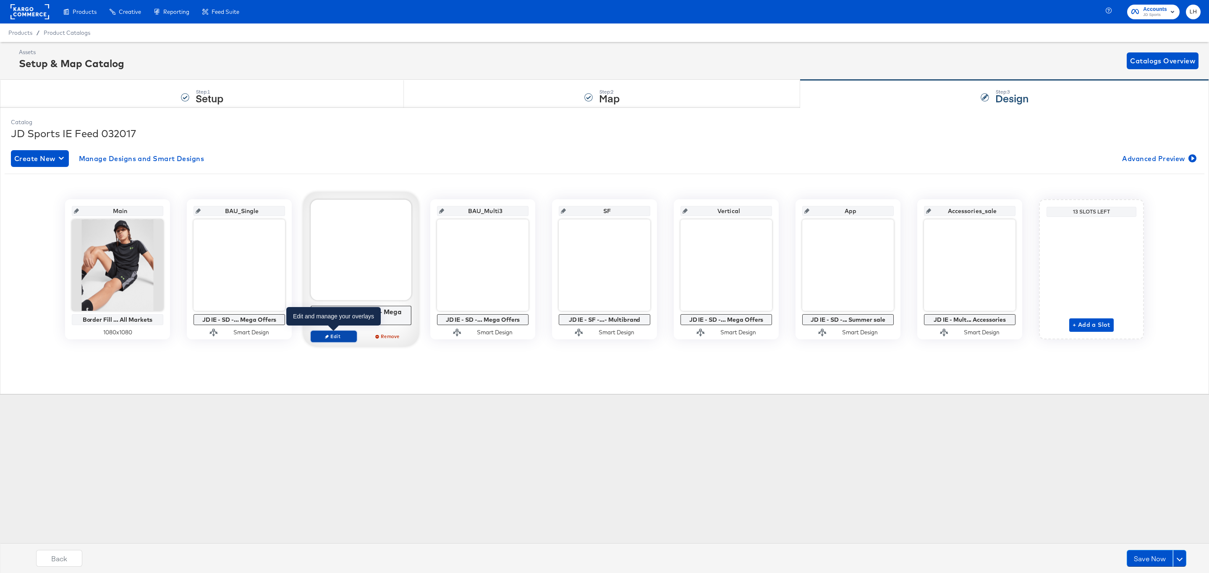
click at [337, 334] on span "Edit" at bounding box center [333, 336] width 39 height 6
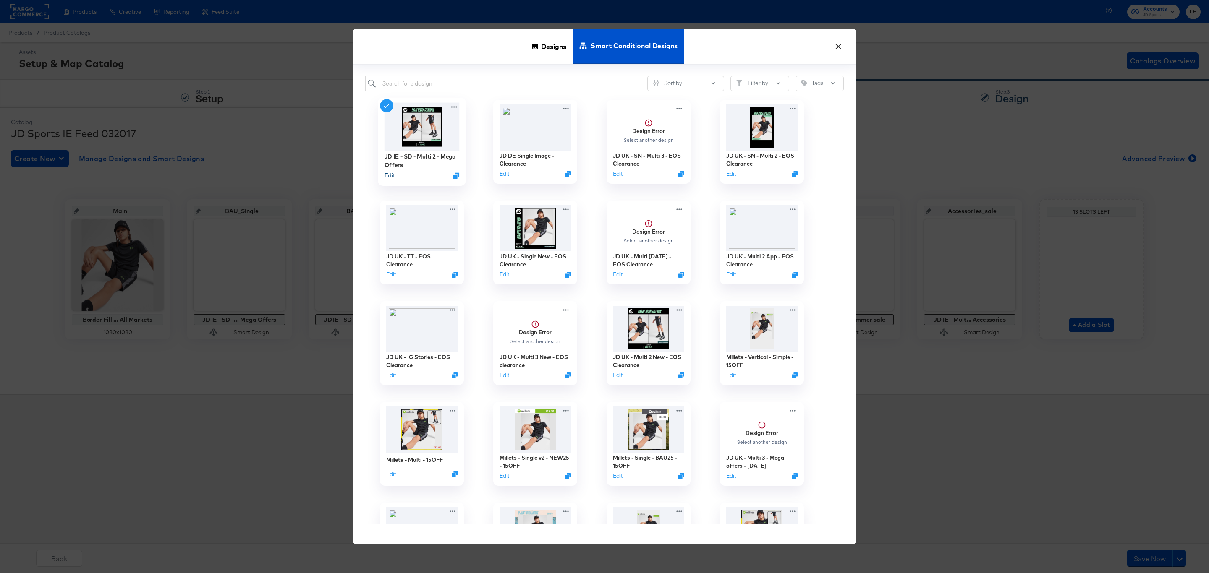
click at [388, 178] on button "Edit" at bounding box center [389, 176] width 10 height 8
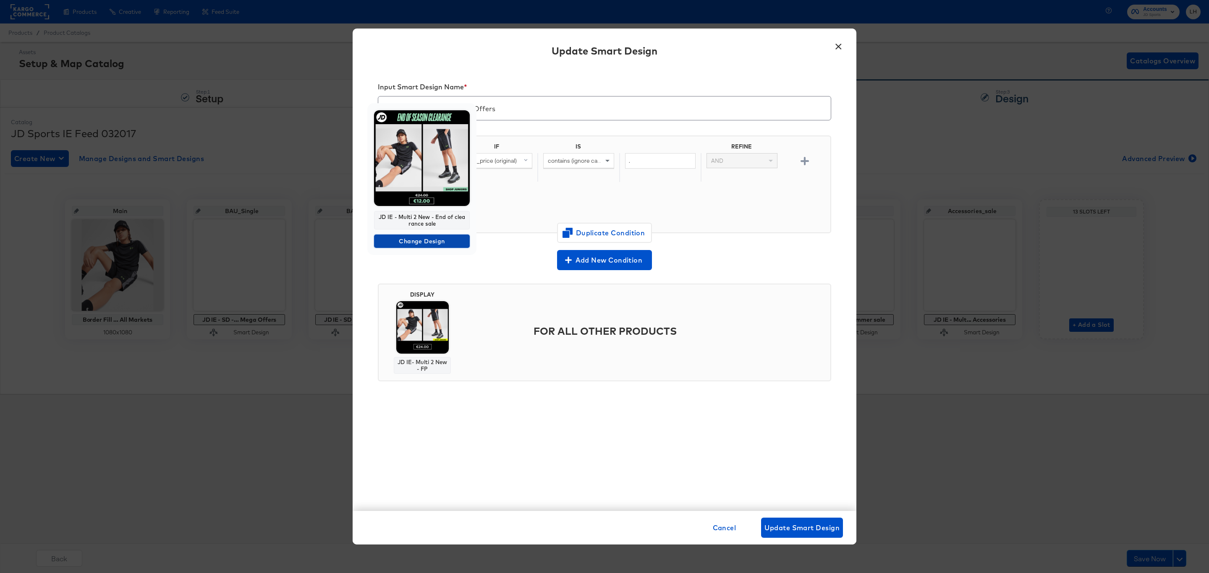
click at [434, 242] on span "Change Design" at bounding box center [421, 241] width 89 height 10
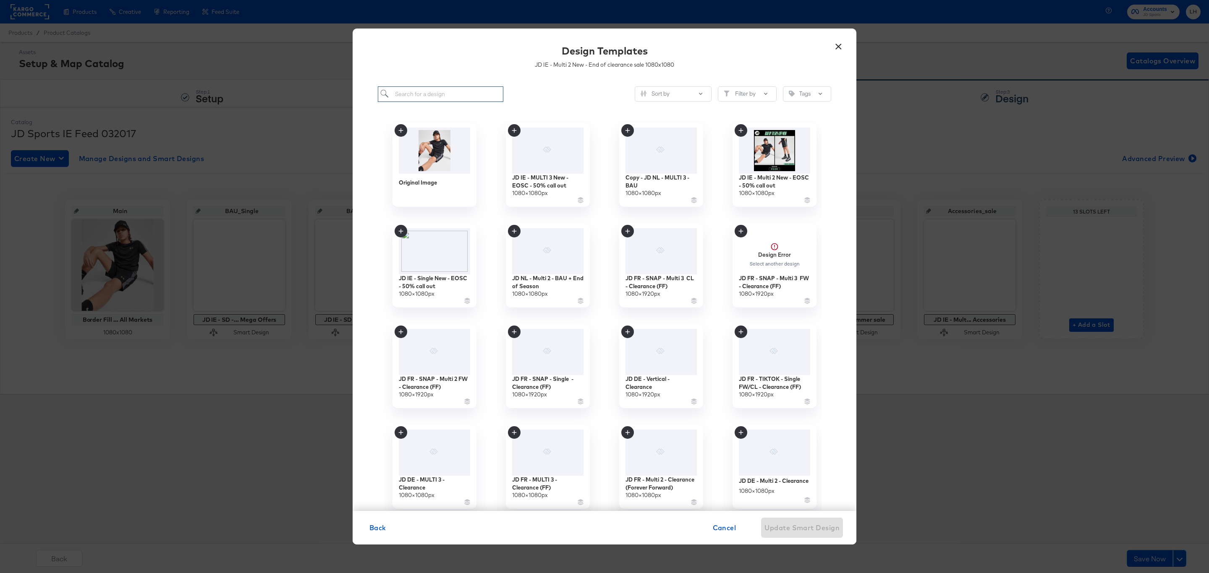
click at [442, 96] on input "search" at bounding box center [441, 94] width 126 height 16
paste input "JD IE - Multi 2 New - EOSC - 50% call out"
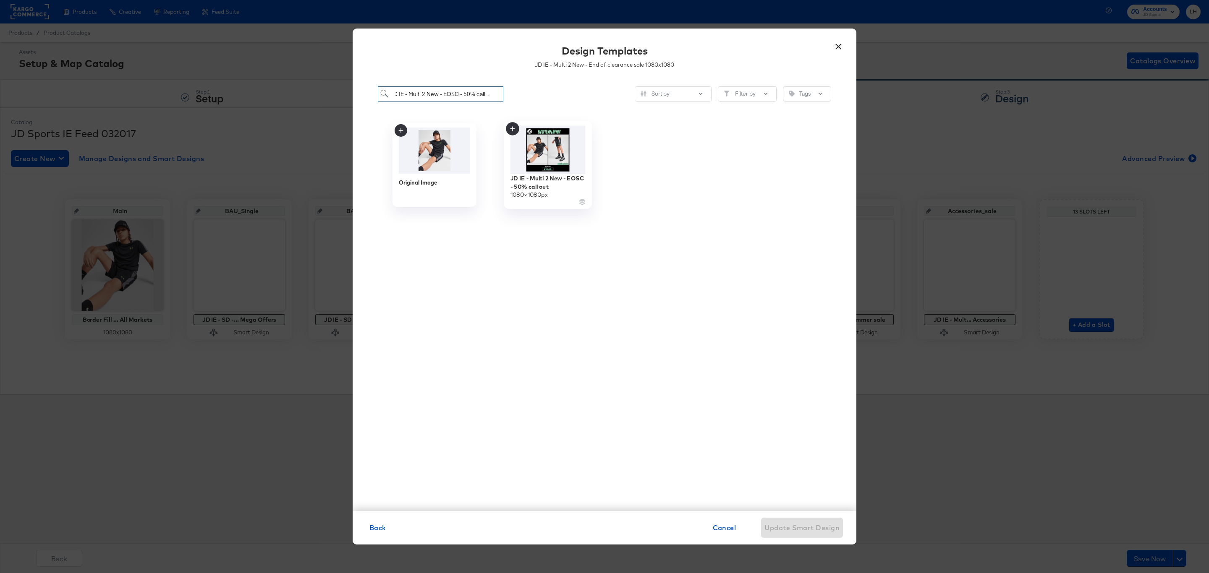
type input "JD IE - Multi 2 New - EOSC - 50% call out"
click at [509, 129] on icon at bounding box center [512, 128] width 13 height 13
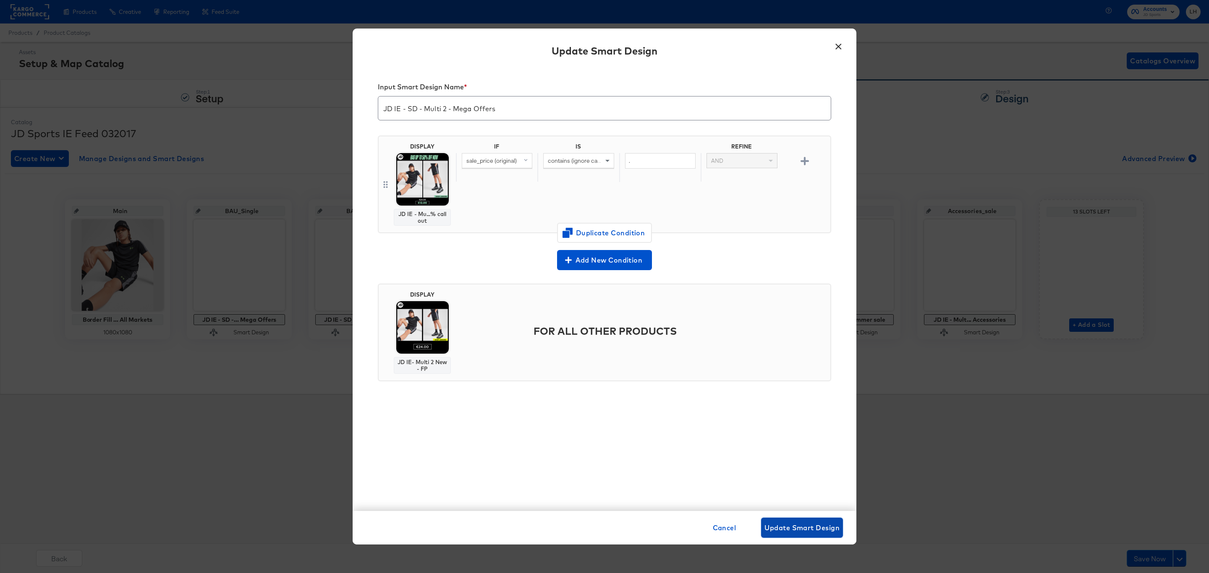
click at [801, 527] on span "Update Smart Design" at bounding box center [801, 528] width 75 height 12
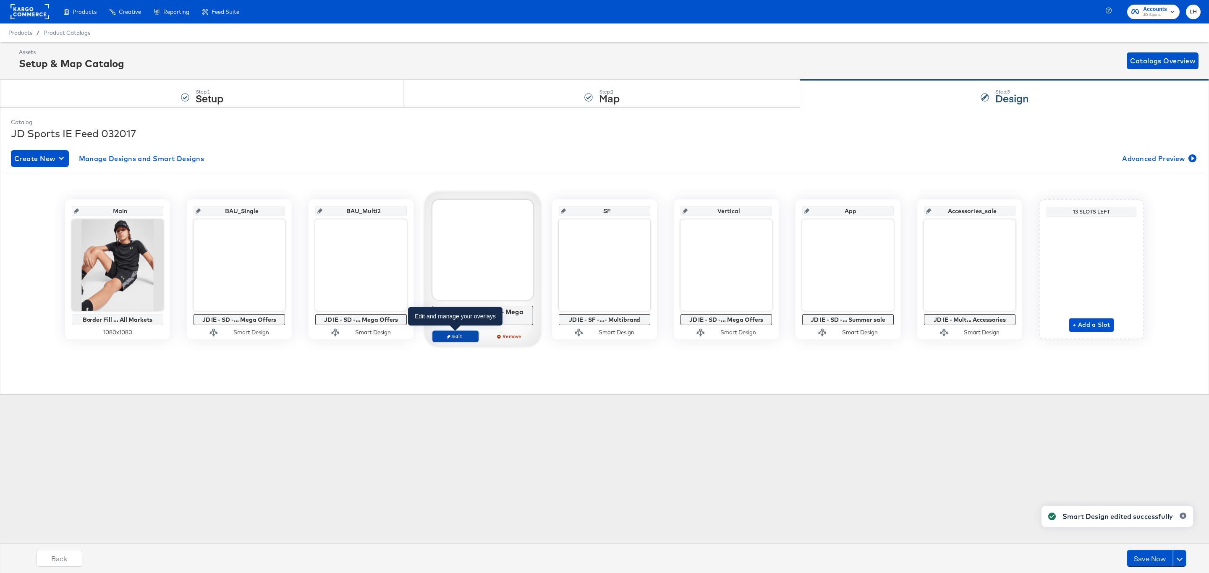
click at [459, 336] on span "Edit" at bounding box center [455, 336] width 39 height 6
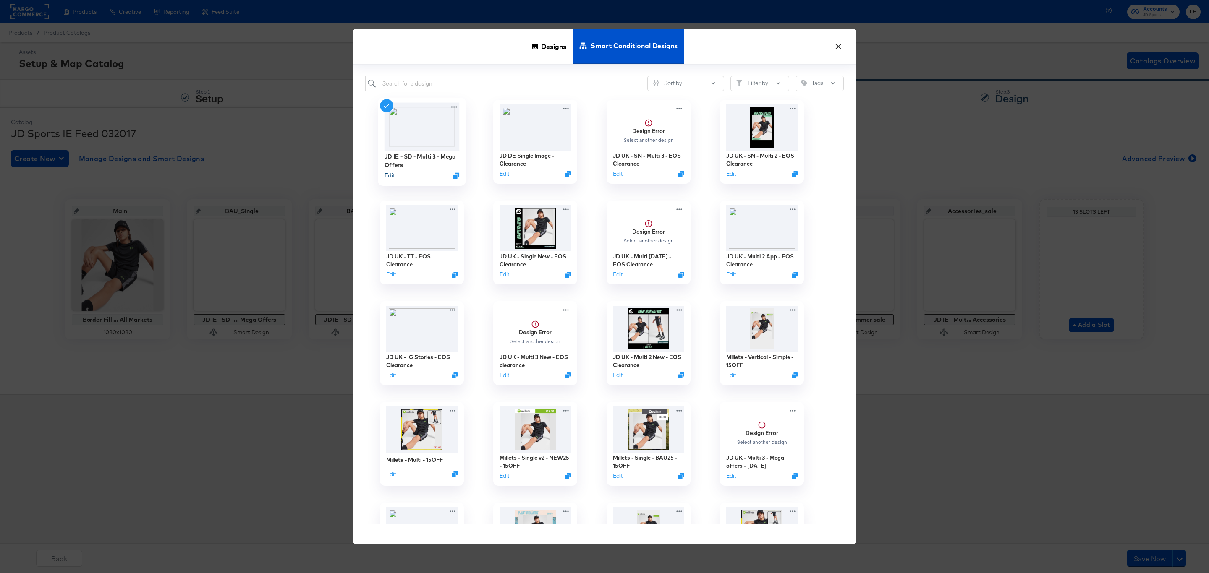
click at [388, 178] on button "Edit" at bounding box center [389, 176] width 10 height 8
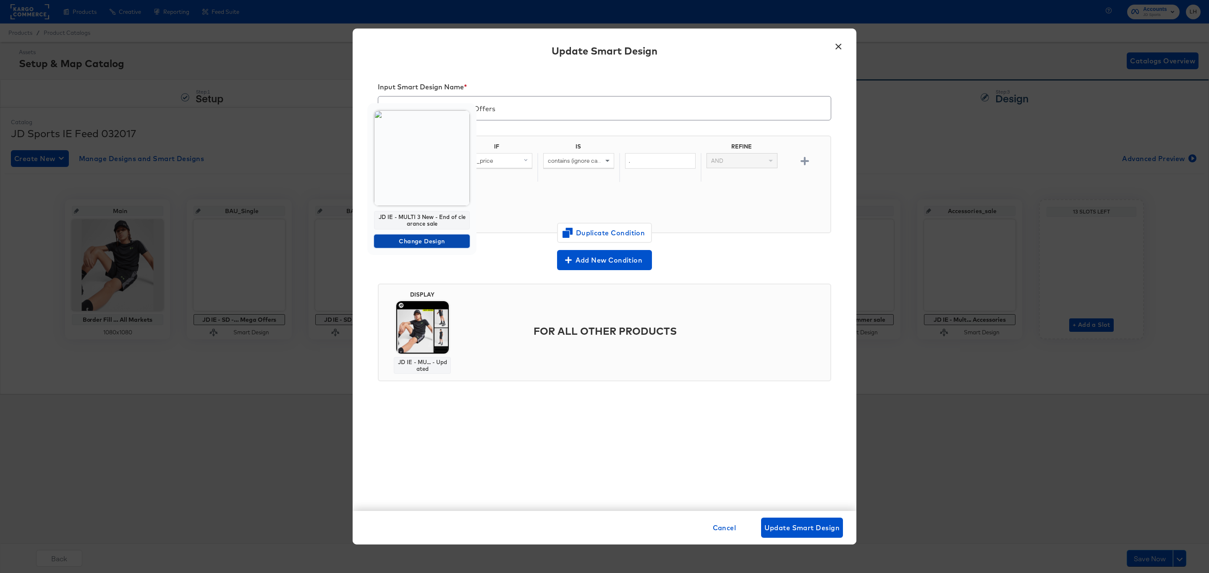
click at [437, 243] on span "Change Design" at bounding box center [421, 241] width 89 height 10
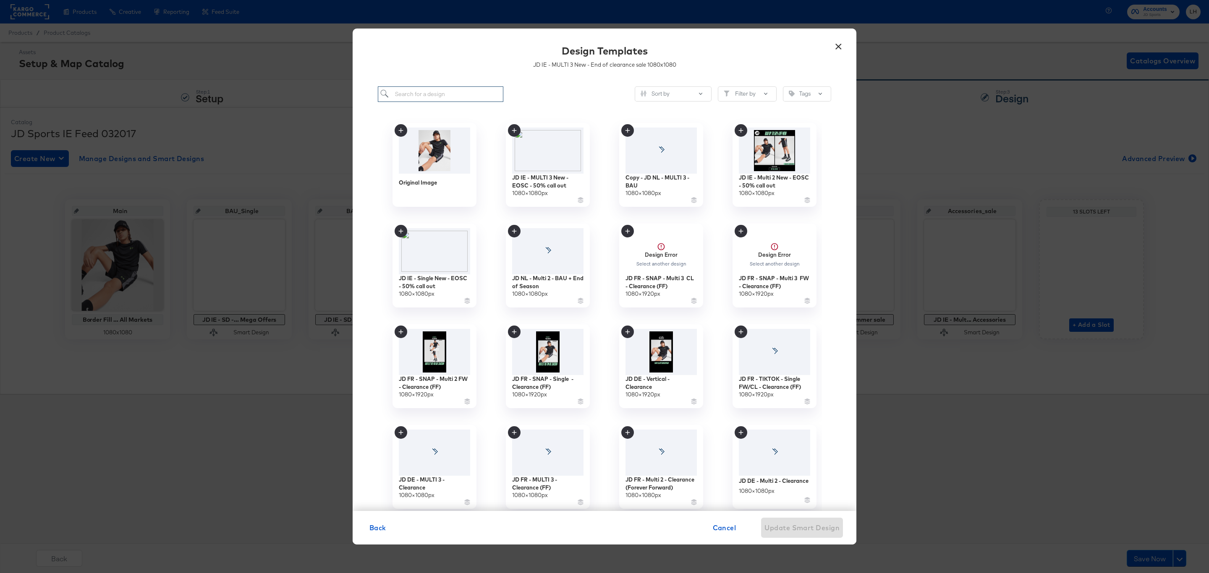
click at [455, 95] on input "search" at bounding box center [441, 94] width 126 height 16
paste input "JD IE - MULTI 3 New - EOSC - 50% call out"
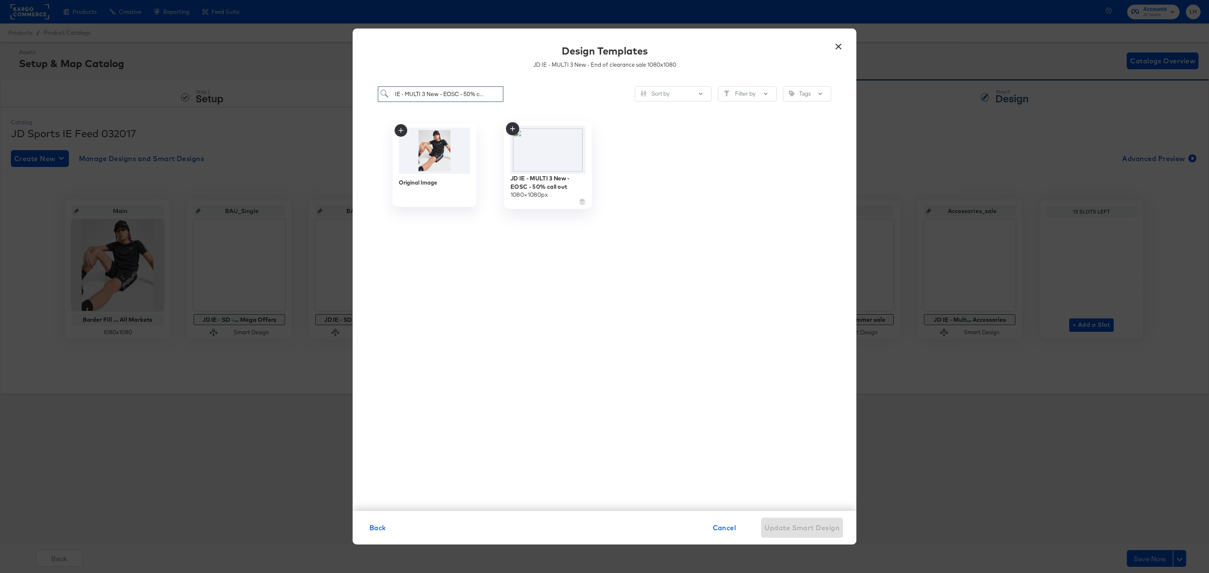
type input "JD IE - MULTI 3 New - EOSC - 50% call out"
click at [512, 131] on icon at bounding box center [512, 128] width 13 height 13
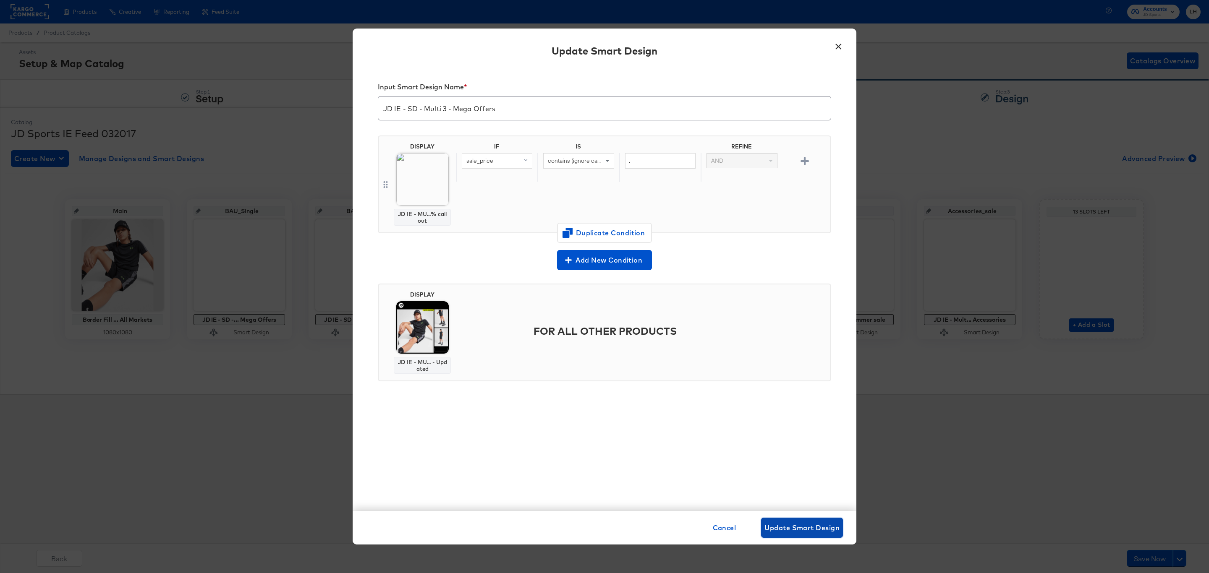
click at [791, 519] on button "Update Smart Design" at bounding box center [802, 528] width 82 height 20
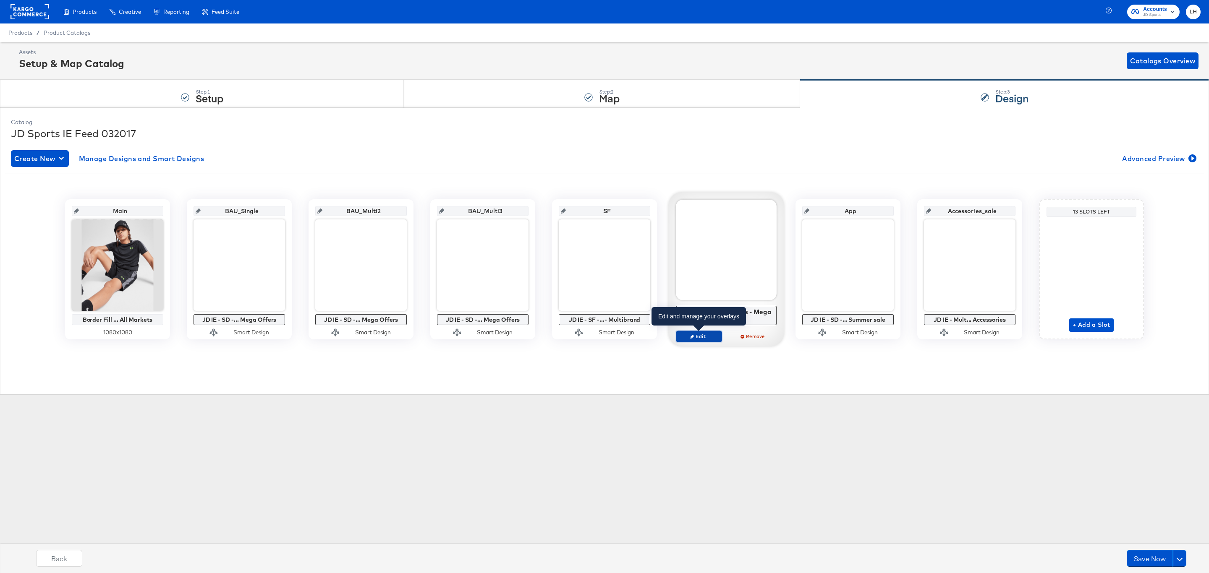
click at [707, 337] on span "Edit" at bounding box center [699, 336] width 39 height 6
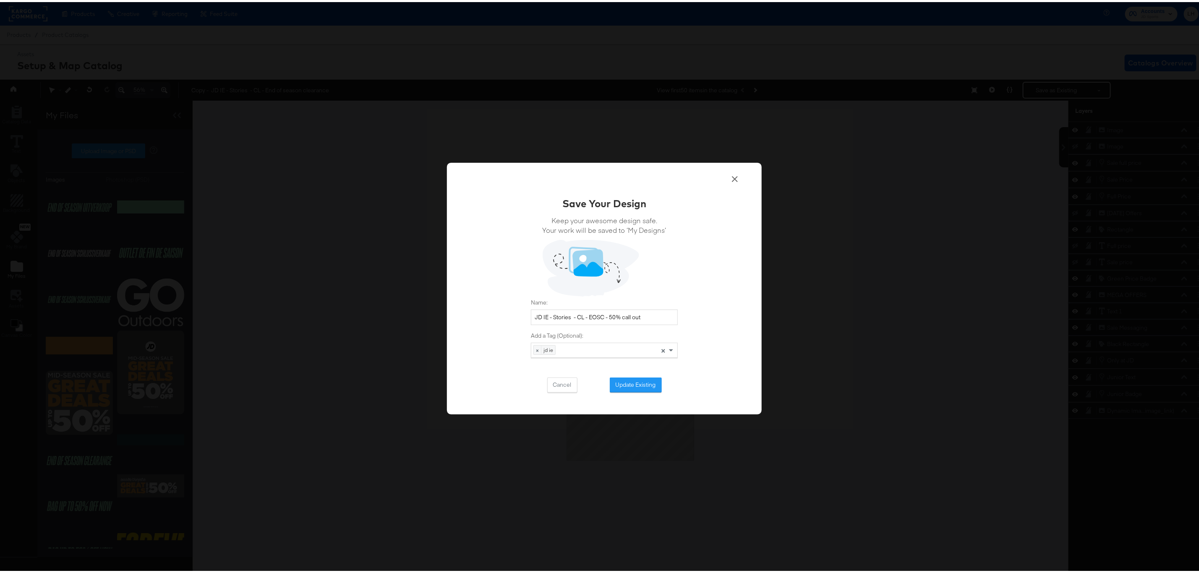
drag, startPoint x: 583, startPoint y: 311, endPoint x: 509, endPoint y: 311, distance: 74.3
click at [509, 311] on div "Save Your Design Keep your awesome design safe. Your work will be saved to ‘My …" at bounding box center [604, 287] width 315 height 252
type input "JD IE - Stories - CL - EOSC - 50% call out"
click at [634, 377] on button "Update Existing" at bounding box center [636, 383] width 52 height 15
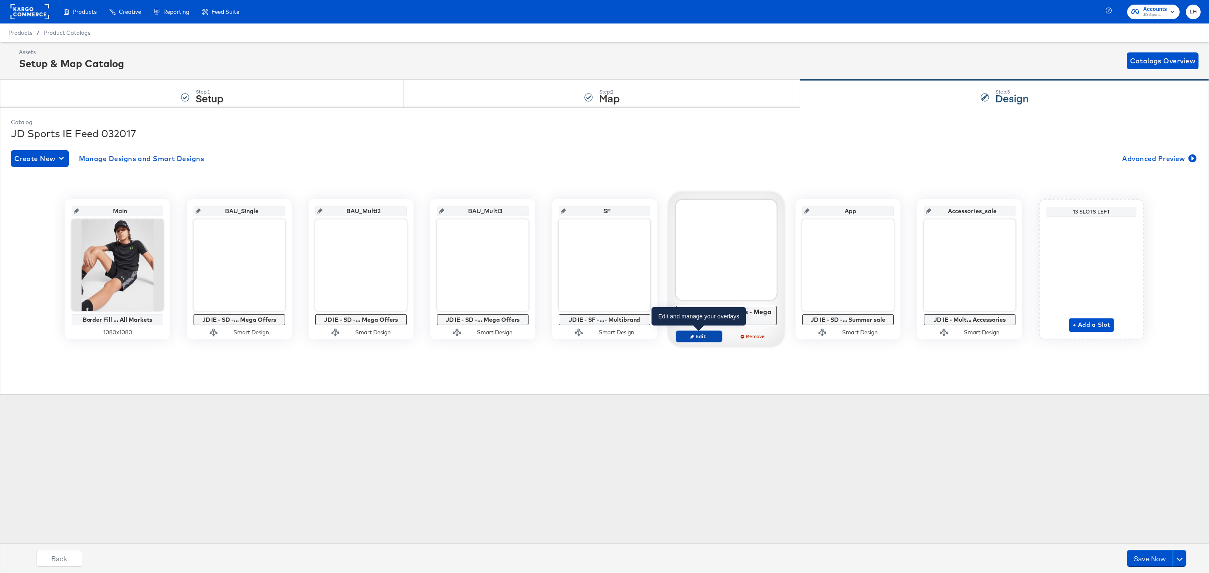
click at [708, 339] on span "Edit" at bounding box center [699, 336] width 39 height 6
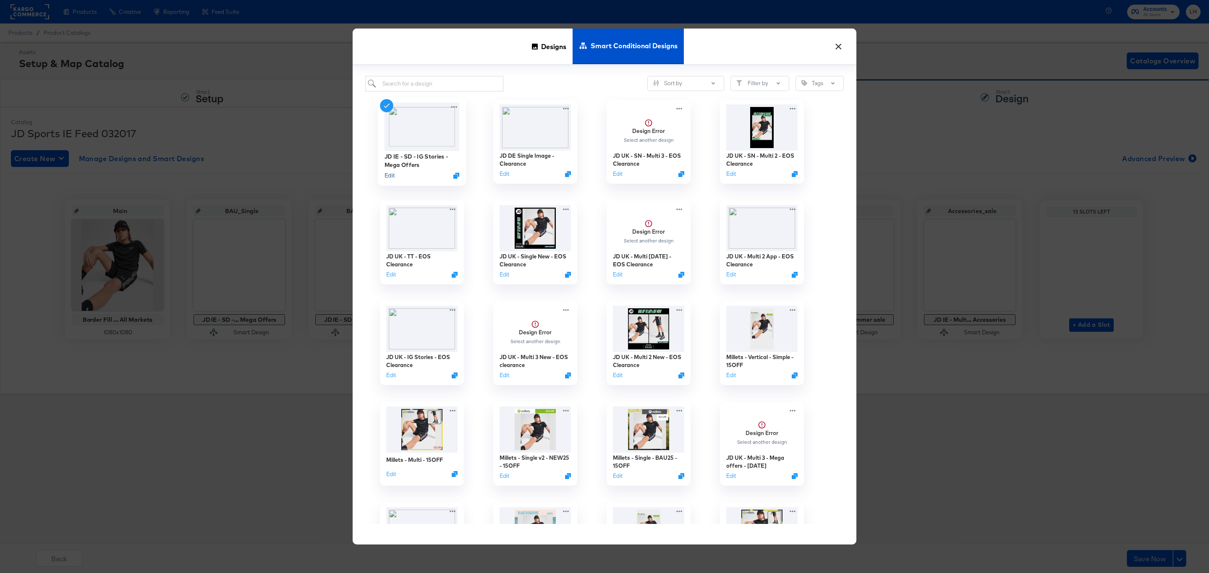
click at [388, 175] on button "Edit" at bounding box center [389, 176] width 10 height 8
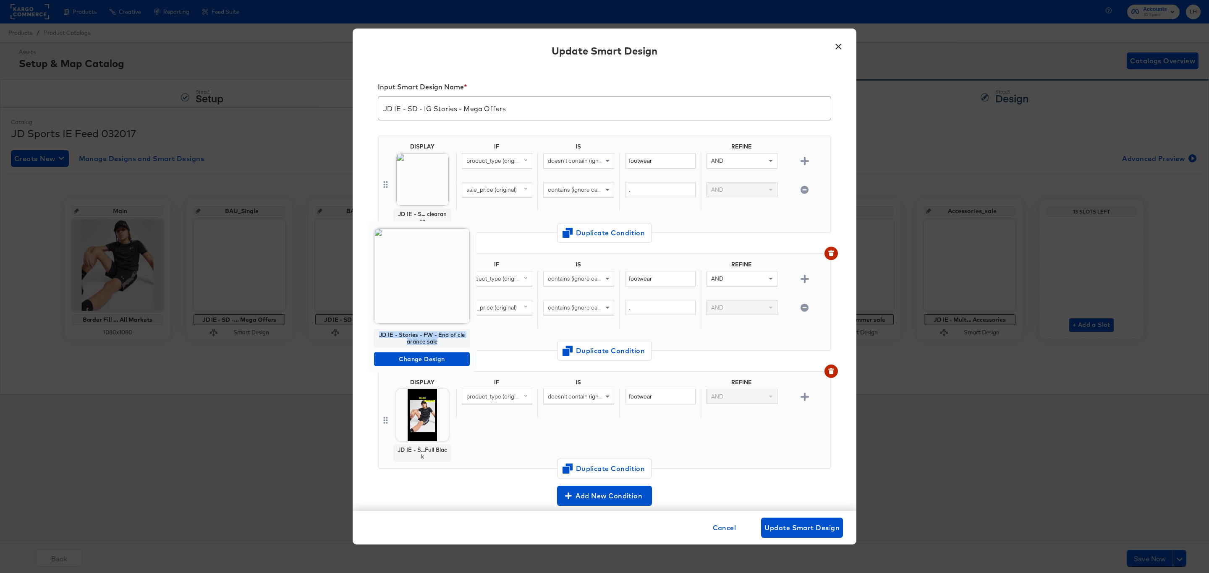
drag, startPoint x: 443, startPoint y: 341, endPoint x: 378, endPoint y: 332, distance: 65.7
click at [378, 332] on div "JD IE - Stories - FW - End of clearance sale" at bounding box center [422, 338] width 96 height 18
copy div "JD IE - Stories - FW - End of clearance sale"
click at [836, 50] on button "×" at bounding box center [838, 44] width 15 height 15
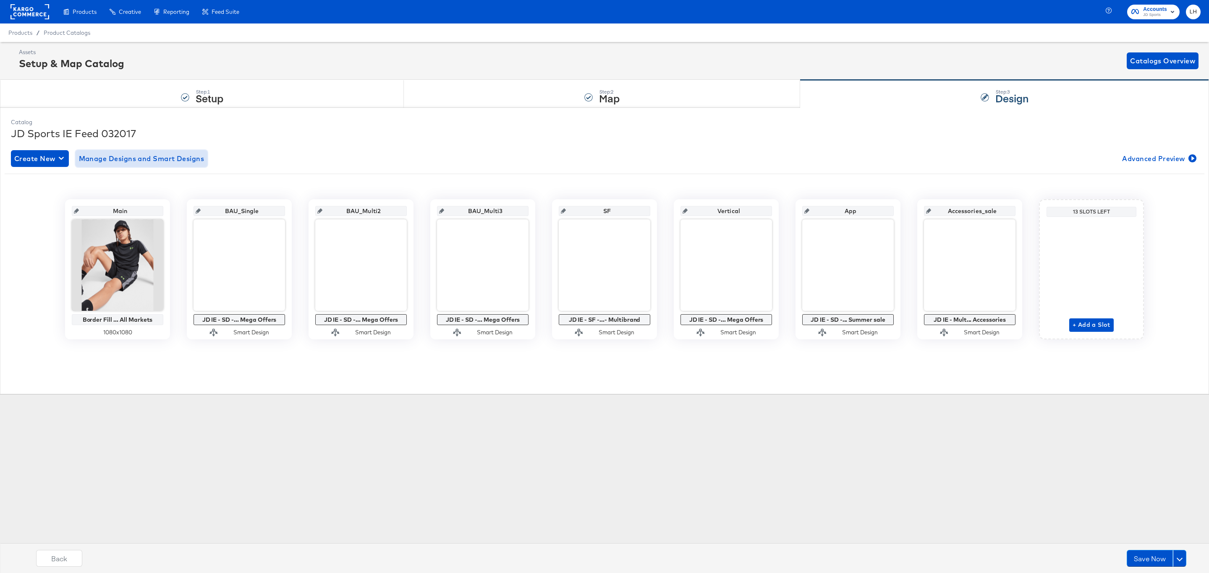
click at [183, 158] on span "Manage Designs and Smart Designs" at bounding box center [142, 159] width 126 height 12
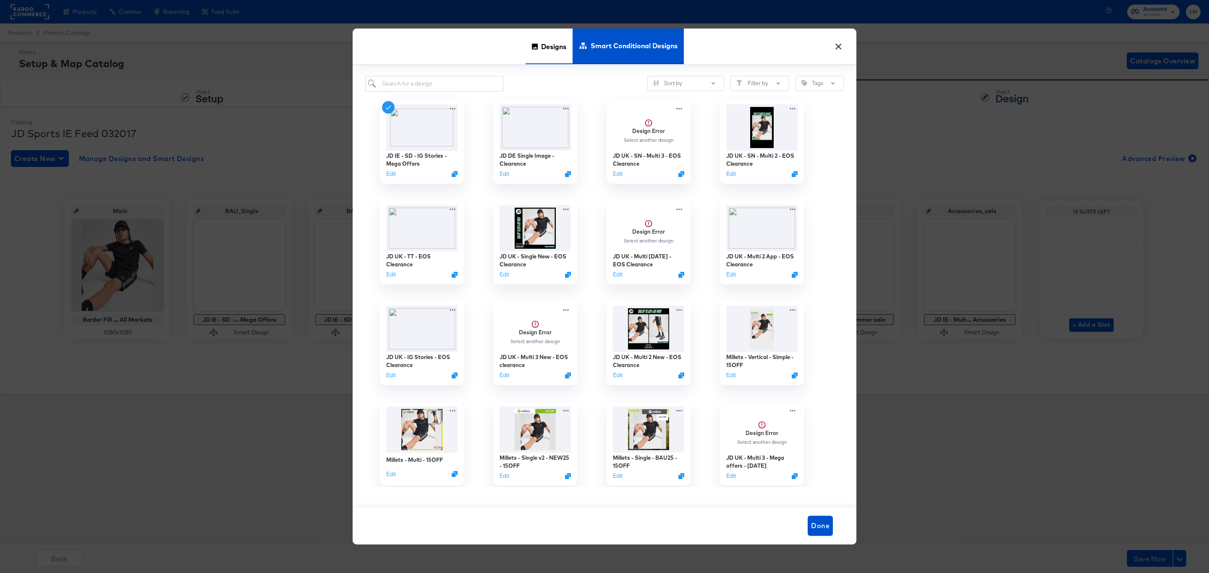
click at [537, 48] on icon at bounding box center [535, 47] width 6 height 6
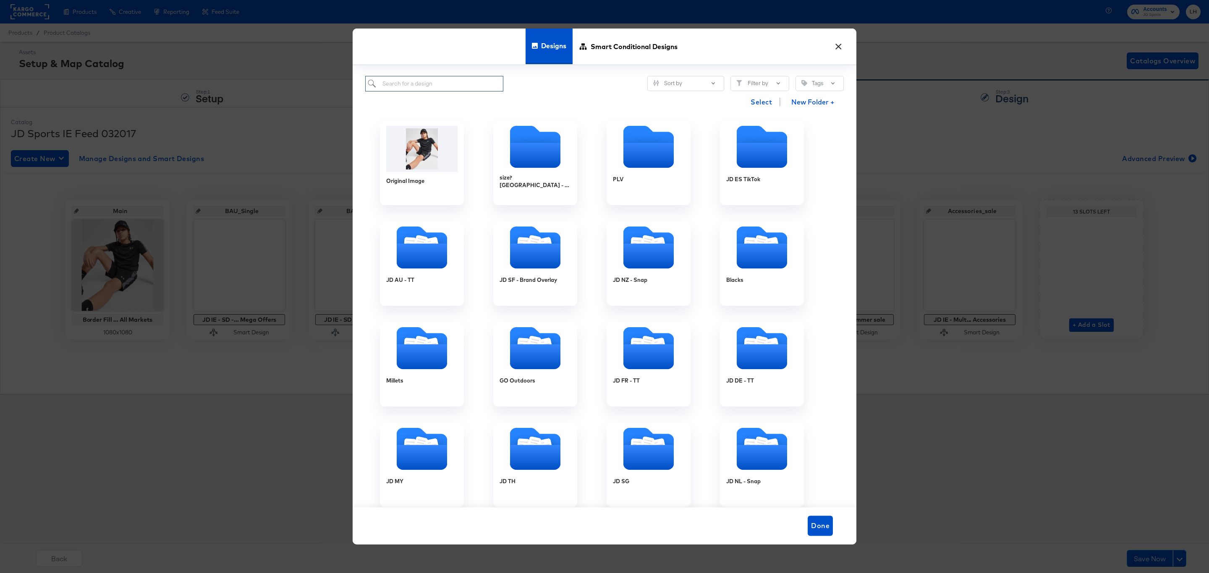
click at [432, 85] on input "search" at bounding box center [434, 84] width 138 height 16
paste input "JD IE - Stories - FW - End of clearance sale"
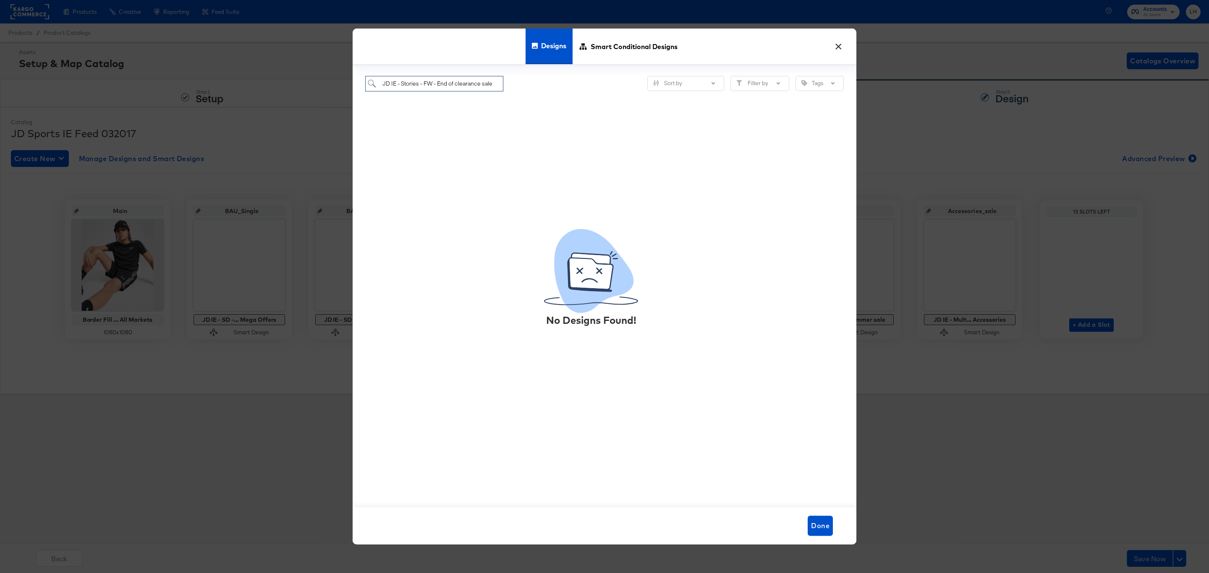
drag, startPoint x: 436, startPoint y: 86, endPoint x: 496, endPoint y: 89, distance: 60.6
click at [496, 89] on input "JD IE - Stories - FW - End of clearance sale" at bounding box center [434, 84] width 138 height 16
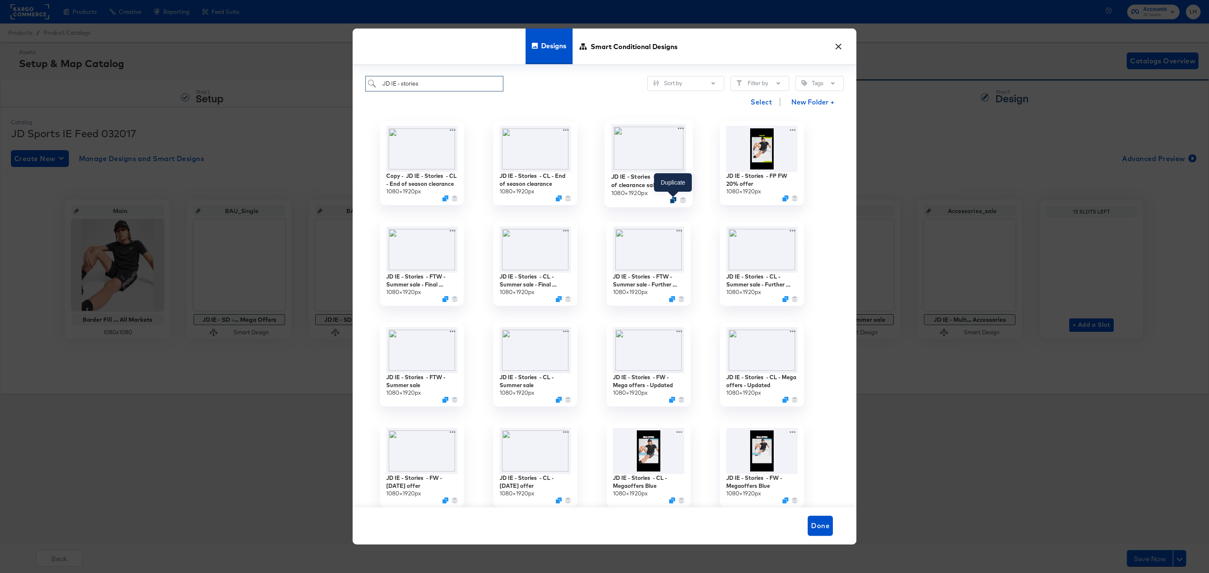
type input "JD IE - stories"
click at [670, 201] on icon "Duplicate" at bounding box center [673, 200] width 6 height 6
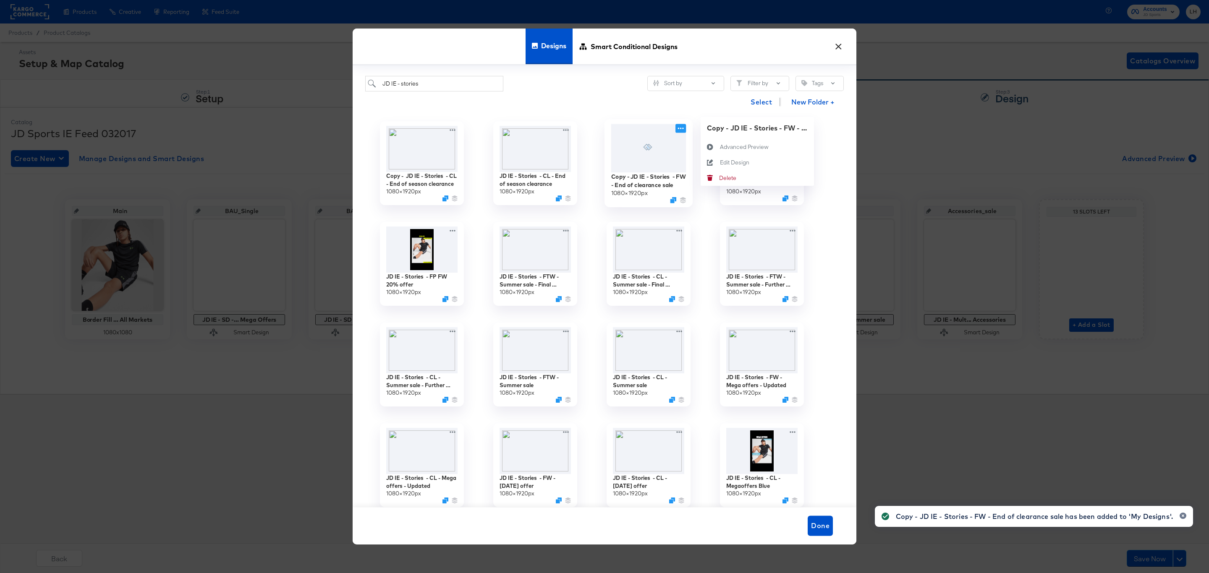
click at [682, 130] on icon at bounding box center [680, 128] width 10 height 9
click at [720, 162] on div "Edit Design Edit Design" at bounding box center [720, 162] width 0 height 0
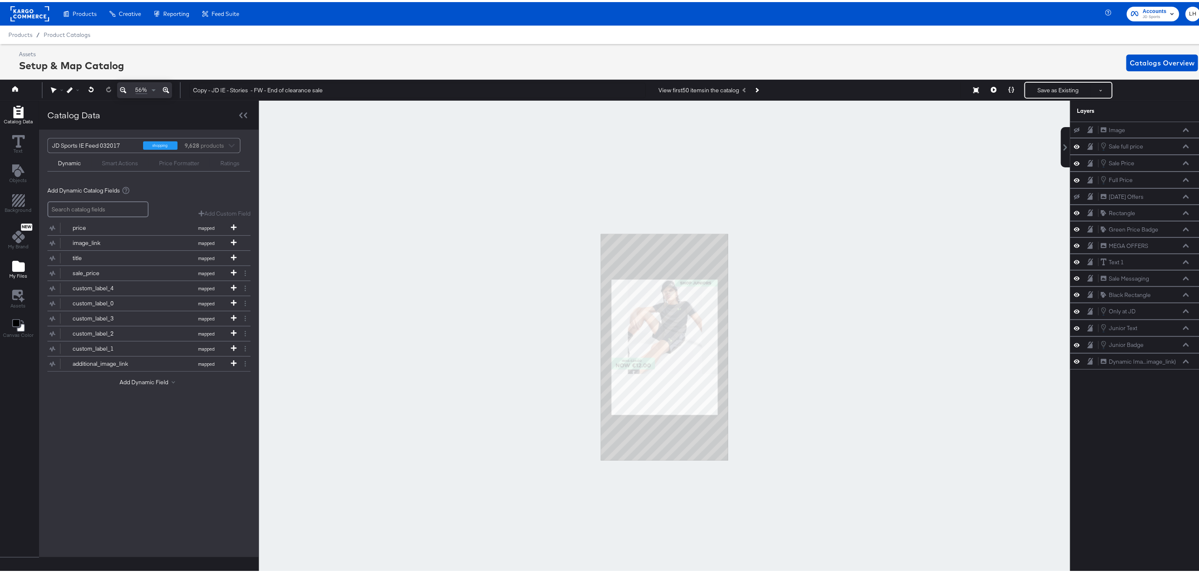
click at [21, 270] on icon "Add Files" at bounding box center [18, 264] width 13 height 11
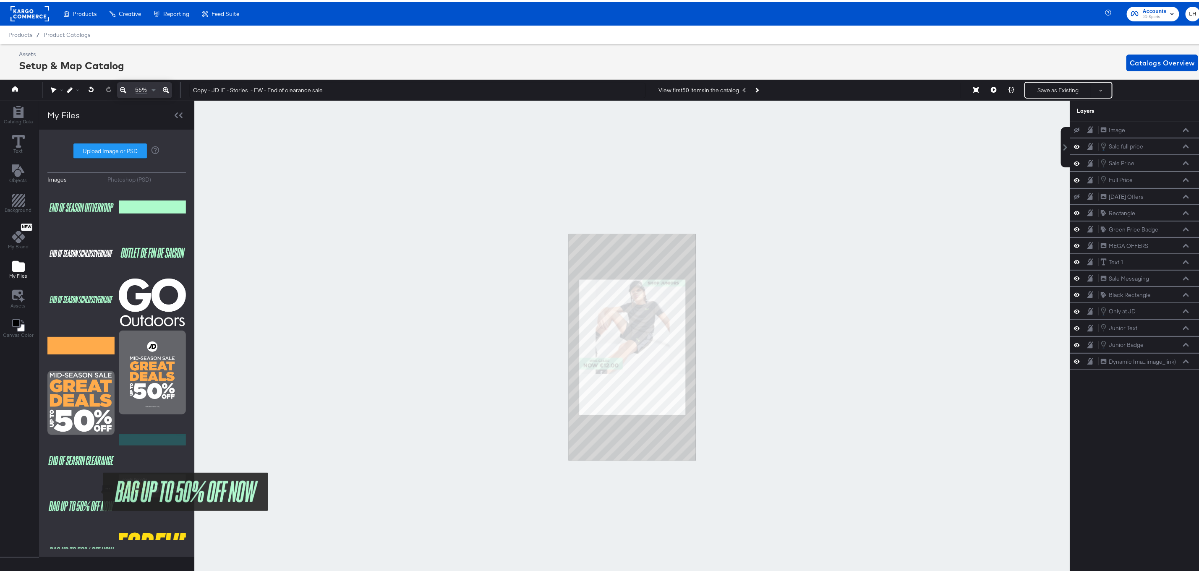
click at [97, 490] on img at bounding box center [80, 505] width 67 height 42
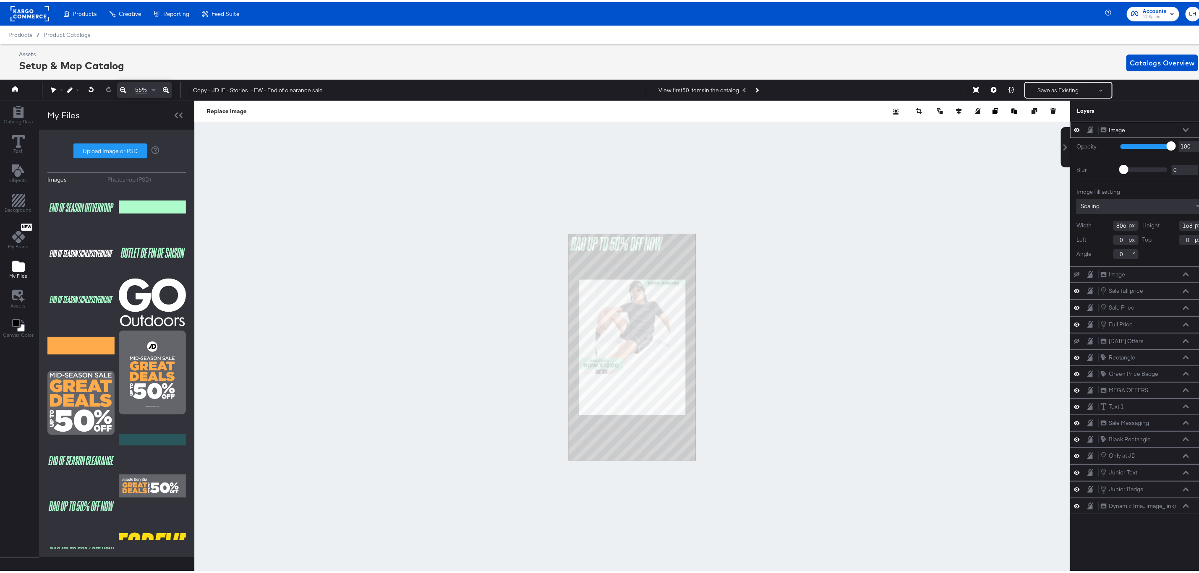
type input "177"
type input "139"
type input "655"
type input "136"
type input "328"
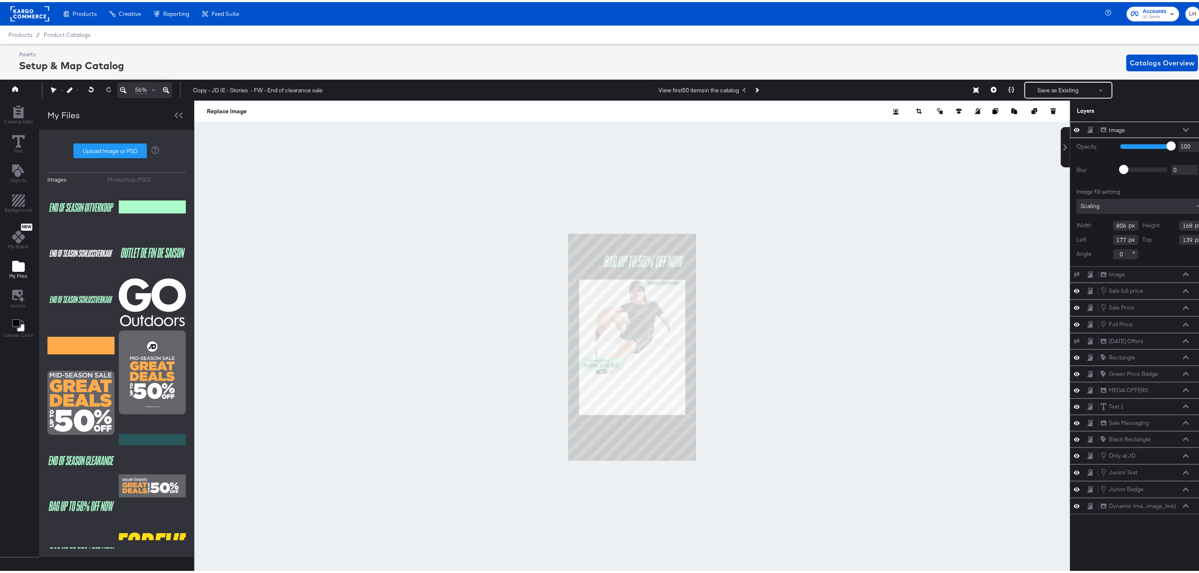
type input "170"
type input "265"
type input "233"
type input "216"
type input "245"
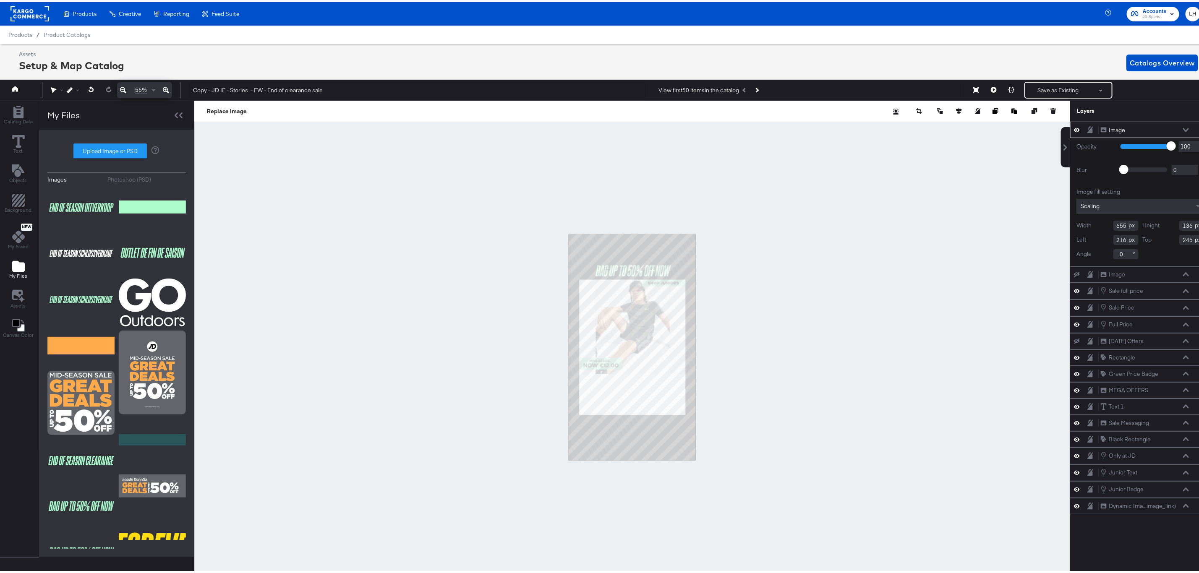
click at [761, 252] on div at bounding box center [632, 346] width 876 height 494
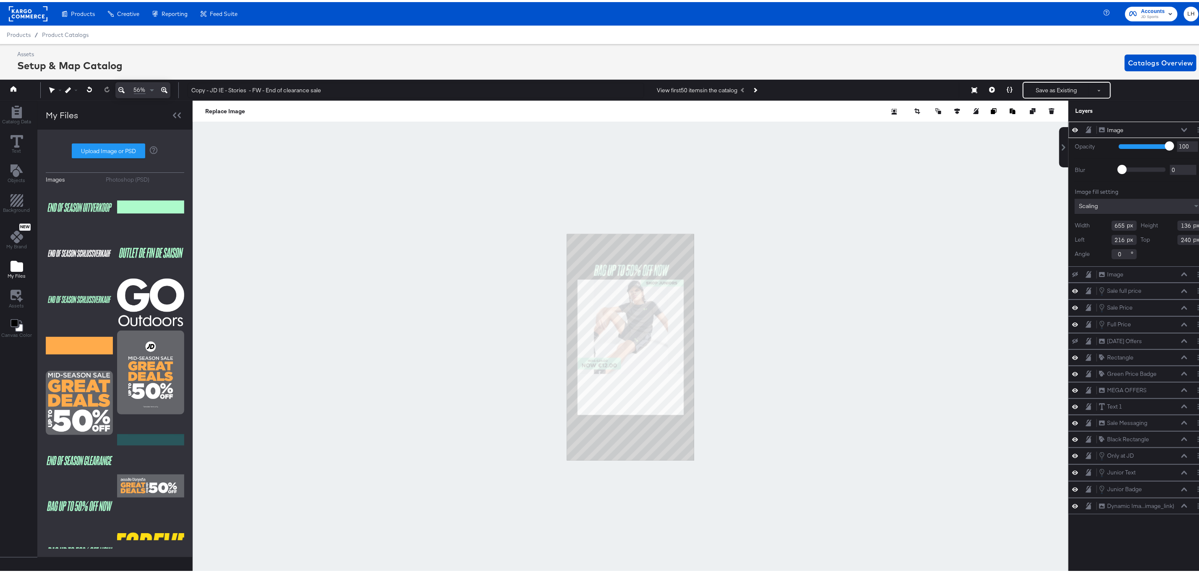
type input "239"
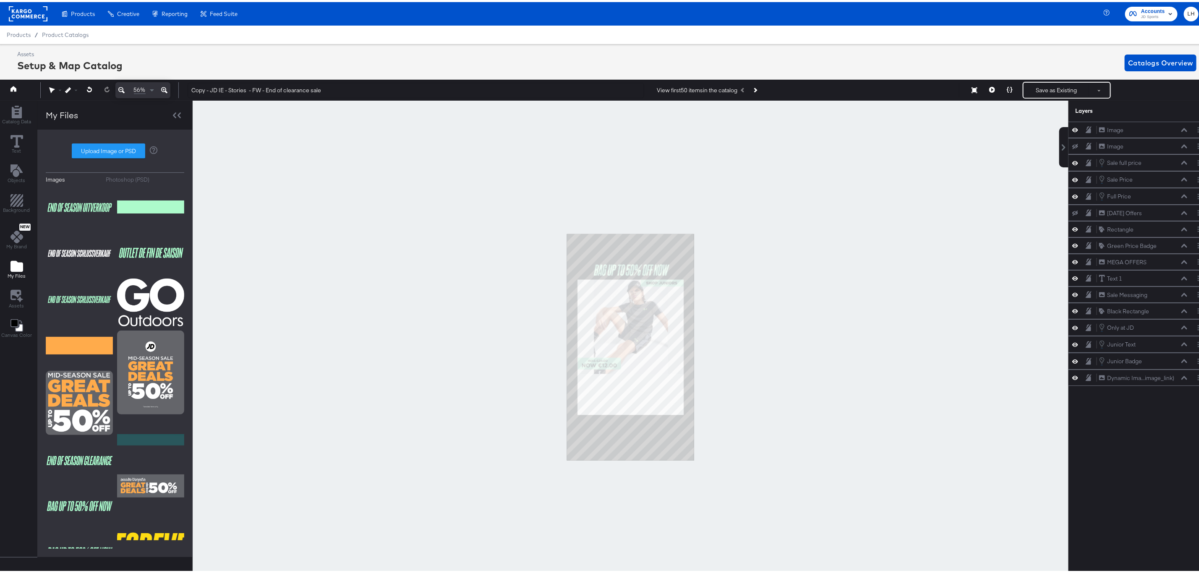
click at [790, 260] on div at bounding box center [631, 346] width 876 height 494
click at [1048, 87] on button "Save as Existing" at bounding box center [1056, 88] width 65 height 15
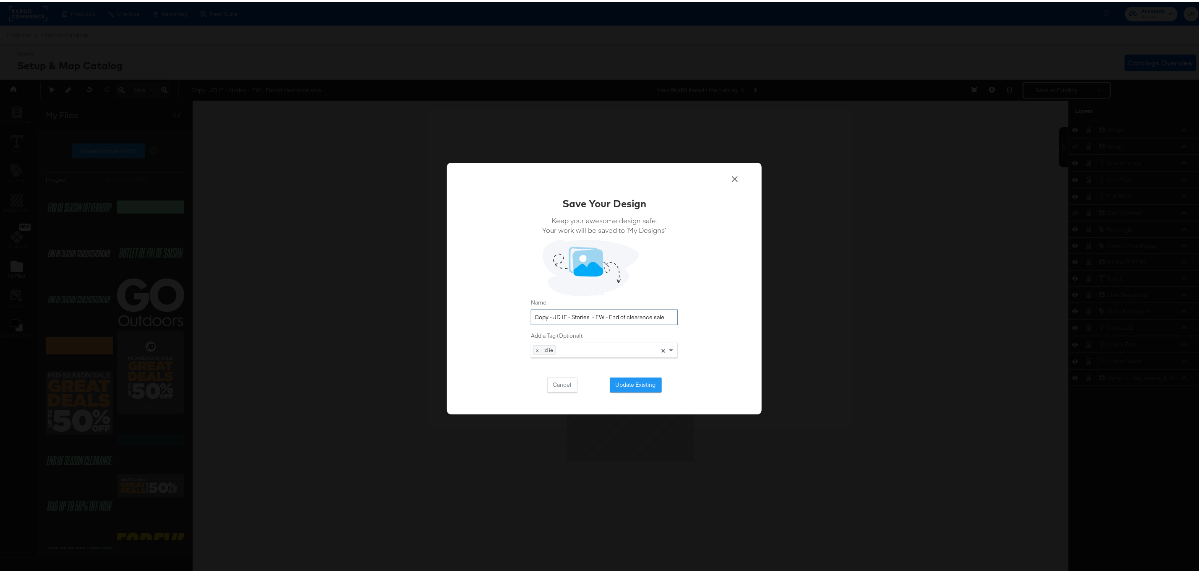
drag, startPoint x: 547, startPoint y: 315, endPoint x: 518, endPoint y: 316, distance: 29.4
click at [518, 316] on div "Save Your Design Keep your awesome design safe. Your work will be saved to ‘My …" at bounding box center [604, 287] width 315 height 252
drag, startPoint x: 651, startPoint y: 316, endPoint x: 588, endPoint y: 318, distance: 63.0
click at [588, 318] on input "JD IE - Stories - FW - End of clearance sale" at bounding box center [604, 316] width 147 height 16
type input "JD IE - Stories - FW - EOSC - 50% call out"
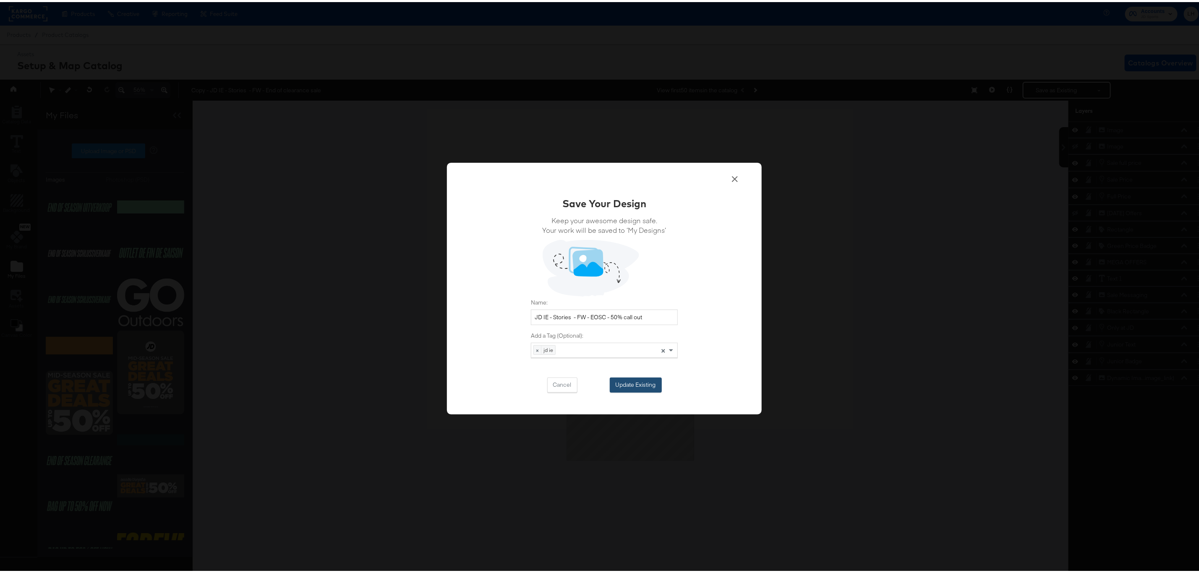
click at [631, 387] on button "Update Existing" at bounding box center [636, 383] width 52 height 15
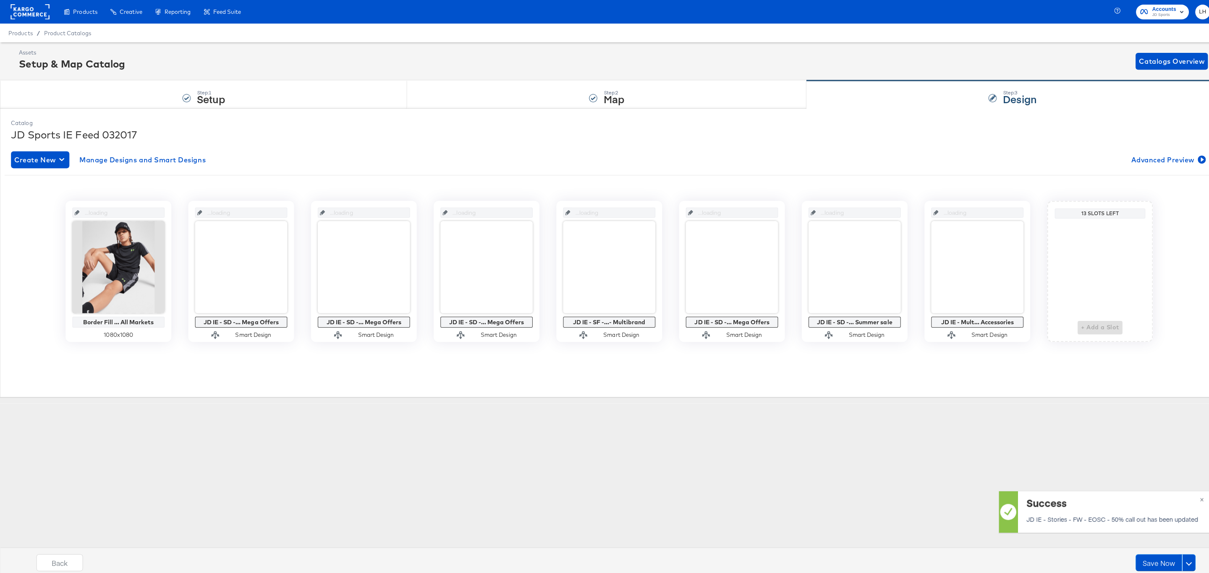
scroll to position [0, 0]
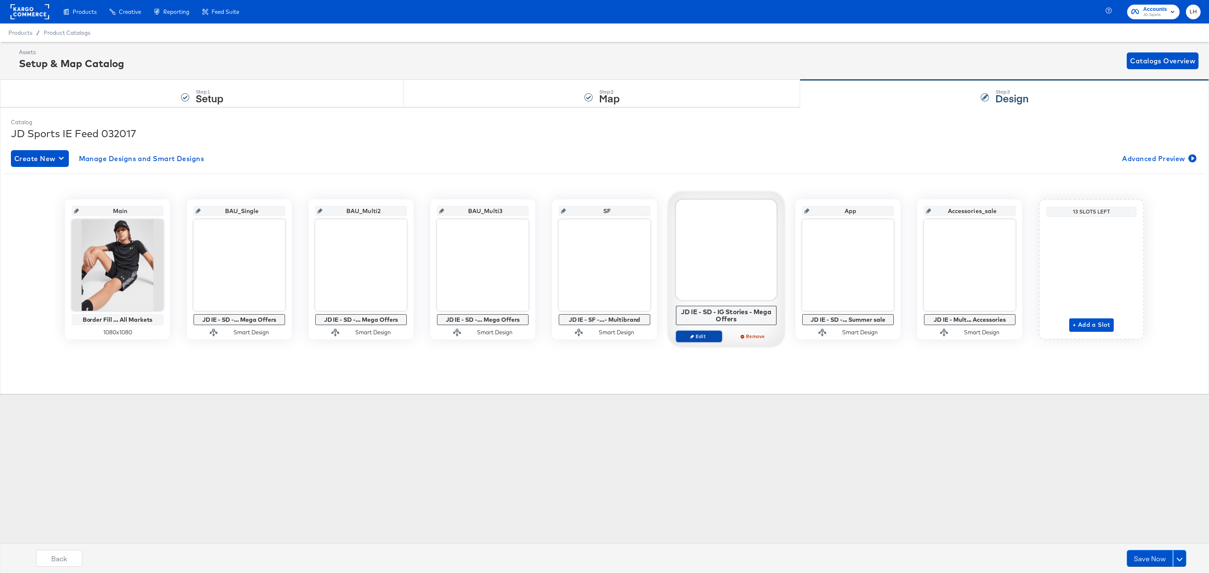
click at [689, 337] on span "Edit" at bounding box center [699, 336] width 39 height 6
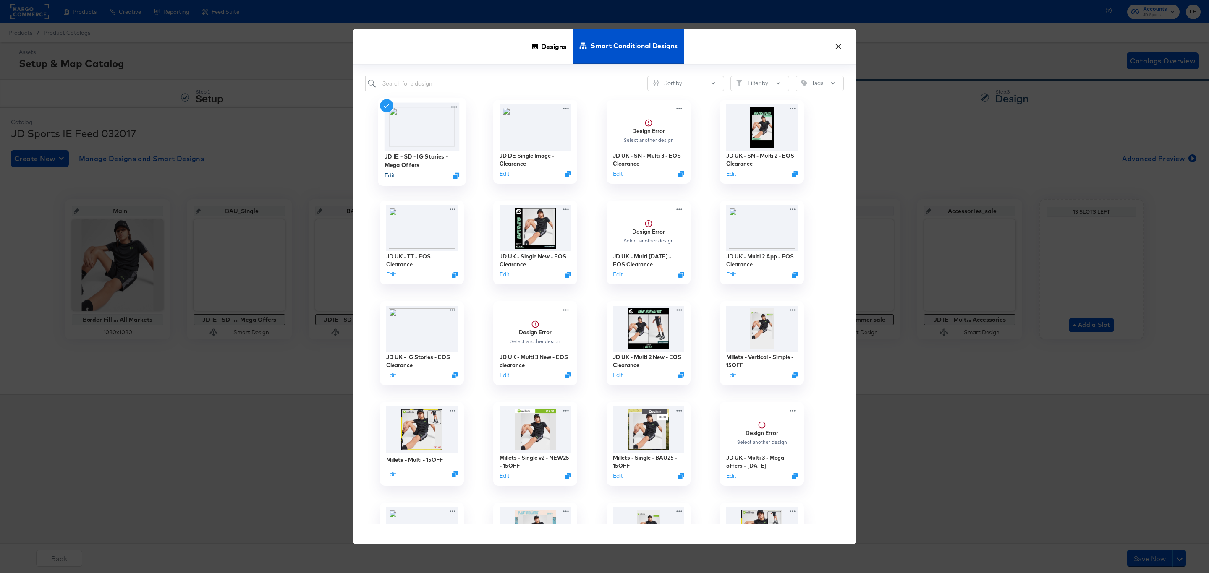
click at [392, 179] on button "Edit" at bounding box center [389, 176] width 10 height 8
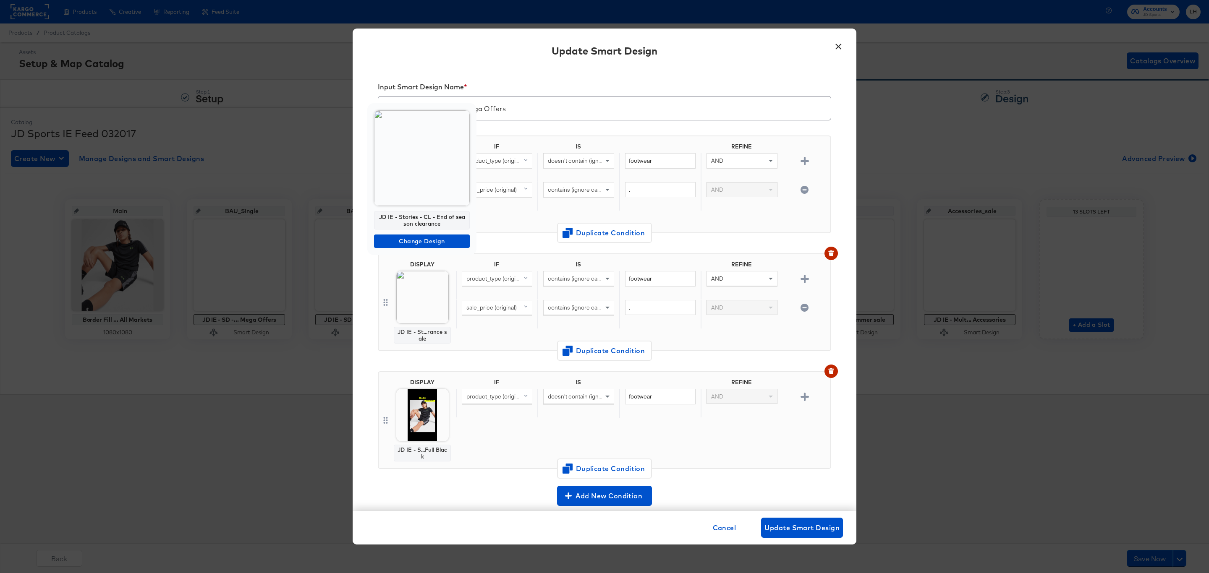
click at [443, 223] on div "JD IE - Stories - CL - End of season clearance" at bounding box center [422, 220] width 96 height 18
click at [441, 241] on span "Change Design" at bounding box center [421, 241] width 89 height 10
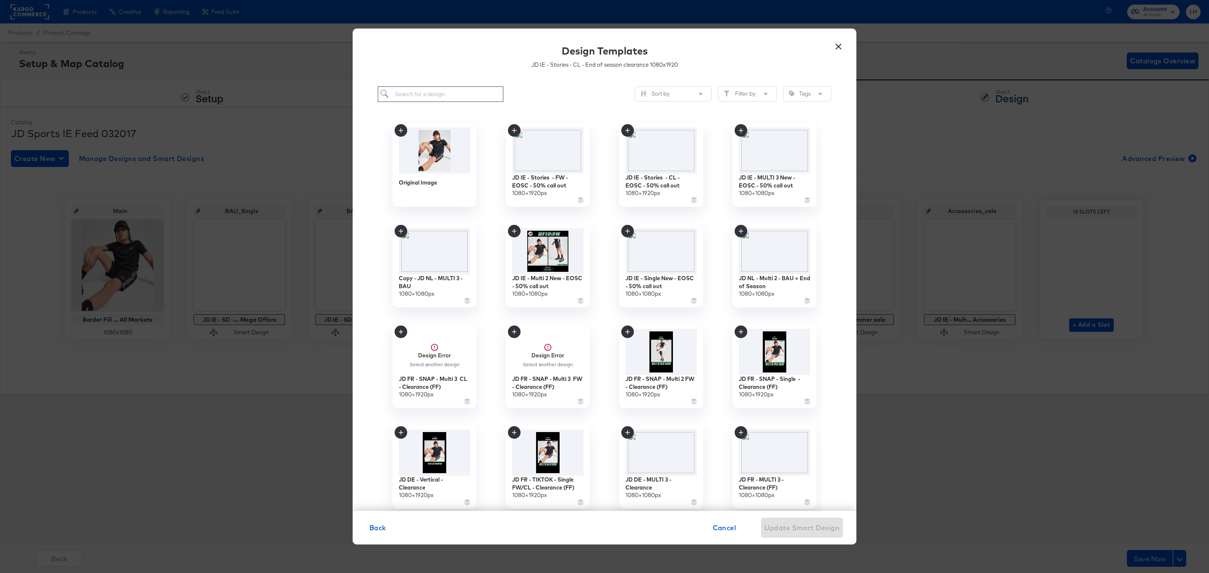
click at [445, 94] on input "search" at bounding box center [441, 94] width 126 height 16
paste input "JD IE - Stories - CL - EOSC - 50% call out"
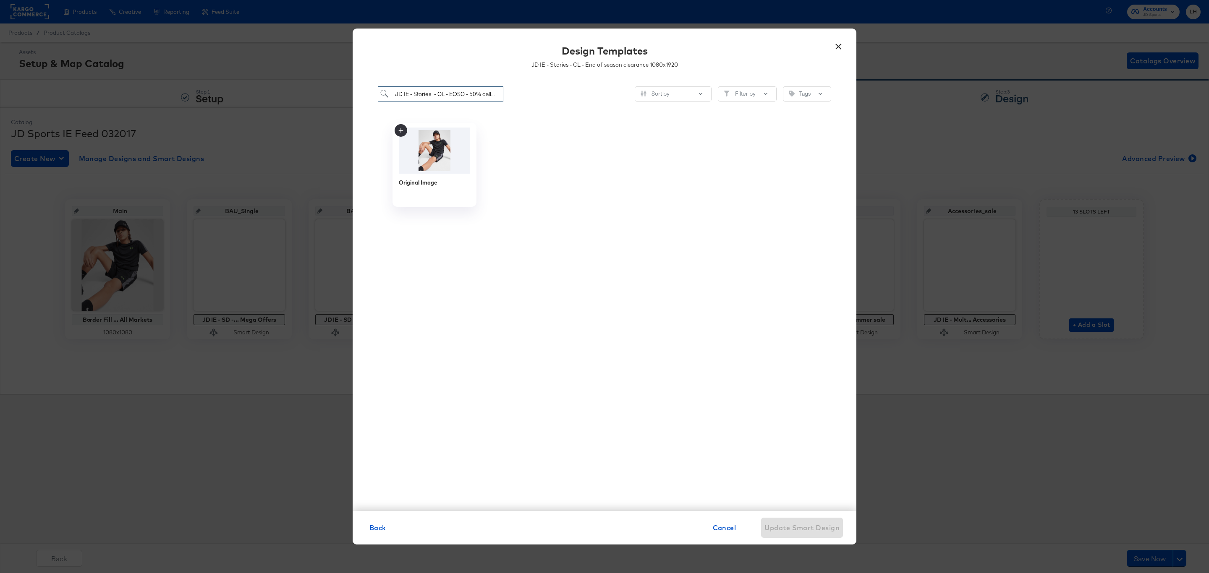
drag, startPoint x: 472, startPoint y: 95, endPoint x: 390, endPoint y: 92, distance: 82.7
click at [390, 92] on input "JD IE - Stories - CL - EOSC - 50% call out" at bounding box center [441, 94] width 126 height 16
type input "call out"
drag, startPoint x: 451, startPoint y: 94, endPoint x: 383, endPoint y: 92, distance: 68.0
click at [383, 92] on input "call out" at bounding box center [441, 94] width 126 height 16
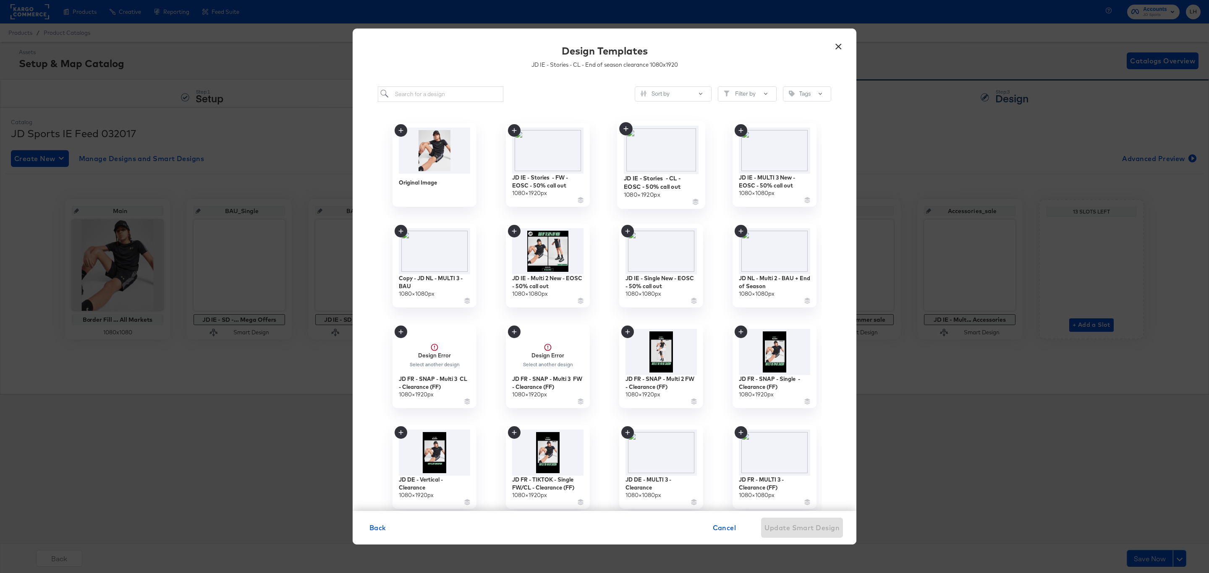
click at [624, 130] on icon at bounding box center [625, 128] width 13 height 13
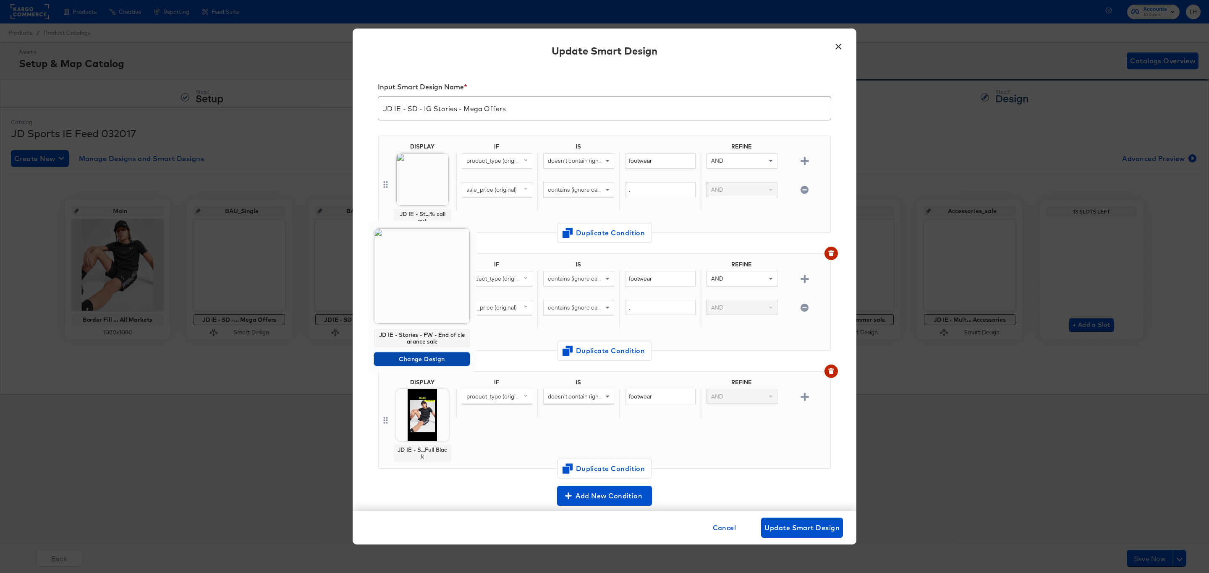
click at [437, 361] on span "Change Design" at bounding box center [421, 359] width 89 height 10
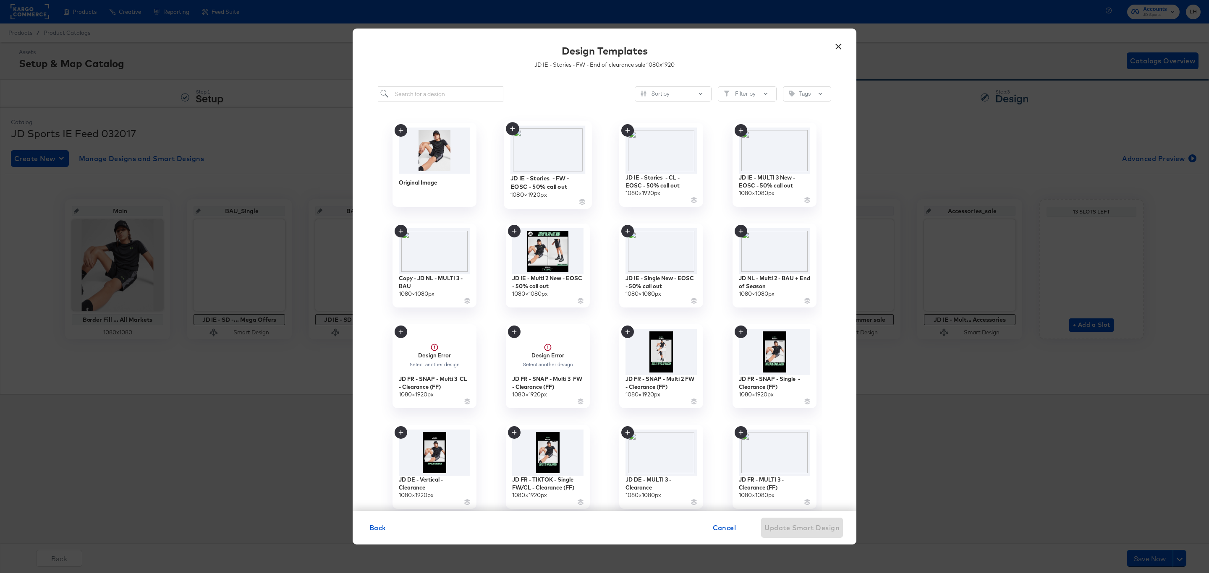
click at [510, 126] on icon at bounding box center [512, 128] width 13 height 13
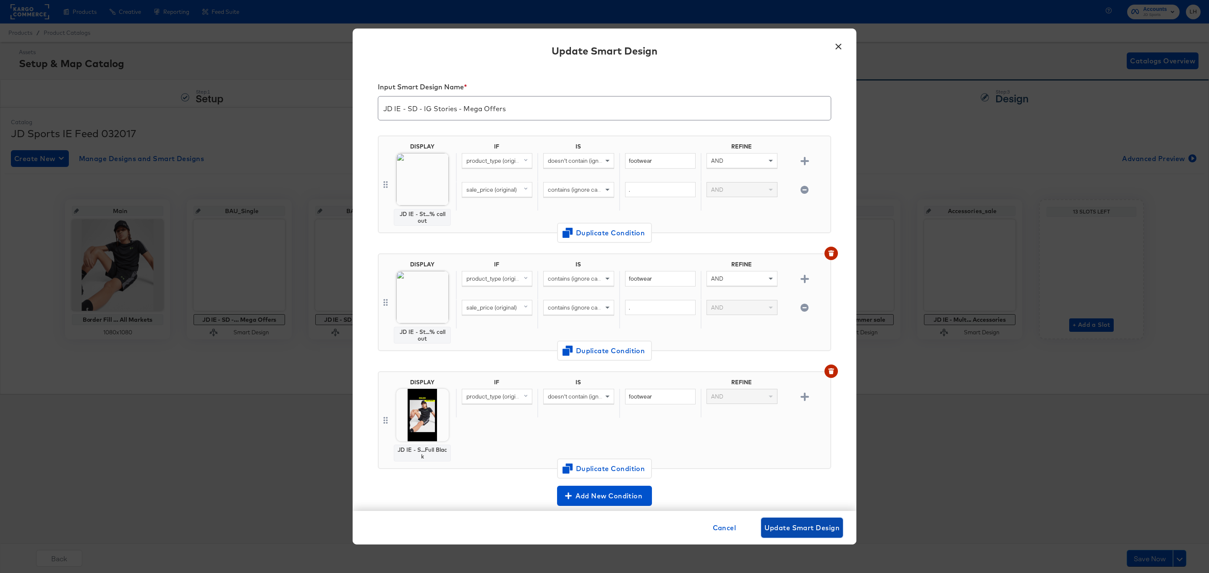
click at [791, 533] on span "Update Smart Design" at bounding box center [801, 528] width 75 height 12
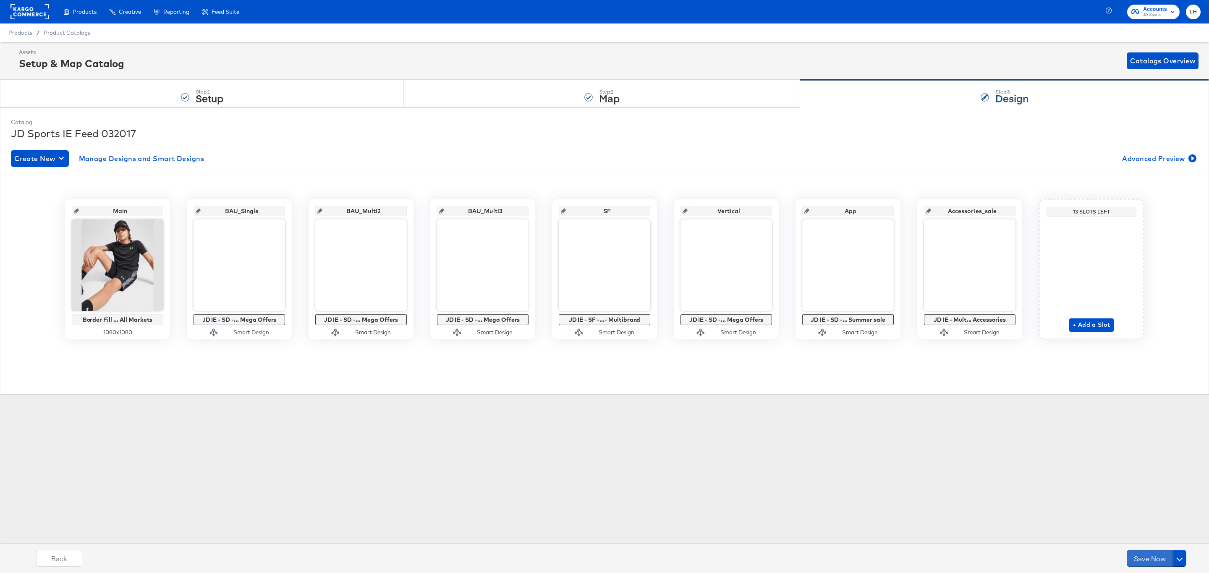
click at [1147, 557] on button "Save Now" at bounding box center [1150, 558] width 46 height 17
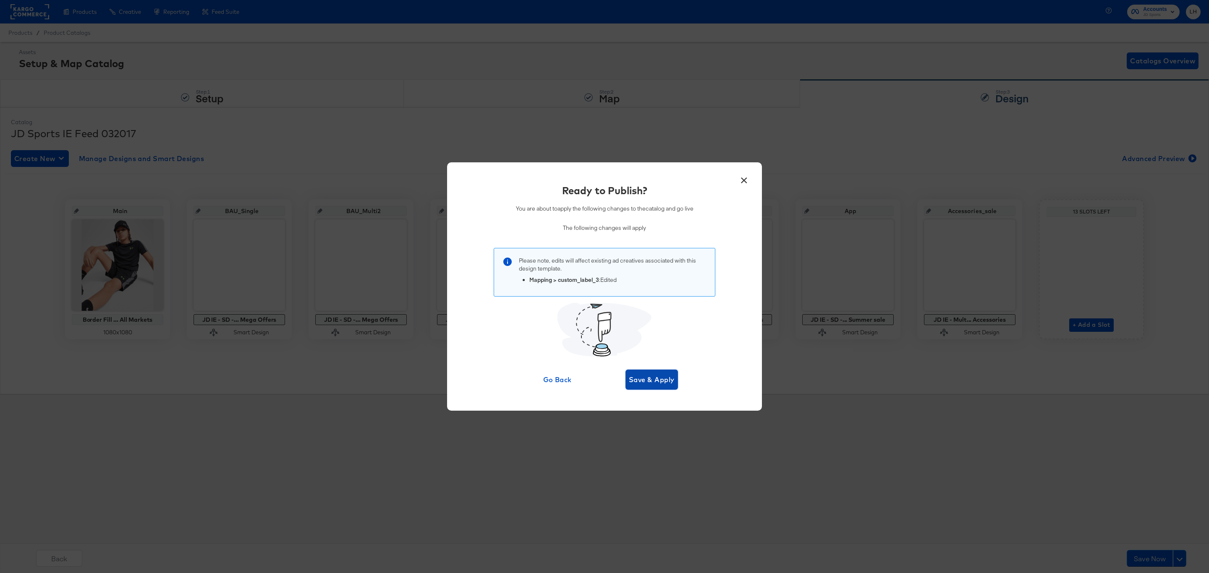
click at [659, 387] on button "Save & Apply" at bounding box center [651, 380] width 52 height 20
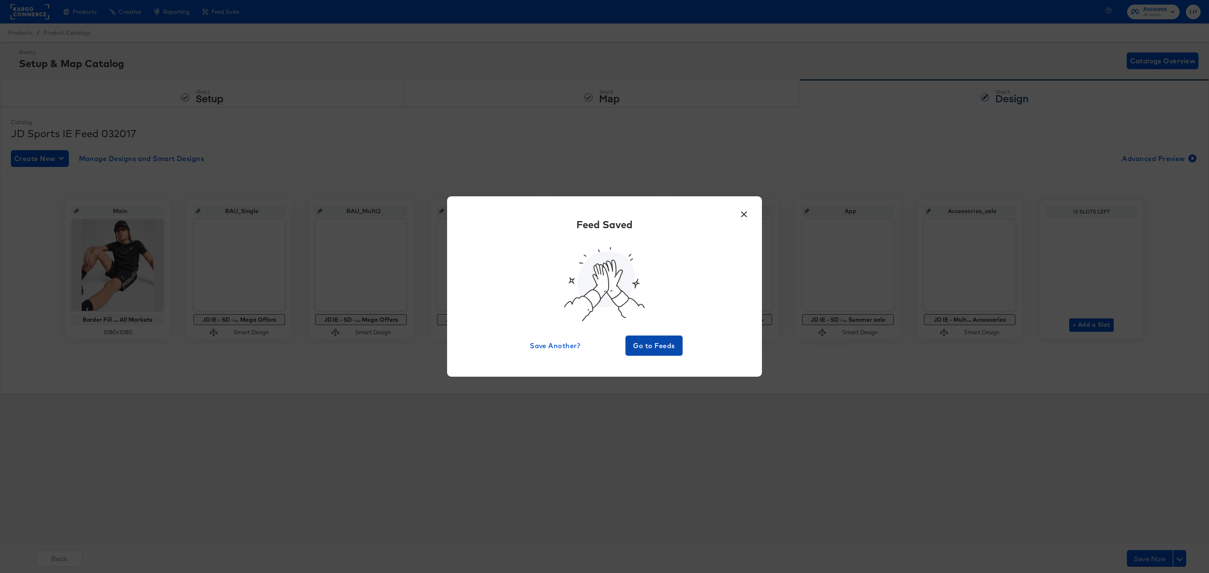
click at [664, 346] on span "Go to Feeds" at bounding box center [654, 346] width 50 height 12
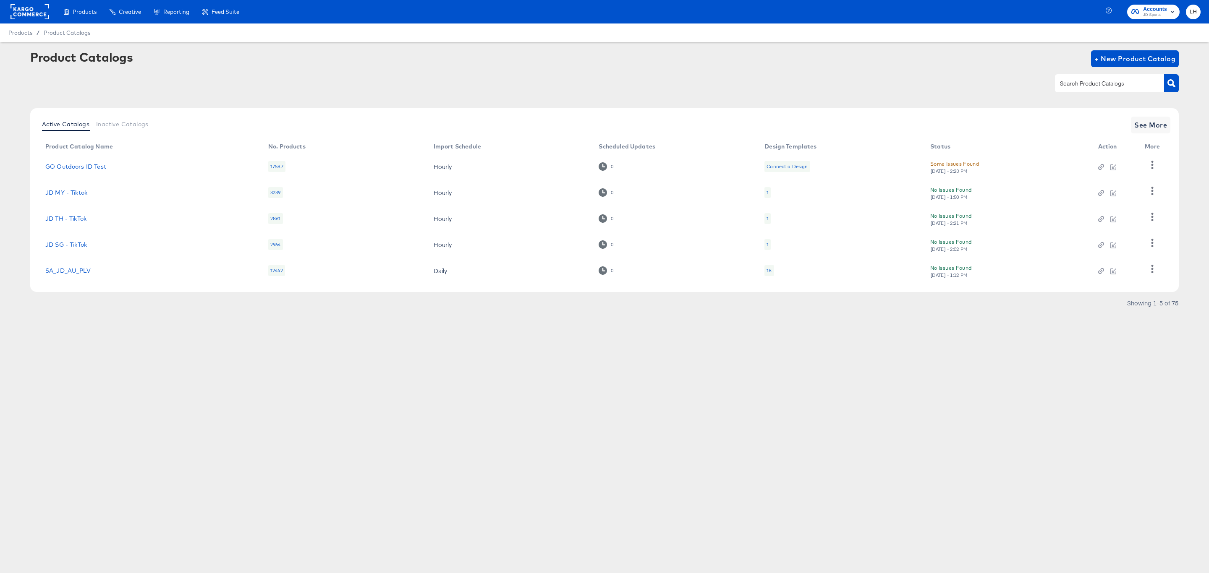
click at [1111, 79] on input "text" at bounding box center [1102, 84] width 89 height 10
type input "snapchat"
click at [1142, 126] on span "See More" at bounding box center [1150, 125] width 33 height 12
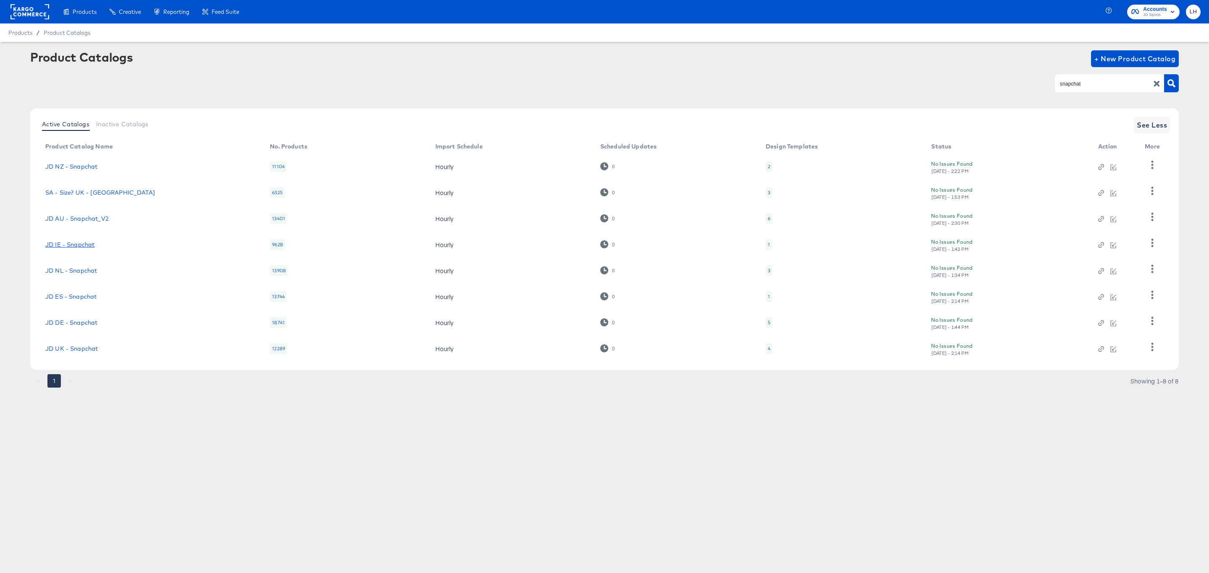
click at [76, 244] on link "JD IE - Snapchat" at bounding box center [69, 244] width 49 height 7
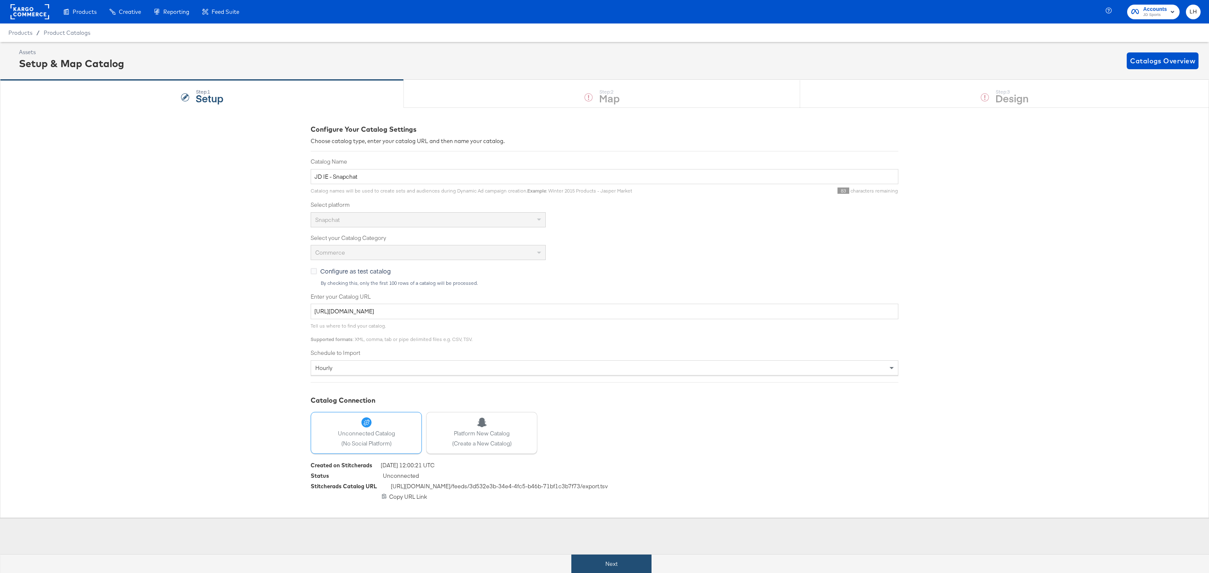
click at [601, 570] on button "Next" at bounding box center [611, 564] width 80 height 19
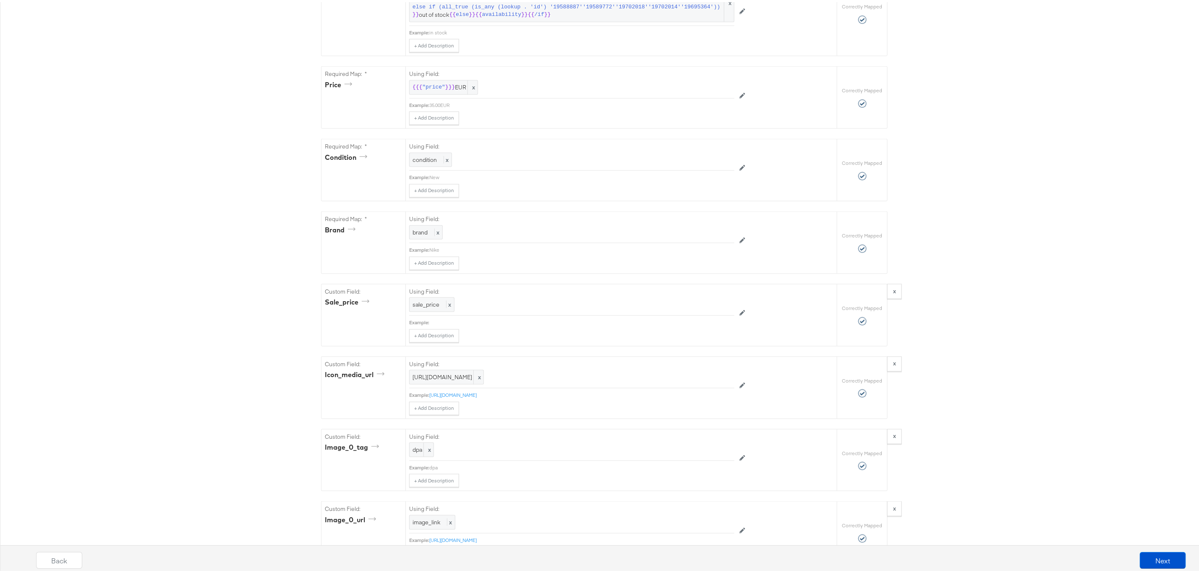
scroll to position [756, 0]
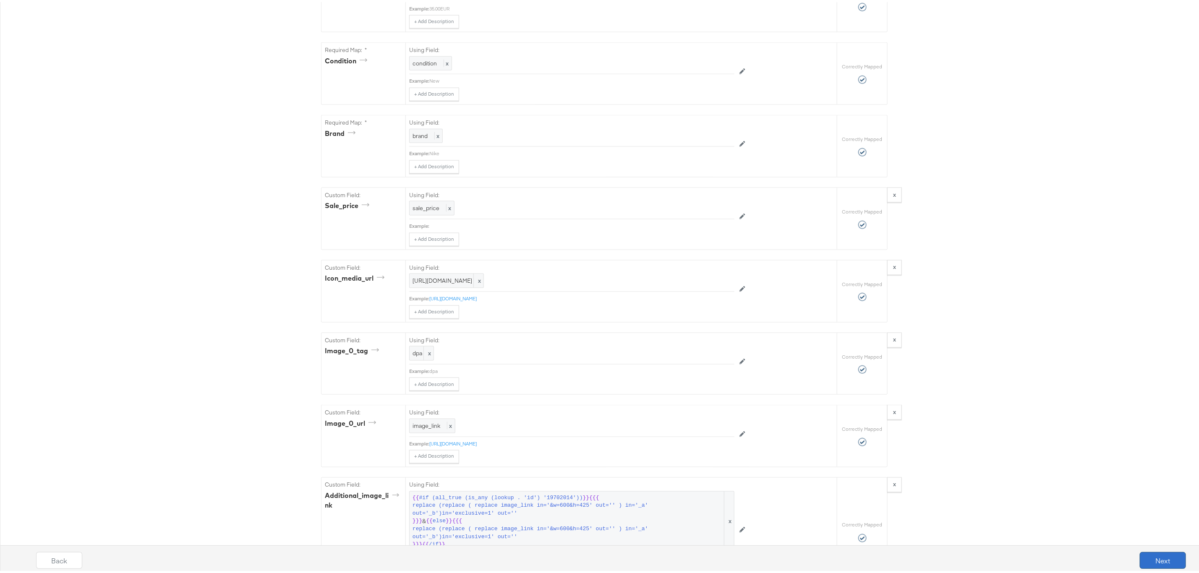
click at [1157, 562] on button "Next" at bounding box center [1163, 558] width 46 height 17
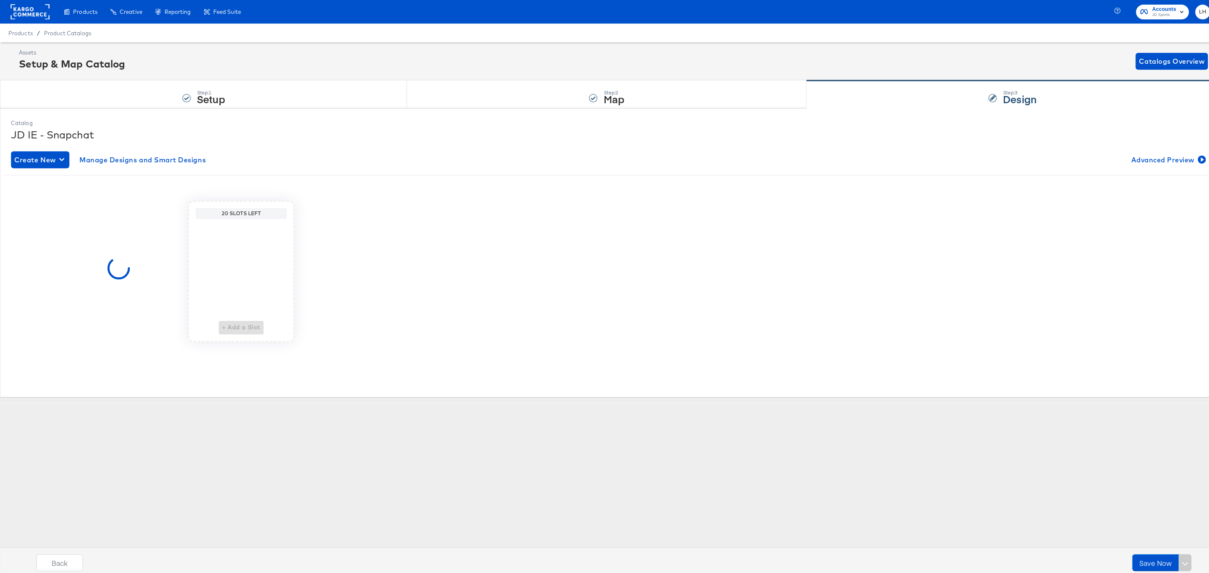
scroll to position [0, 0]
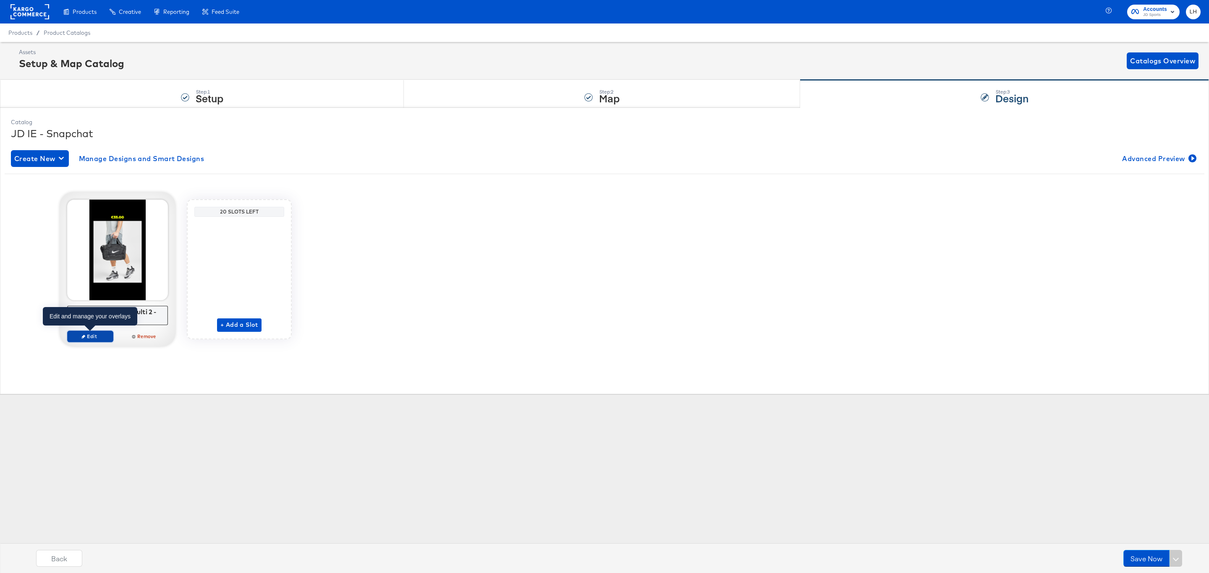
click at [90, 339] on span "Edit" at bounding box center [90, 336] width 39 height 6
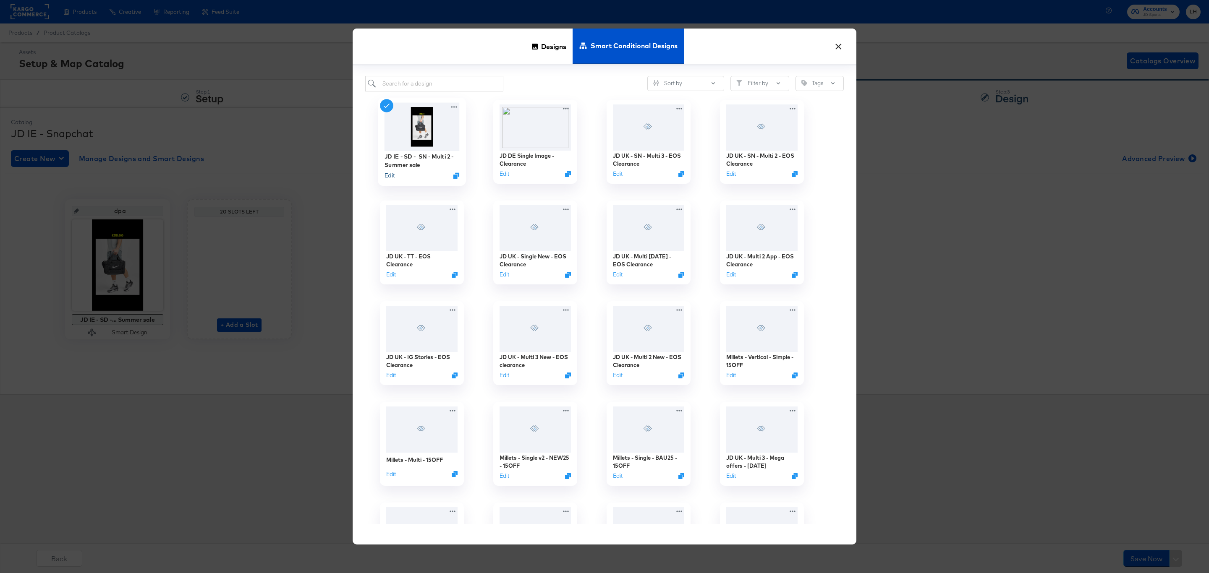
click at [390, 177] on button "Edit" at bounding box center [389, 176] width 10 height 8
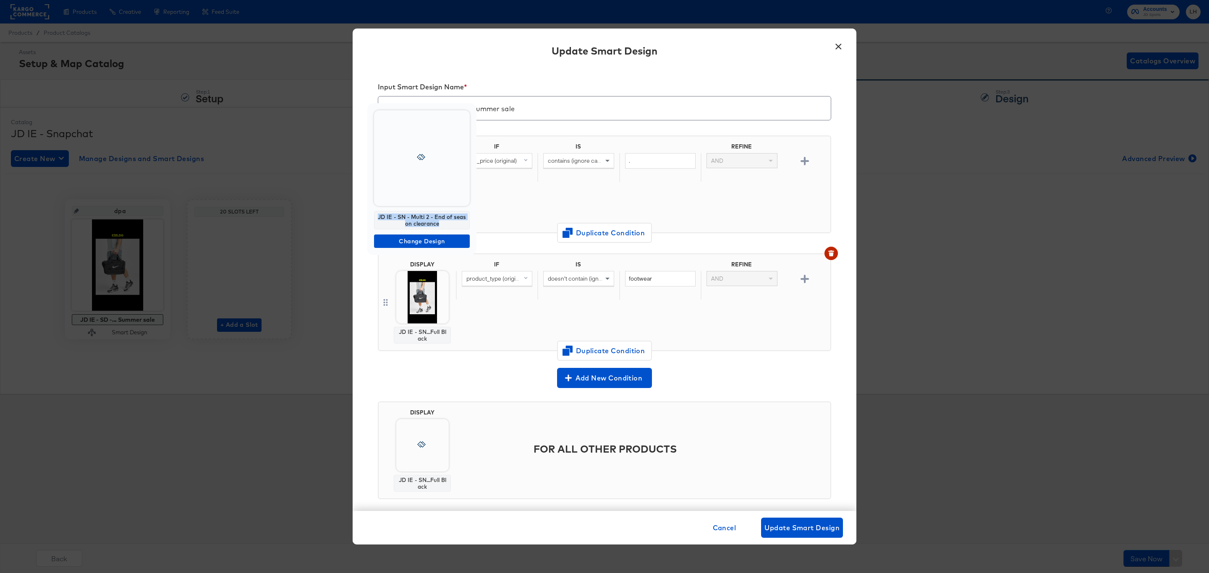
drag, startPoint x: 444, startPoint y: 224, endPoint x: 367, endPoint y: 209, distance: 78.2
click at [367, 209] on div "JD IE - SN - Multi 2 - End of season clearance Change Design" at bounding box center [421, 179] width 109 height 152
copy div "JD IE - SN - Multi 2 - End of season clearance"
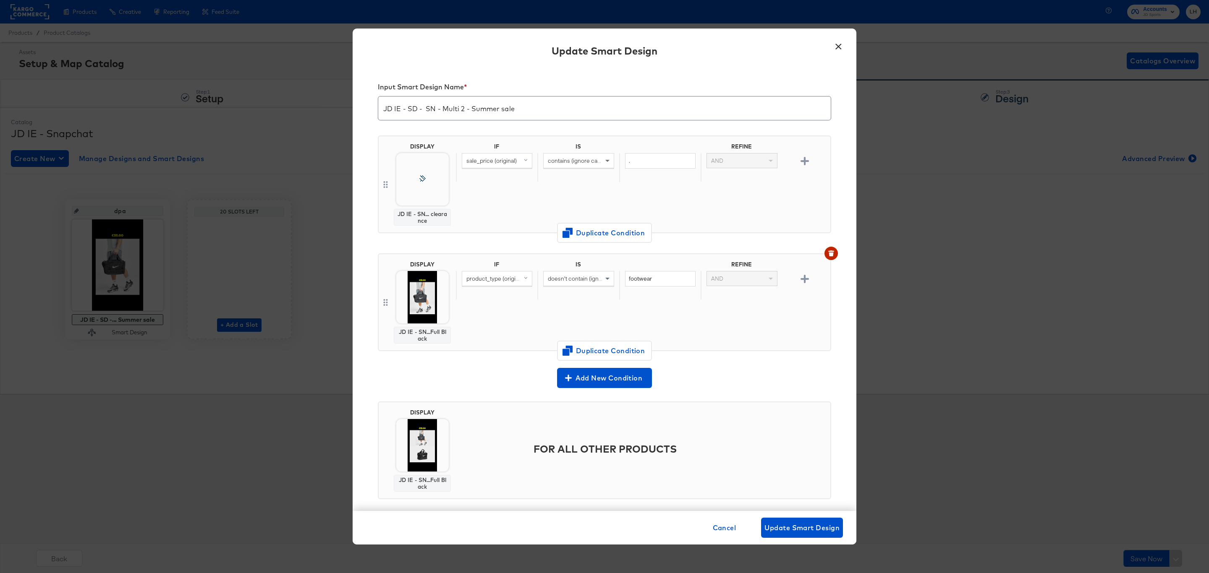
click at [835, 48] on button "×" at bounding box center [838, 44] width 15 height 15
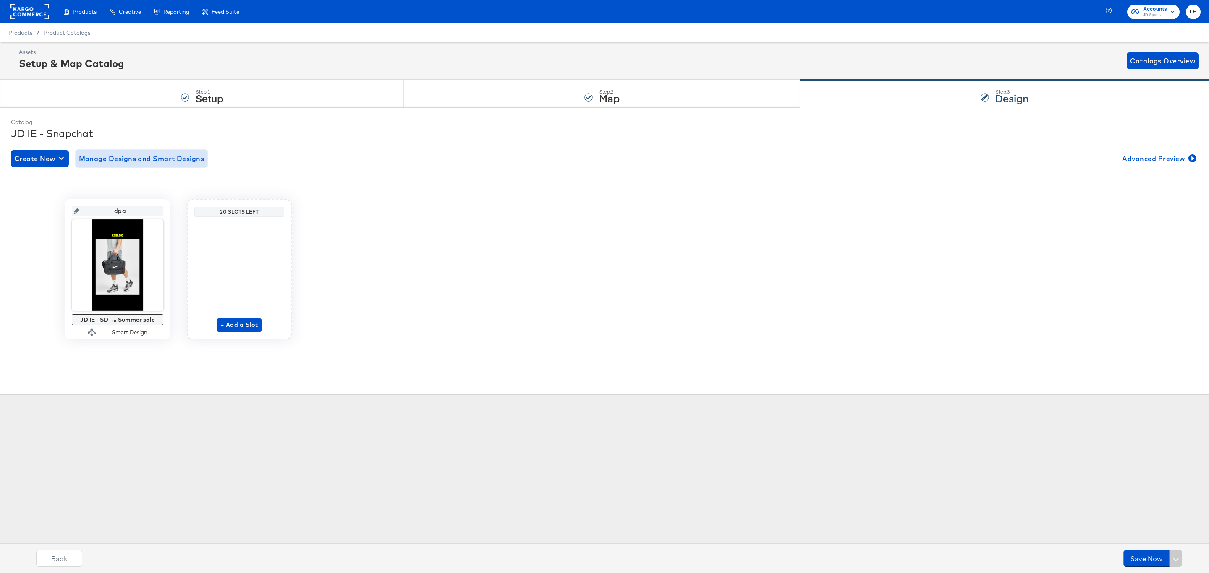
click at [198, 154] on span "Manage Designs and Smart Designs" at bounding box center [142, 159] width 126 height 12
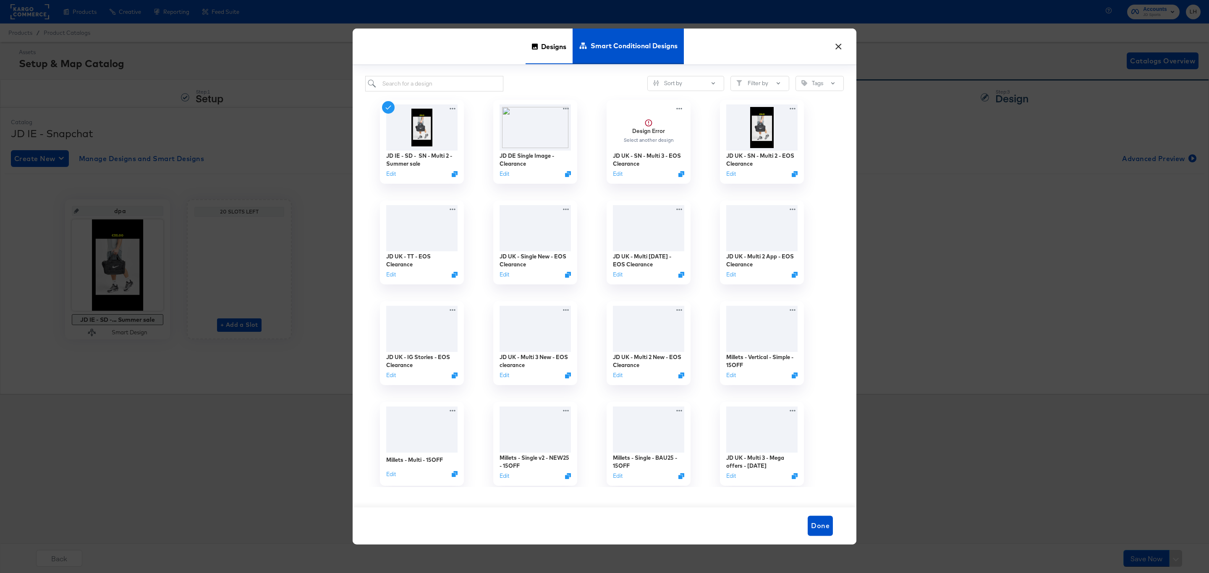
click at [541, 46] on span "Designs" at bounding box center [553, 46] width 25 height 37
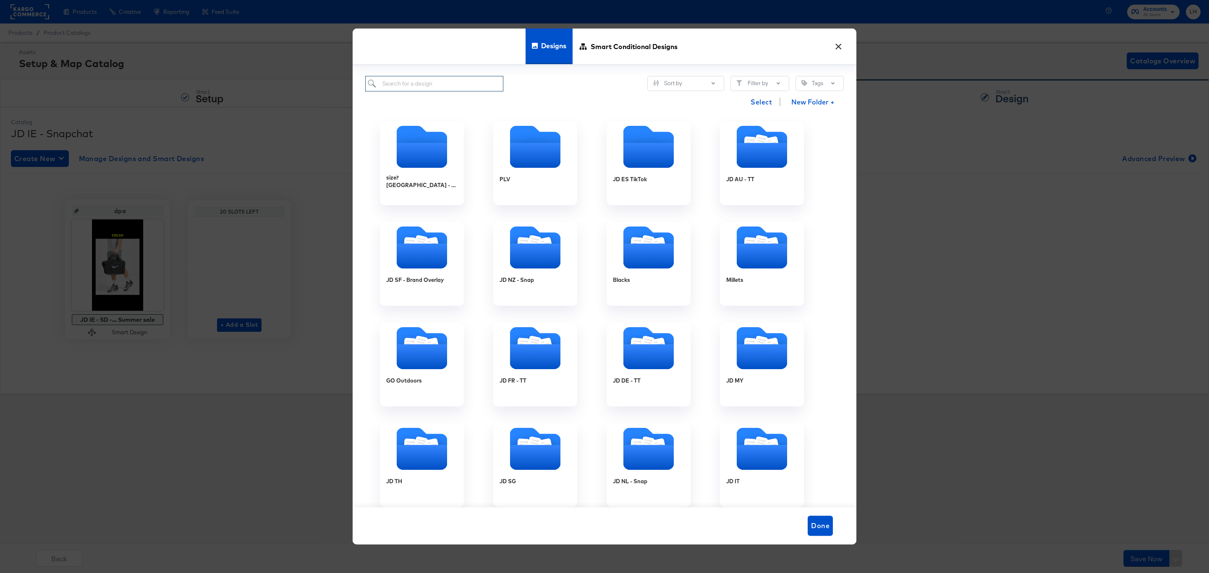
click at [436, 87] on input "search" at bounding box center [434, 84] width 138 height 16
paste input "JD IE - SN - Multi 2 - End of season clearance"
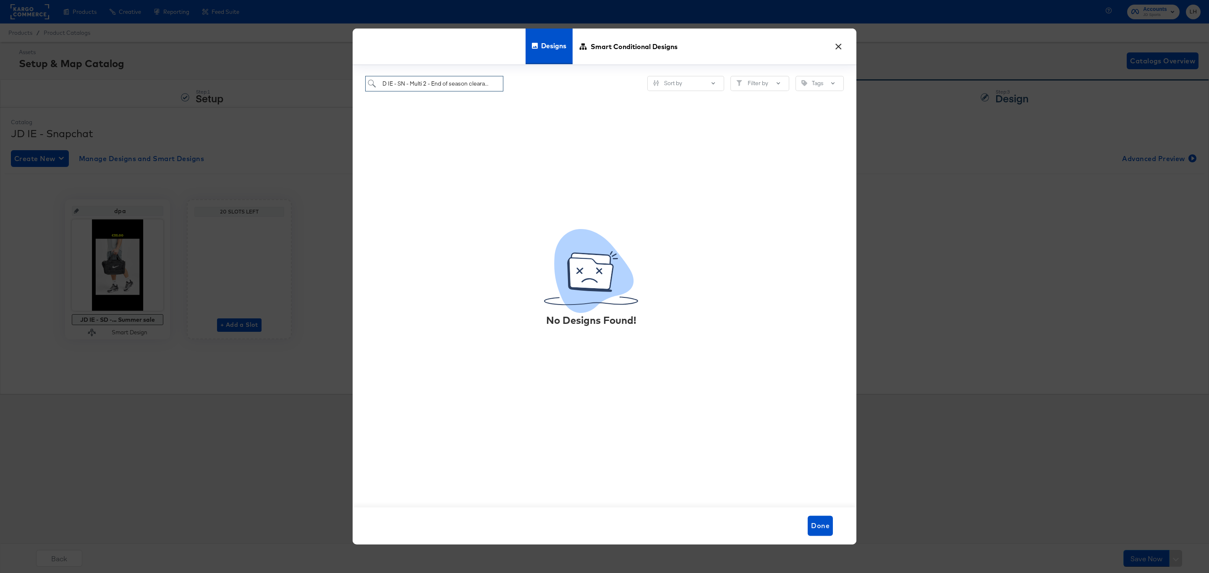
drag, startPoint x: 431, startPoint y: 84, endPoint x: 510, endPoint y: 85, distance: 79.3
click at [510, 85] on div "JD IE - SN - Multi 2 - End of season clearance Sort by Filter by Tags" at bounding box center [604, 84] width 479 height 16
click at [467, 86] on input "JD IE - SN - Multi 2 -" at bounding box center [434, 84] width 138 height 16
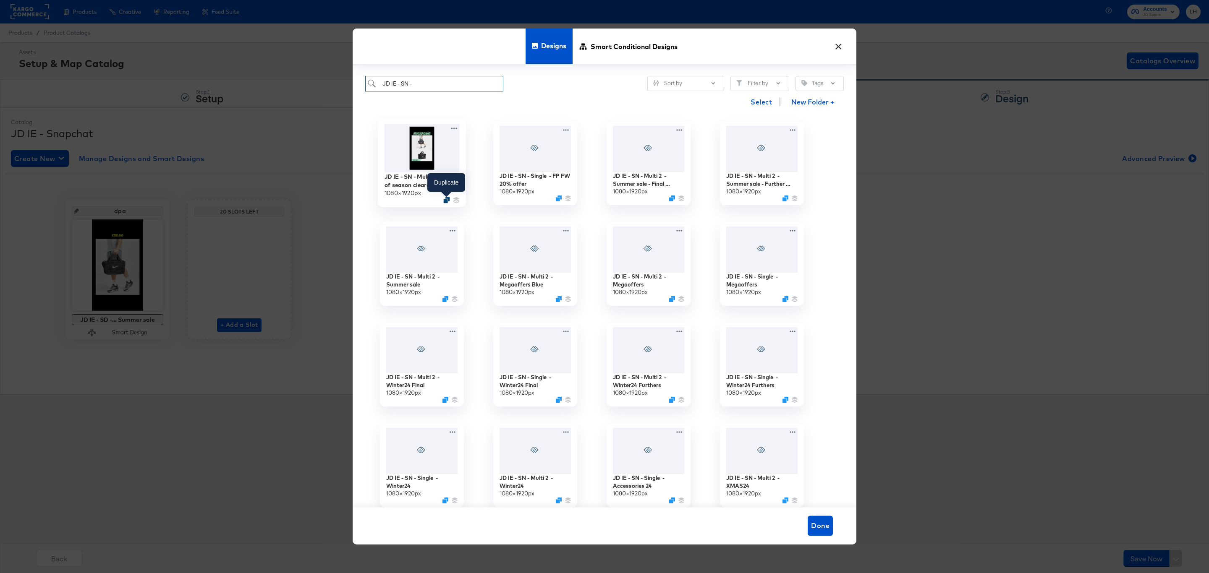
type input "JD IE - SN -"
click at [445, 201] on icon "Duplicate" at bounding box center [446, 200] width 6 height 6
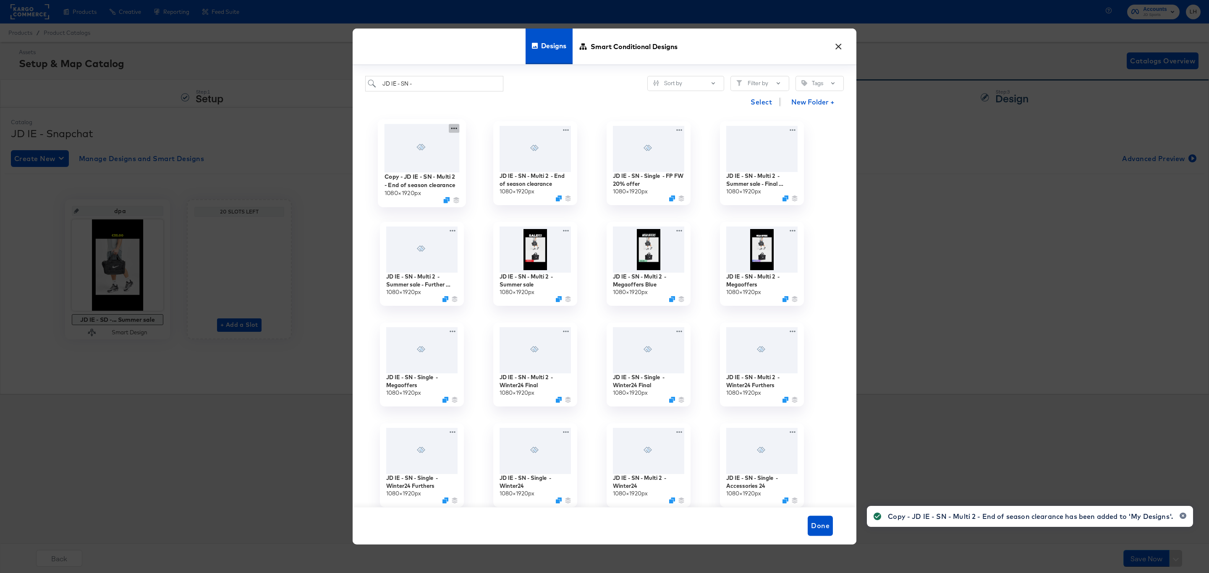
click at [455, 130] on icon at bounding box center [454, 128] width 10 height 9
click at [493, 162] on div "Edit Design Edit Design" at bounding box center [493, 162] width 0 height 0
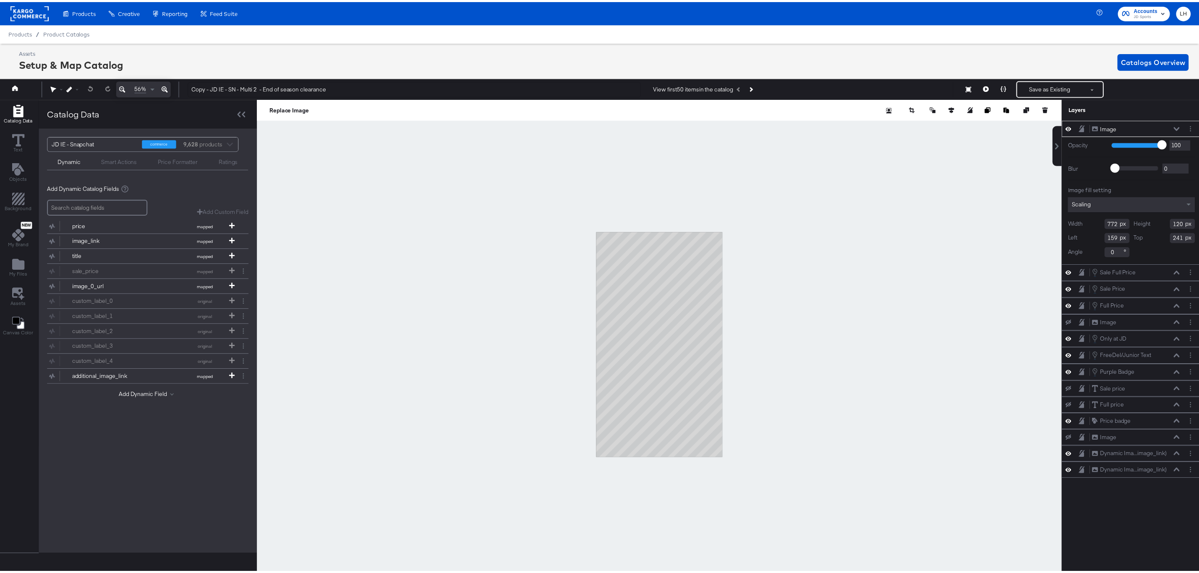
scroll to position [0, 2]
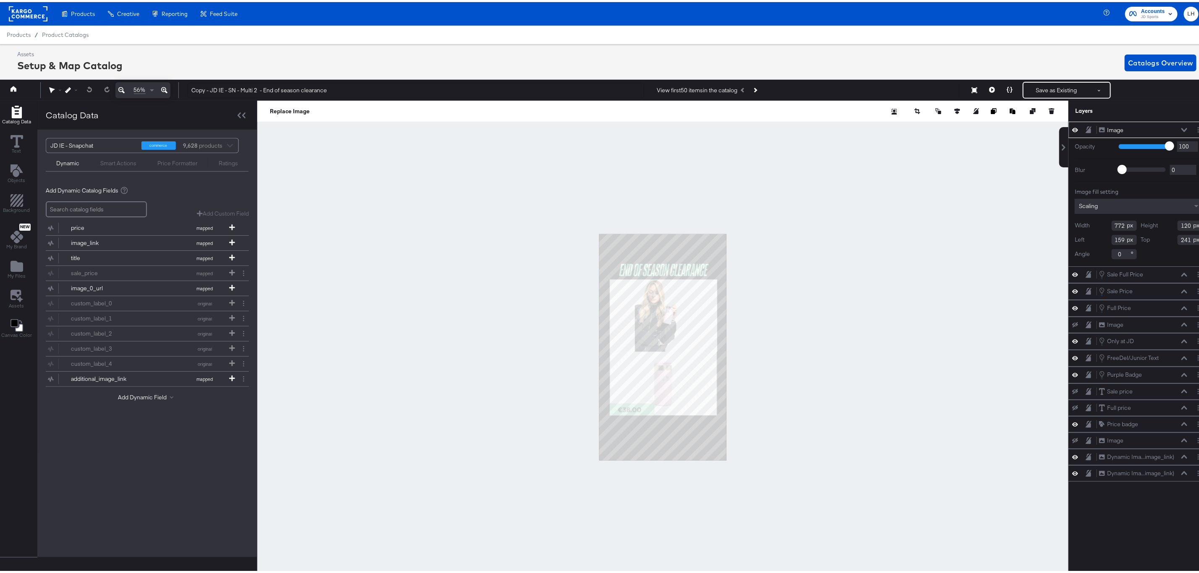
click at [514, 159] on div at bounding box center [662, 346] width 811 height 494
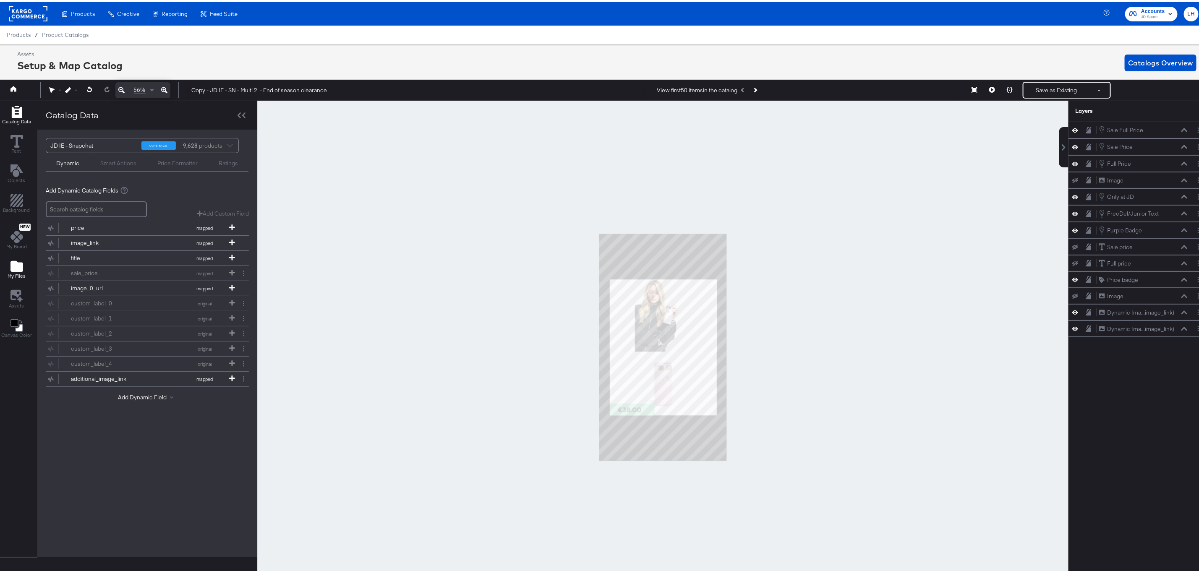
click at [17, 264] on icon "Add Files" at bounding box center [16, 264] width 13 height 11
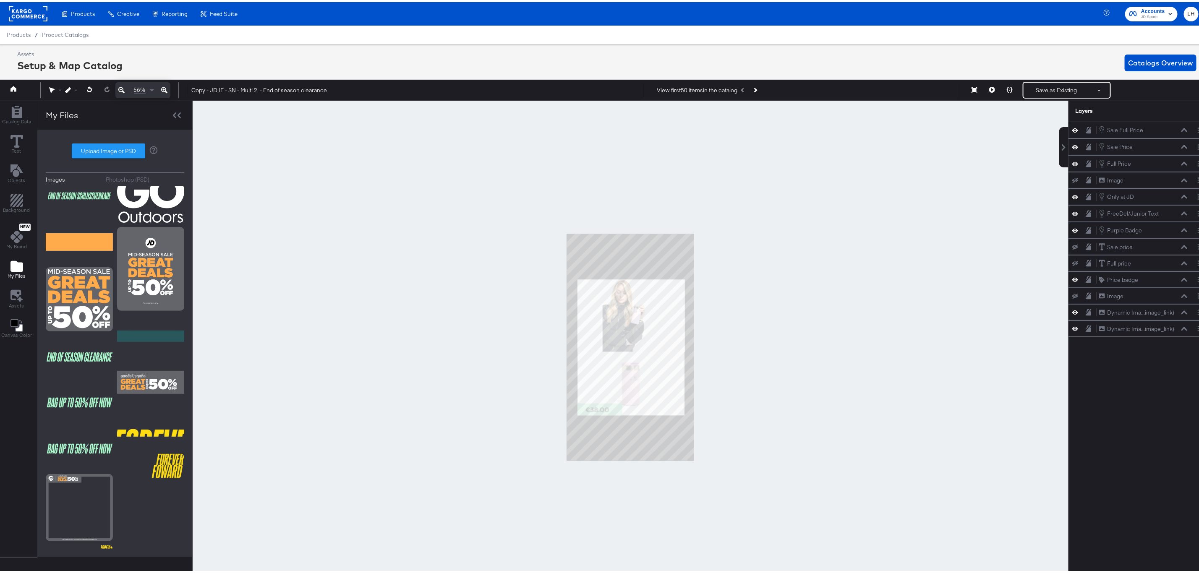
scroll to position [126, 0]
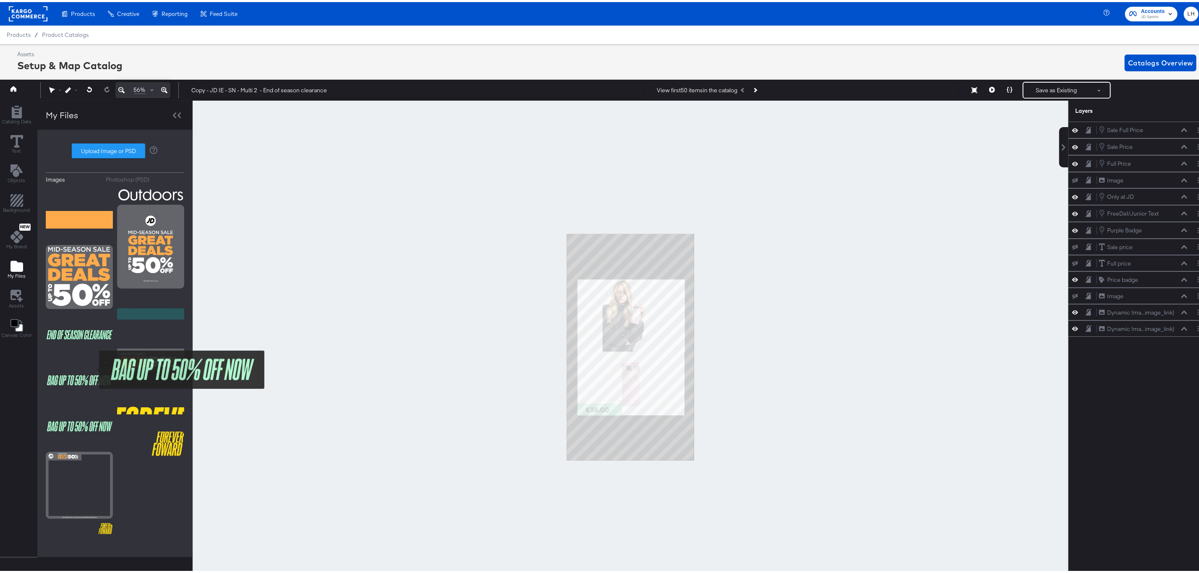
click at [91, 368] on img at bounding box center [79, 379] width 67 height 42
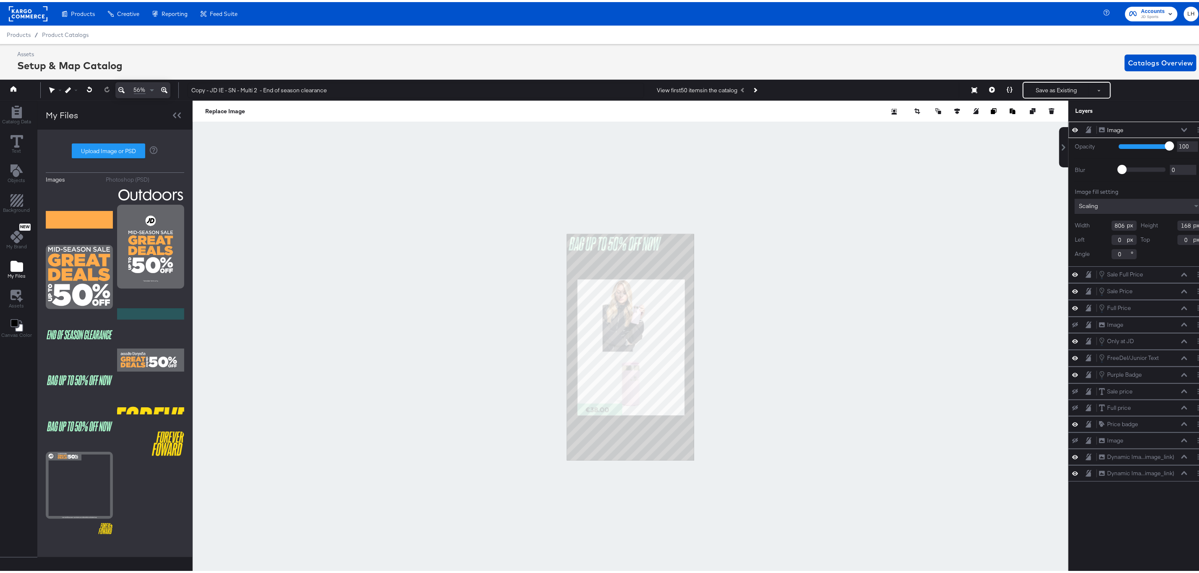
type input "146"
type input "179"
type input "652"
type input "129"
type input "300"
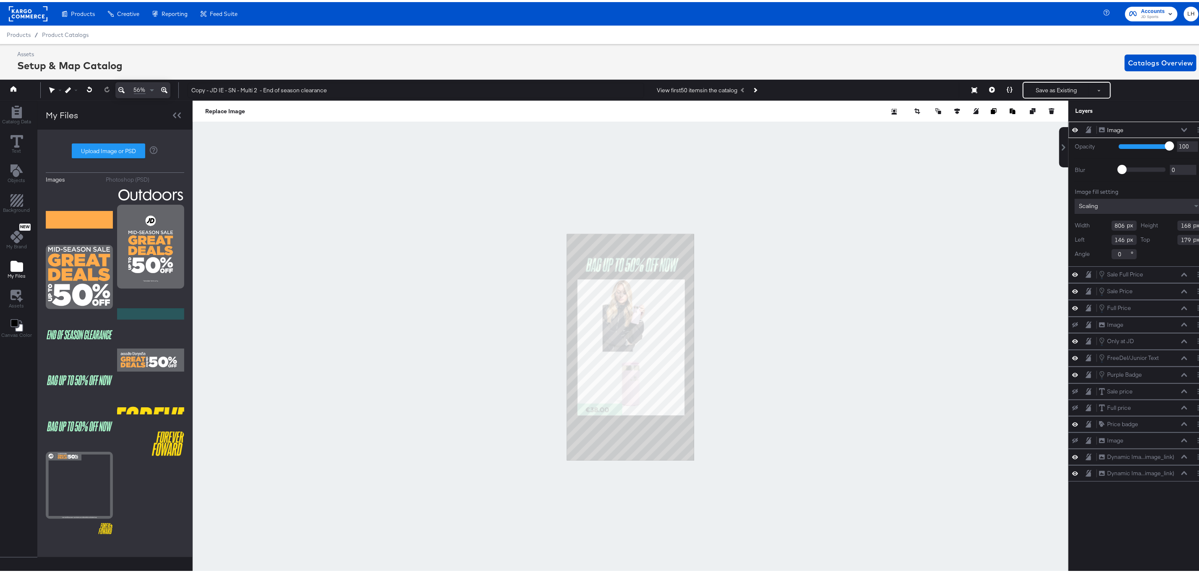
type input "218"
type input "230"
type input "239"
click at [727, 262] on div at bounding box center [631, 346] width 876 height 494
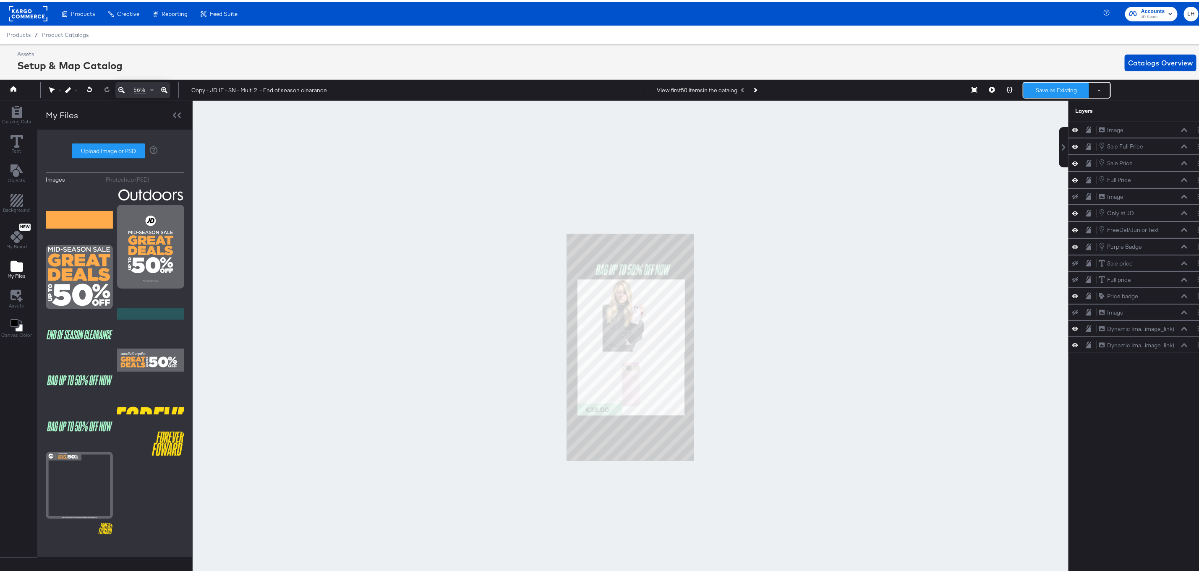
click at [1039, 85] on button "Save as Existing" at bounding box center [1056, 88] width 65 height 15
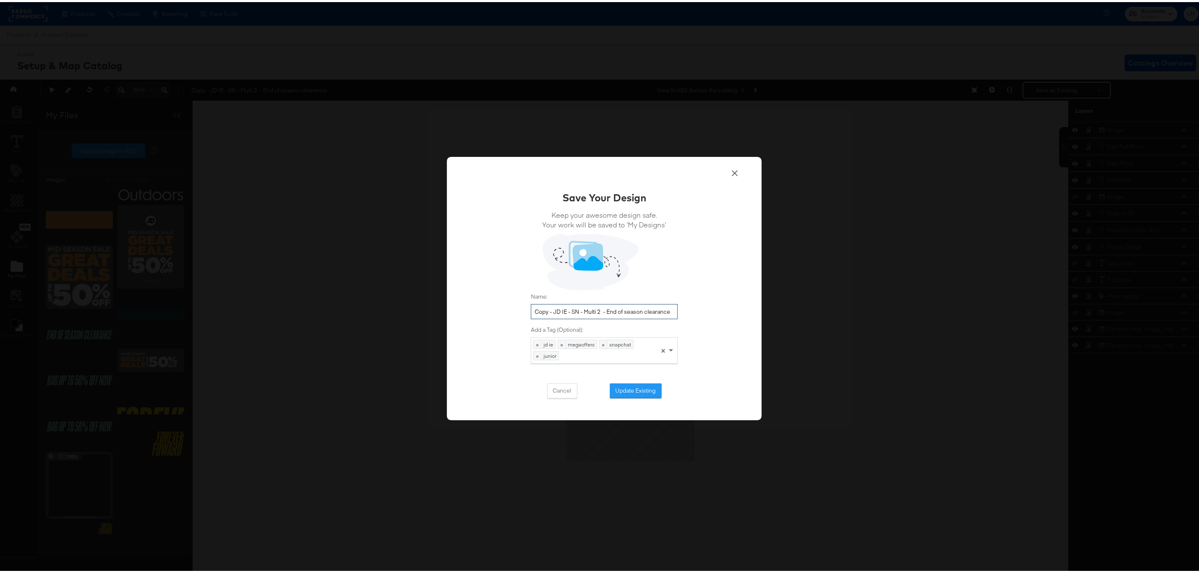
drag, startPoint x: 548, startPoint y: 308, endPoint x: 526, endPoint y: 308, distance: 21.8
click at [531, 308] on input "Copy - JD IE - SN - Multi 2 - End of season clearance" at bounding box center [604, 310] width 147 height 16
drag, startPoint x: 657, startPoint y: 311, endPoint x: 586, endPoint y: 309, distance: 71.0
click at [586, 309] on input "JD IE - SN - Multi 2 - End of season clearance" at bounding box center [604, 310] width 147 height 16
drag, startPoint x: 649, startPoint y: 309, endPoint x: 520, endPoint y: 309, distance: 128.9
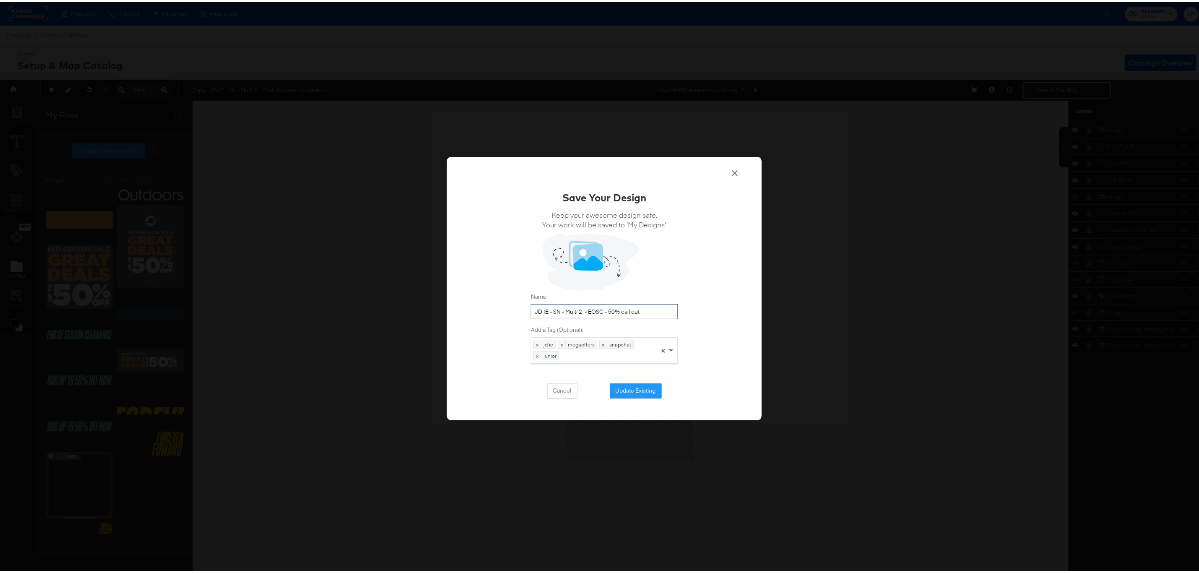
click at [520, 309] on div "Save Your Design Keep your awesome design safe. Your work will be saved to ‘My …" at bounding box center [604, 287] width 315 height 264
type input "JD IE - SN - Multi 2 - EOSC - 50% call out"
click at [623, 388] on button "Update Existing" at bounding box center [636, 389] width 52 height 15
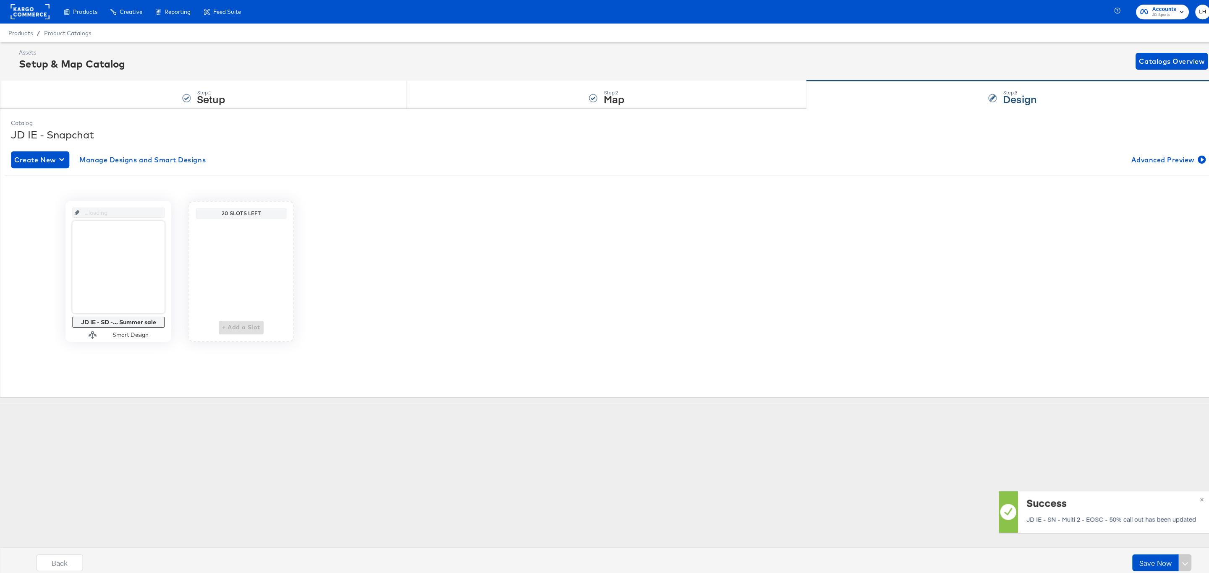
scroll to position [0, 0]
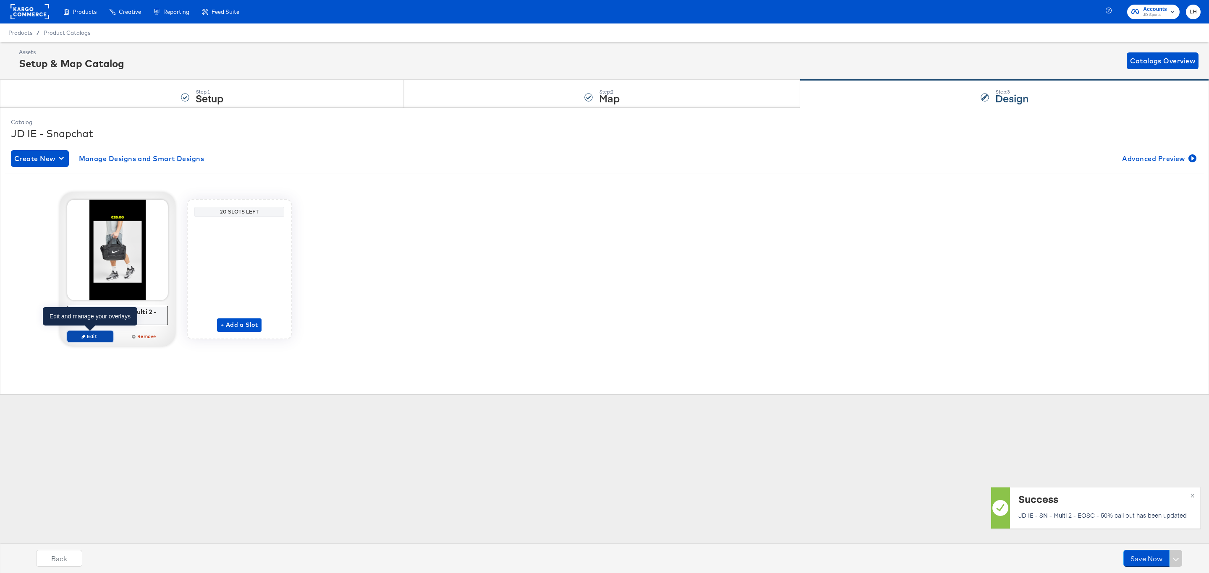
click at [90, 336] on span "Edit" at bounding box center [90, 336] width 39 height 6
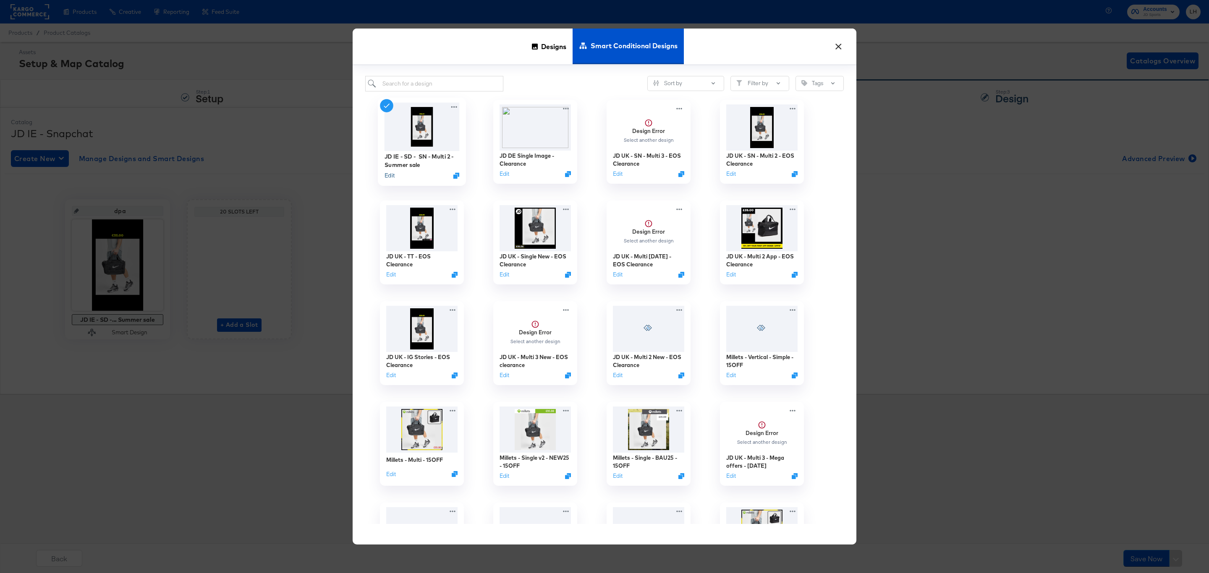
click at [385, 177] on button "Edit" at bounding box center [389, 176] width 10 height 8
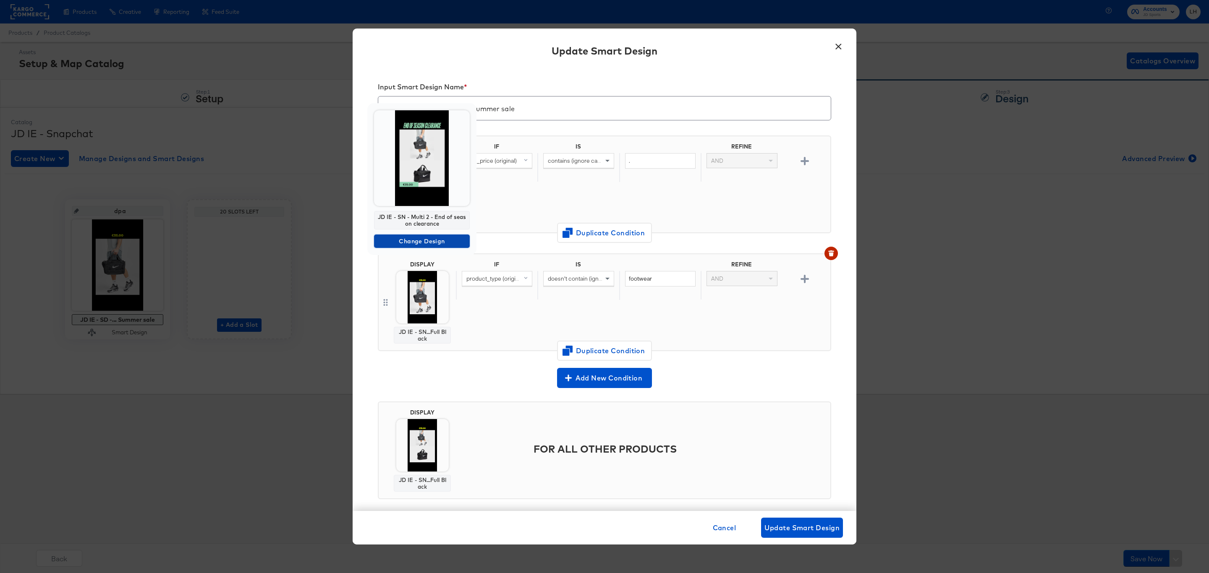
click at [421, 243] on span "Change Design" at bounding box center [421, 241] width 89 height 10
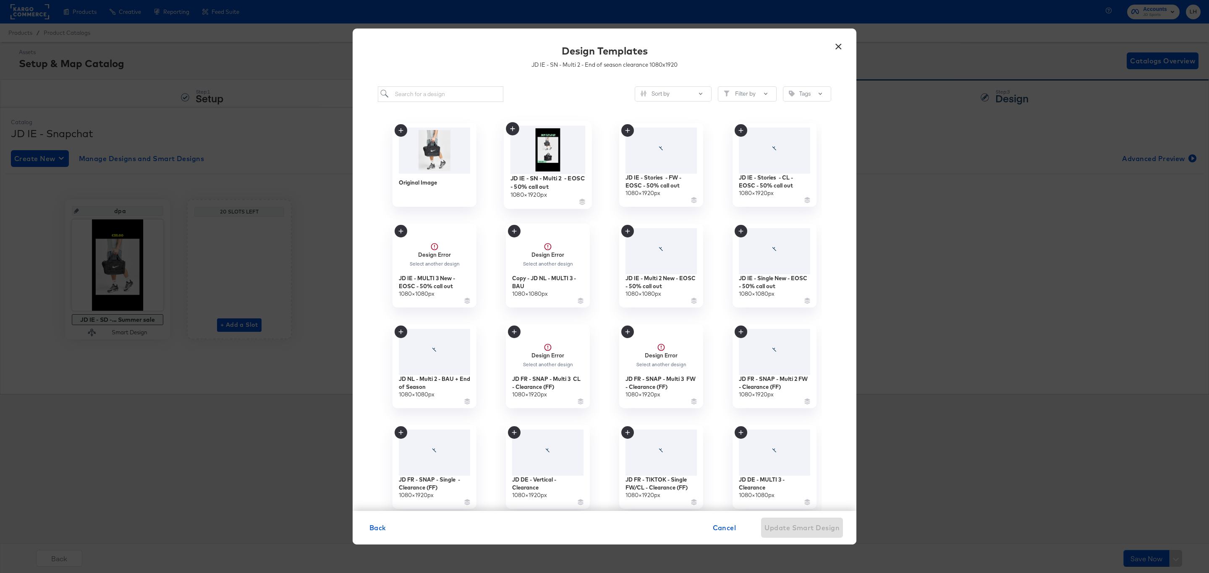
click at [508, 123] on icon at bounding box center [512, 128] width 13 height 13
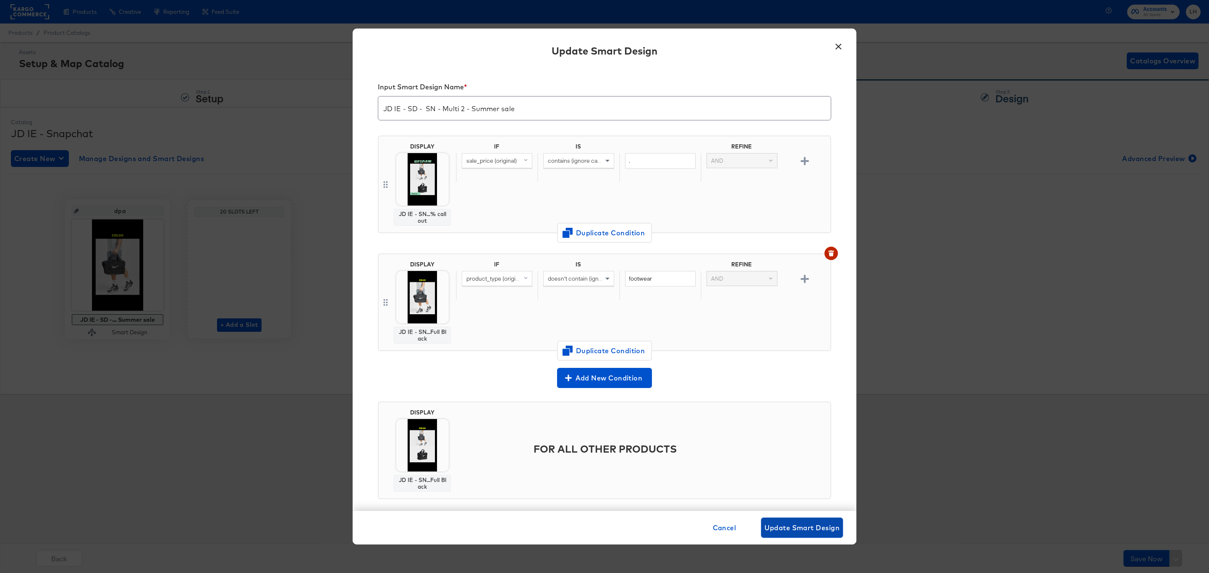
click at [791, 527] on span "Update Smart Design" at bounding box center [801, 528] width 75 height 12
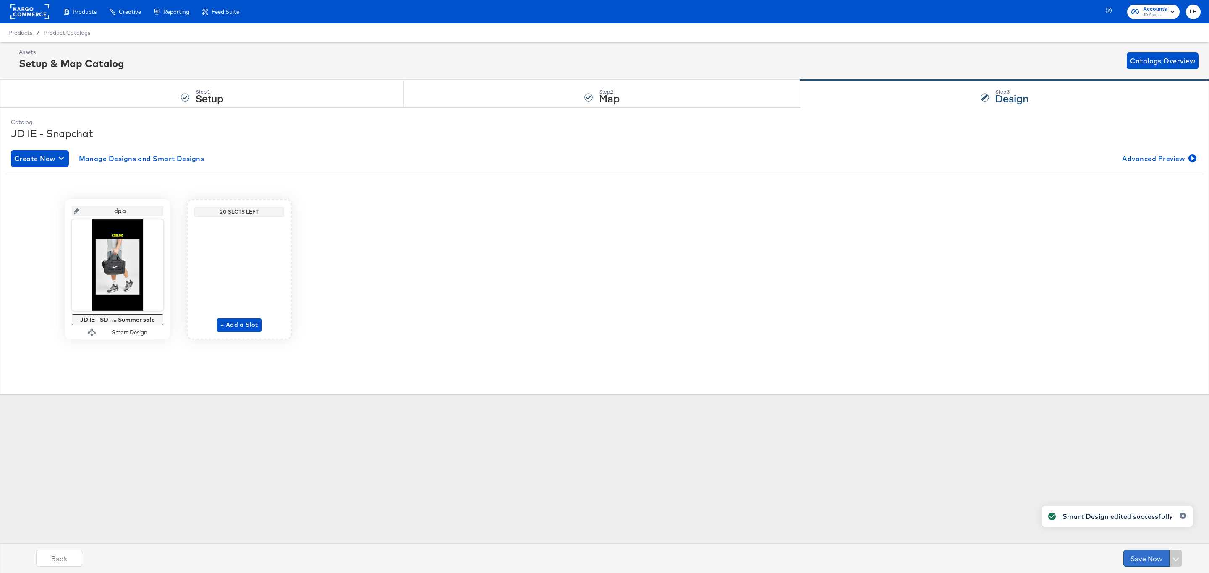
click at [1131, 561] on button "Save Now" at bounding box center [1146, 558] width 46 height 17
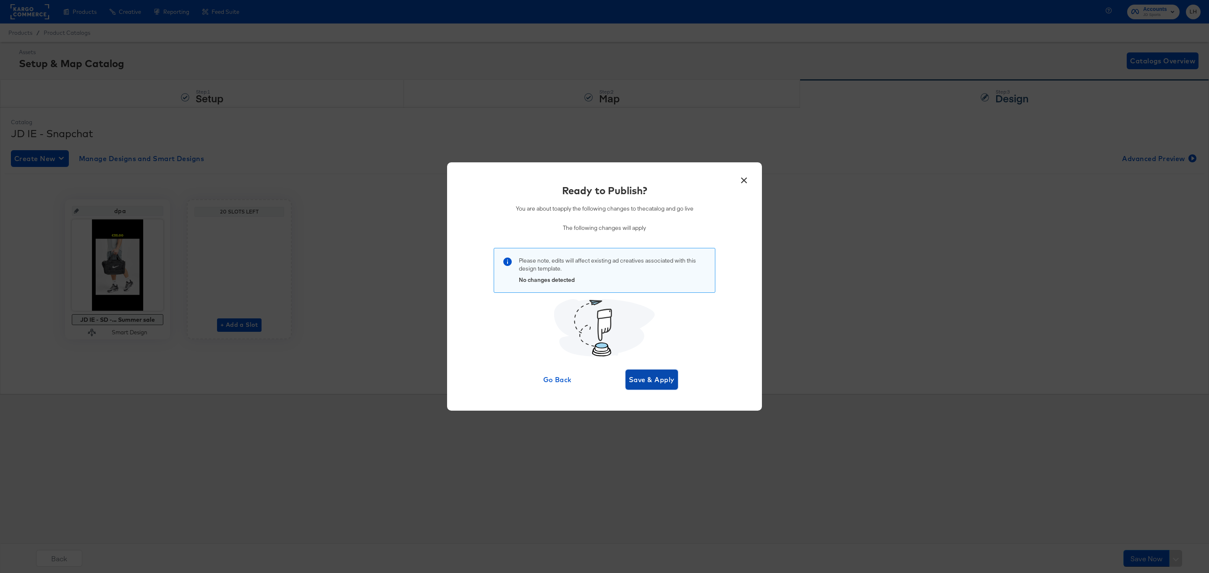
click at [646, 388] on button "Save & Apply" at bounding box center [651, 380] width 52 height 20
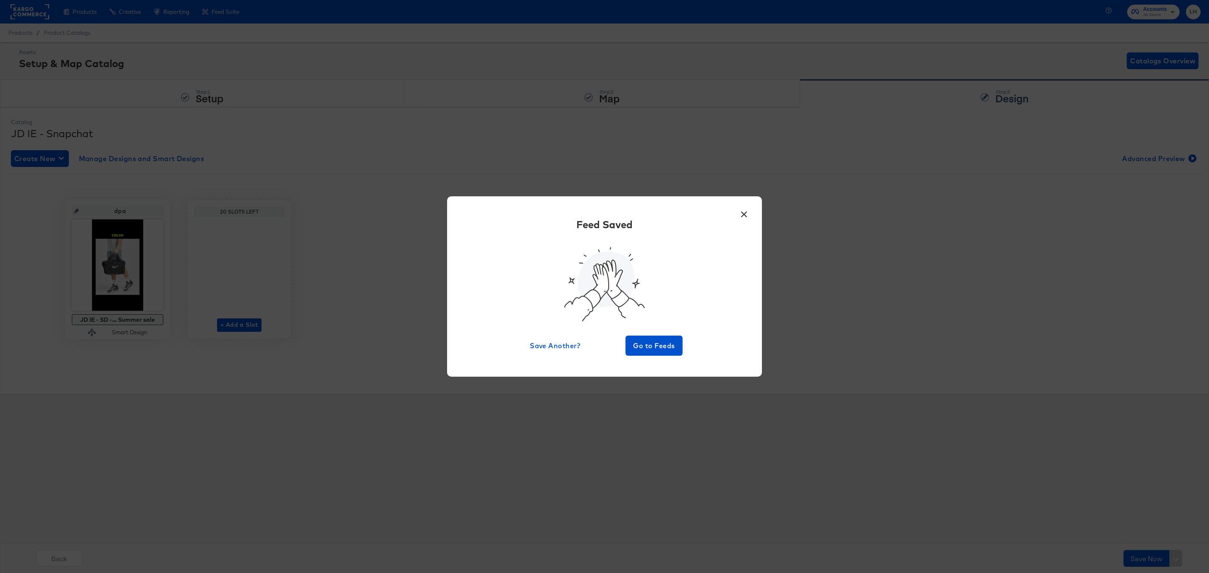
click at [743, 214] on button "×" at bounding box center [743, 212] width 15 height 15
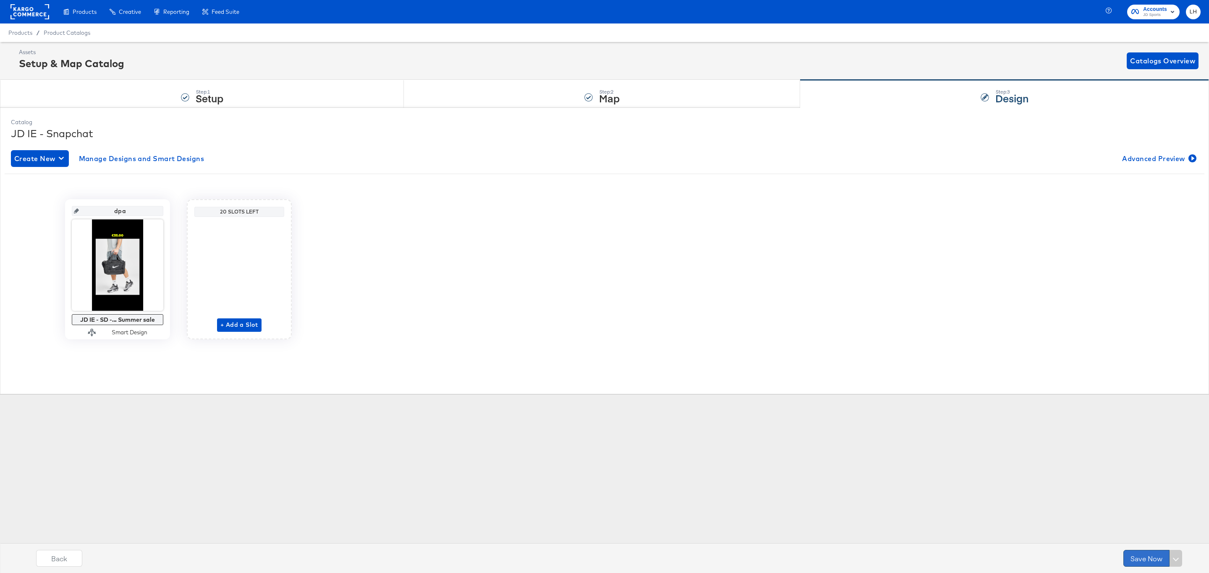
click at [1138, 555] on button "Save Now" at bounding box center [1146, 558] width 46 height 17
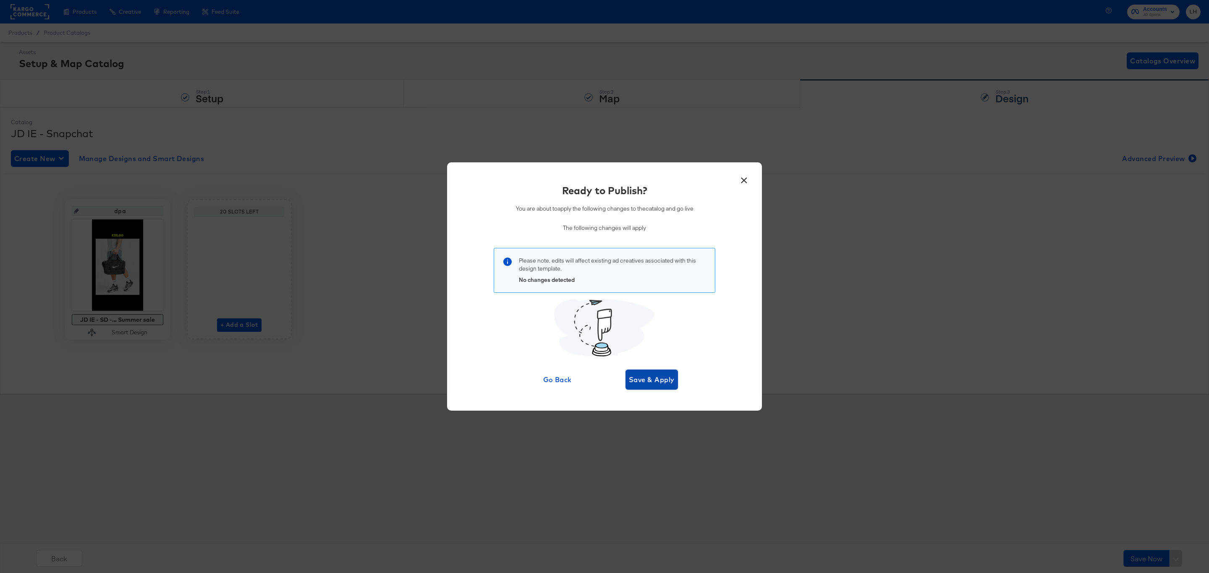
click at [664, 378] on span "Save & Apply" at bounding box center [652, 380] width 46 height 12
